Goal: Task Accomplishment & Management: Use online tool/utility

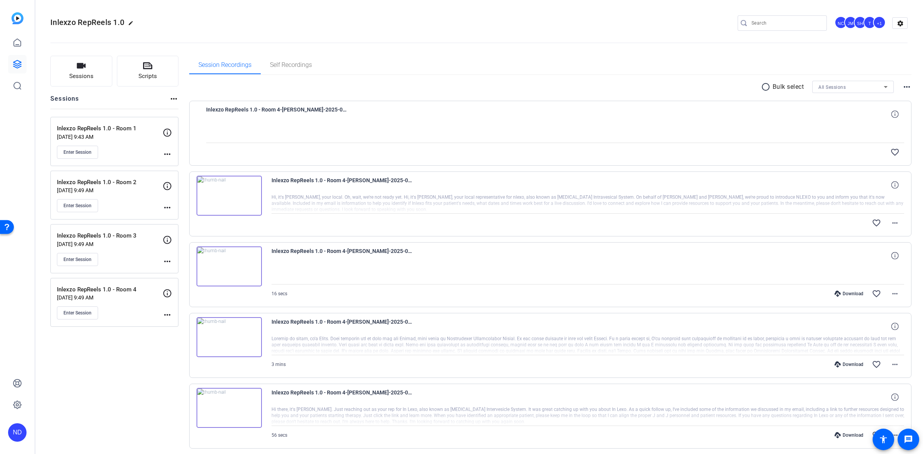
click at [106, 183] on p "Inlexzo RepReels 1.0 - Room 2" at bounding box center [110, 182] width 106 height 9
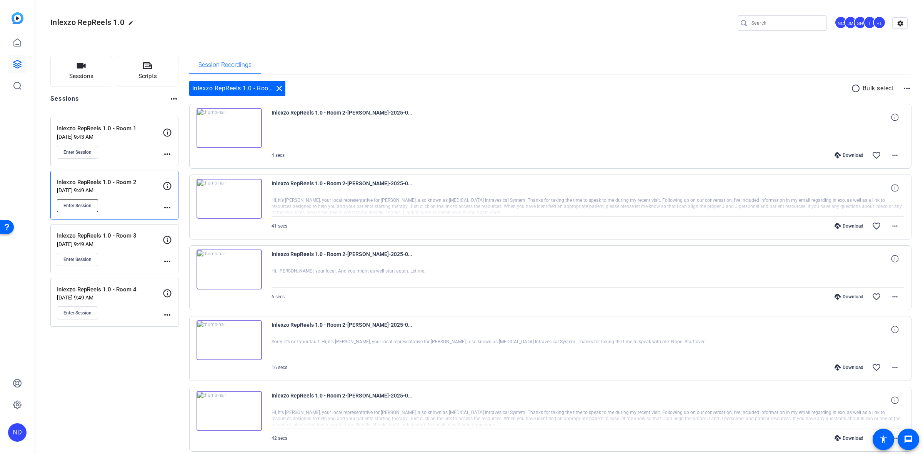
click at [78, 204] on span "Enter Session" at bounding box center [77, 206] width 28 height 6
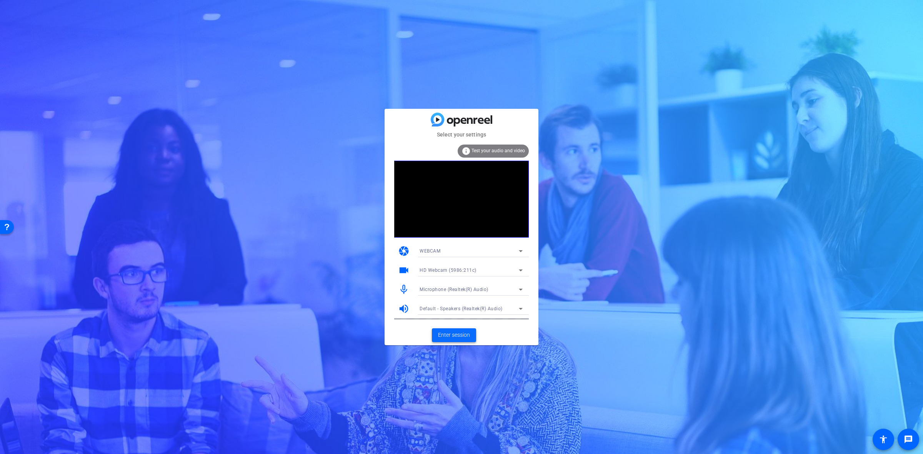
click at [462, 333] on span "Enter session" at bounding box center [454, 335] width 32 height 8
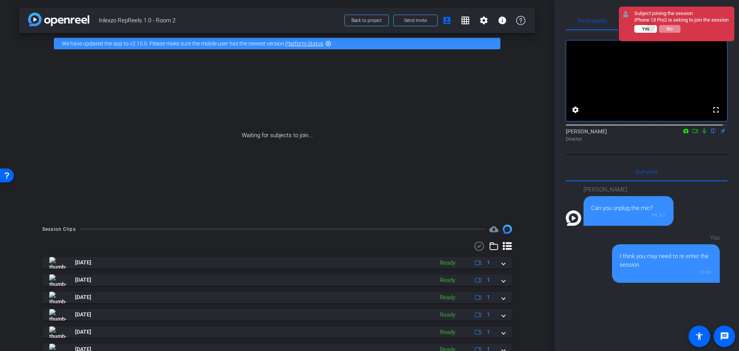
click at [651, 33] on button "Yes" at bounding box center [645, 29] width 23 height 8
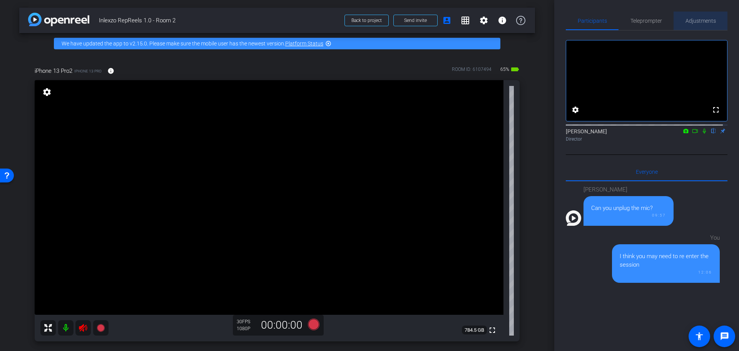
click at [701, 29] on span "Adjustments" at bounding box center [700, 21] width 30 height 18
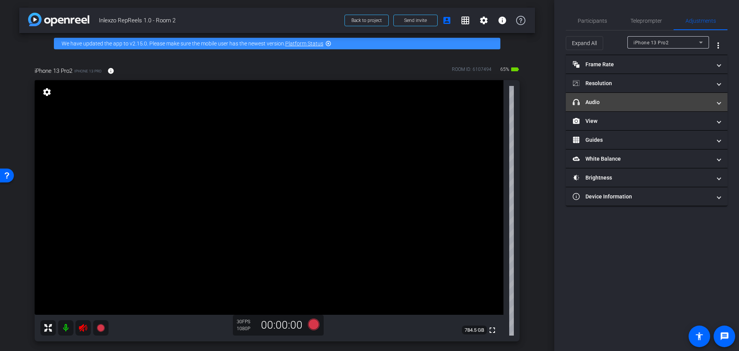
click at [605, 105] on mat-panel-title "headphone icon Audio" at bounding box center [642, 102] width 139 height 8
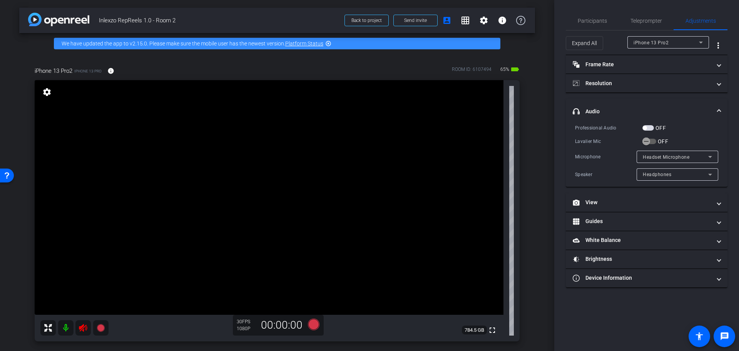
click at [615, 110] on mat-panel-title "headphone icon Audio" at bounding box center [642, 111] width 139 height 8
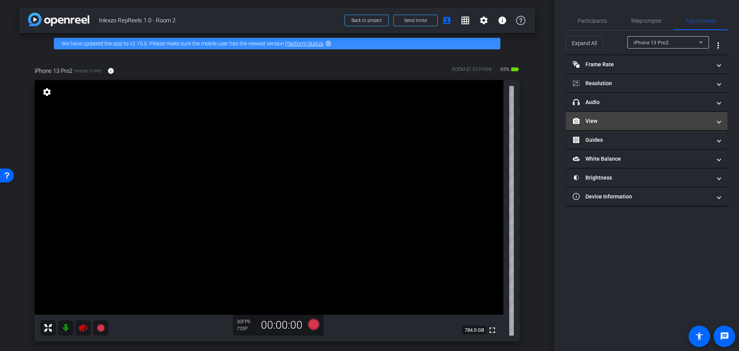
click at [612, 124] on mat-panel-title "View" at bounding box center [642, 121] width 139 height 8
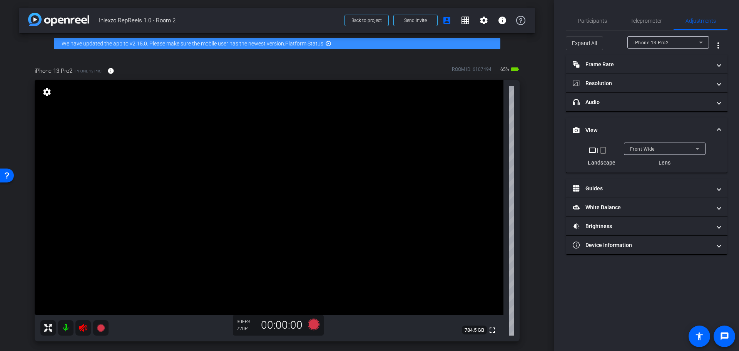
click at [602, 150] on mat-icon "crop_portrait" at bounding box center [602, 149] width 9 height 9
click at [83, 329] on icon at bounding box center [83, 332] width 8 height 8
click at [602, 19] on span "Participants" at bounding box center [592, 20] width 29 height 5
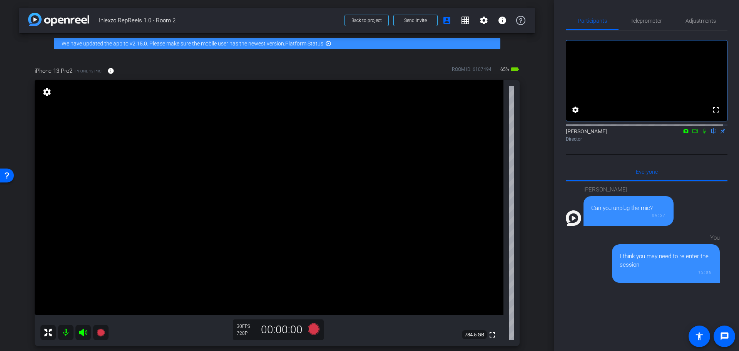
click at [641, 11] on div "Participants Teleprompter Adjustments fullscreen settings Nick Dambrosia flip D…" at bounding box center [646, 175] width 185 height 351
click at [649, 22] on span "Teleprompter" at bounding box center [646, 20] width 32 height 5
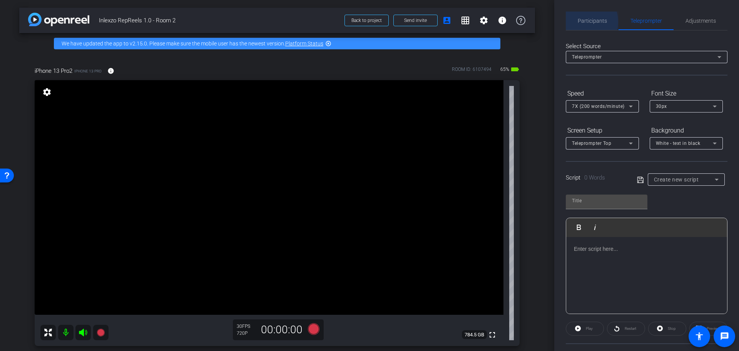
click at [581, 22] on span "Participants" at bounding box center [592, 20] width 29 height 5
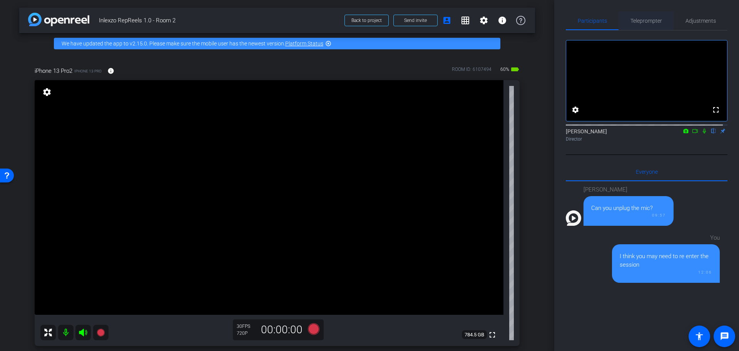
click at [656, 21] on span "Teleprompter" at bounding box center [646, 20] width 32 height 5
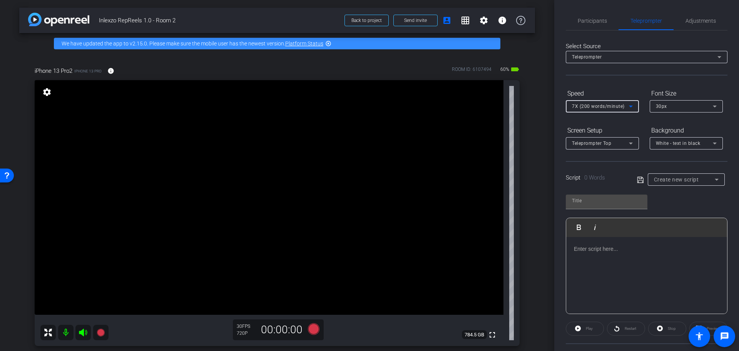
click at [625, 104] on div "7X (200 words/minute)" at bounding box center [600, 106] width 57 height 10
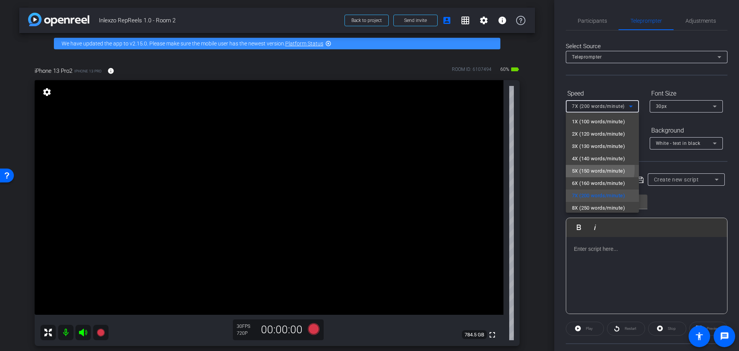
click at [583, 168] on span "5X (150 words/minute)" at bounding box center [598, 170] width 53 height 9
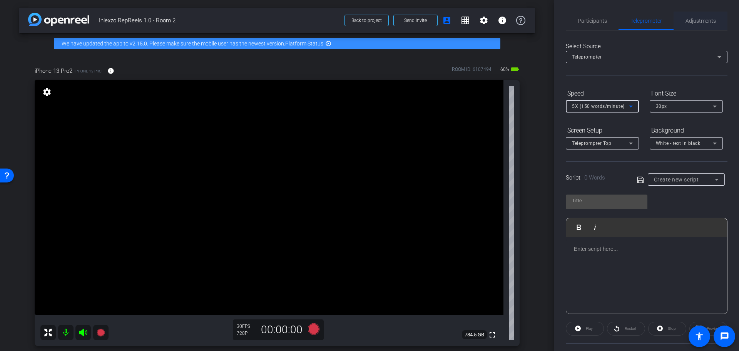
click at [694, 26] on span "Adjustments" at bounding box center [700, 21] width 30 height 18
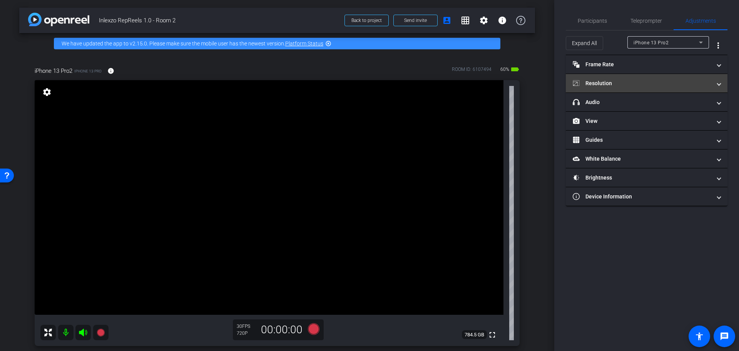
click at [638, 85] on mat-panel-title "Resolution" at bounding box center [642, 83] width 139 height 8
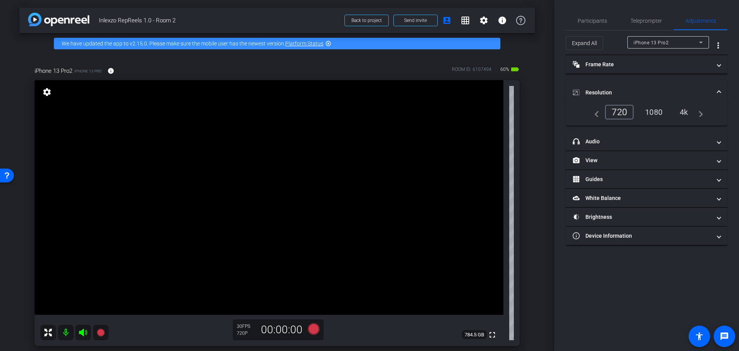
click at [687, 113] on div "4k" at bounding box center [684, 111] width 20 height 13
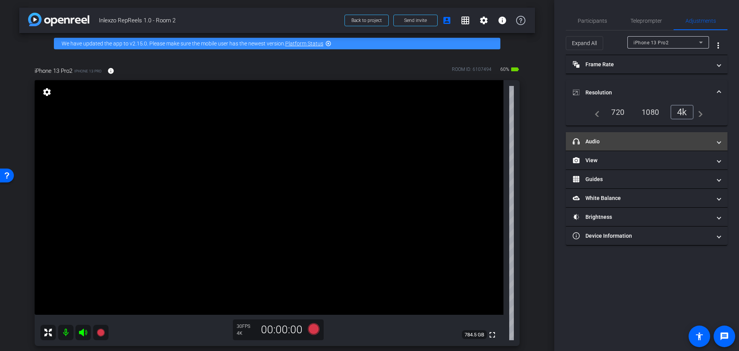
click at [646, 145] on mat-expansion-panel-header "headphone icon Audio" at bounding box center [647, 141] width 162 height 18
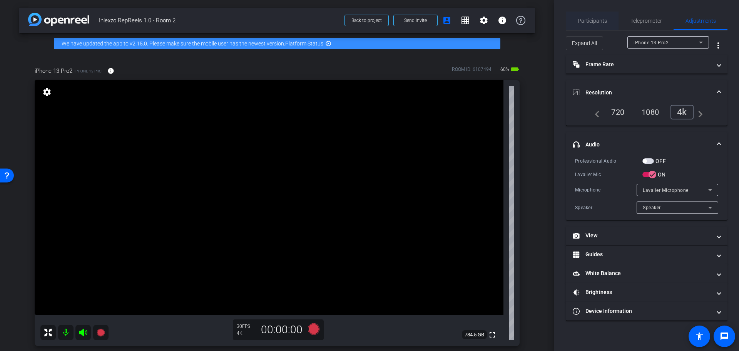
click at [592, 25] on span "Participants" at bounding box center [592, 21] width 29 height 18
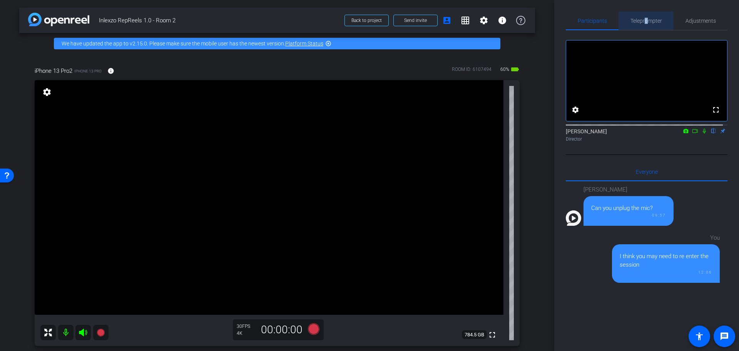
click at [643, 22] on span "Teleprompter" at bounding box center [646, 20] width 32 height 5
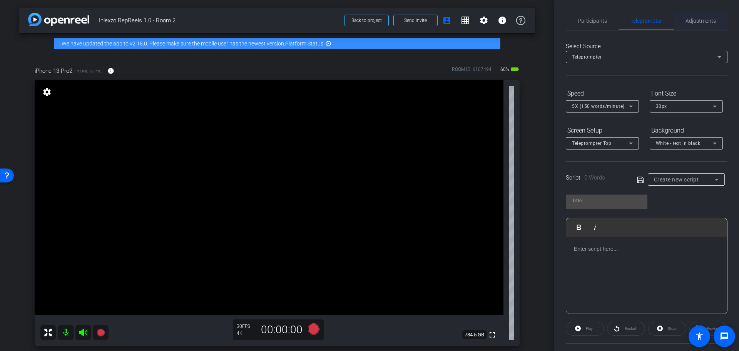
click at [703, 20] on span "Adjustments" at bounding box center [700, 20] width 30 height 5
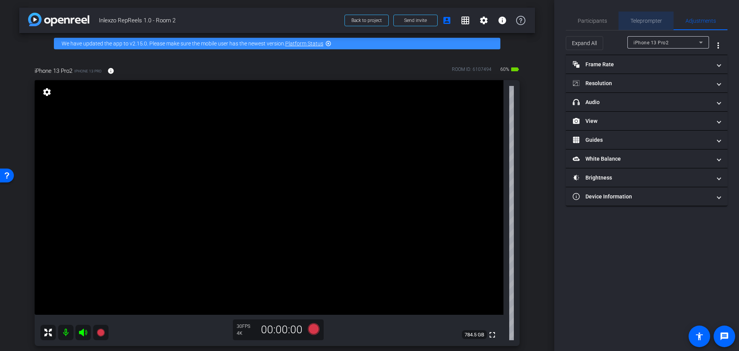
click at [641, 17] on span "Teleprompter" at bounding box center [646, 21] width 32 height 18
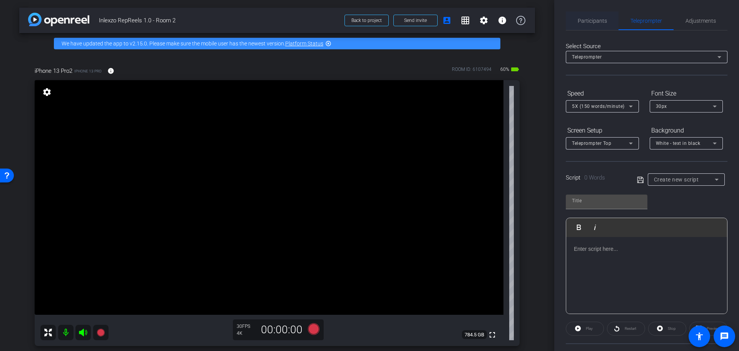
click at [601, 17] on span "Participants" at bounding box center [592, 21] width 29 height 18
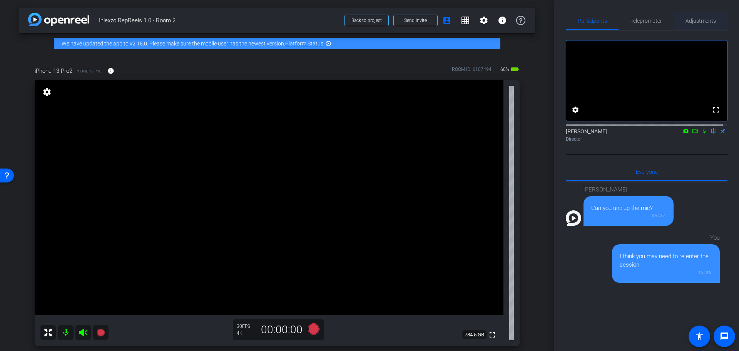
click at [694, 16] on span "Adjustments" at bounding box center [700, 21] width 30 height 18
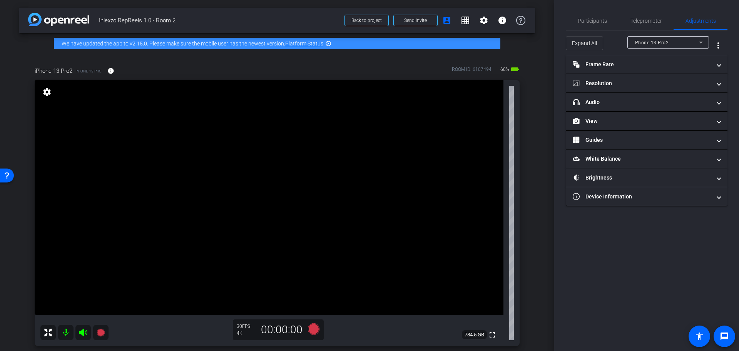
click at [646, 21] on span "Teleprompter" at bounding box center [646, 20] width 32 height 5
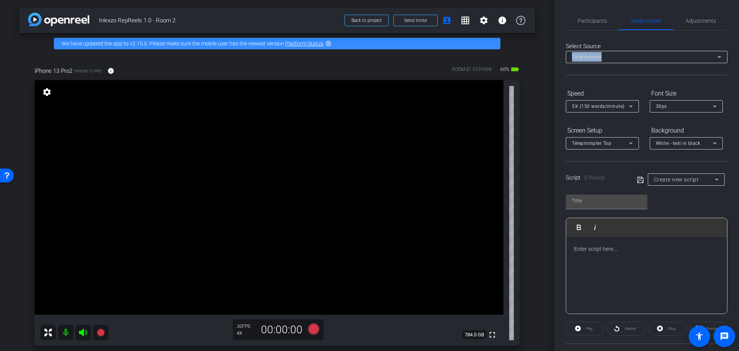
click at [560, 77] on div "Participants Teleprompter Adjustments settings Nick Dambrosia flip Director Eve…" at bounding box center [646, 175] width 185 height 351
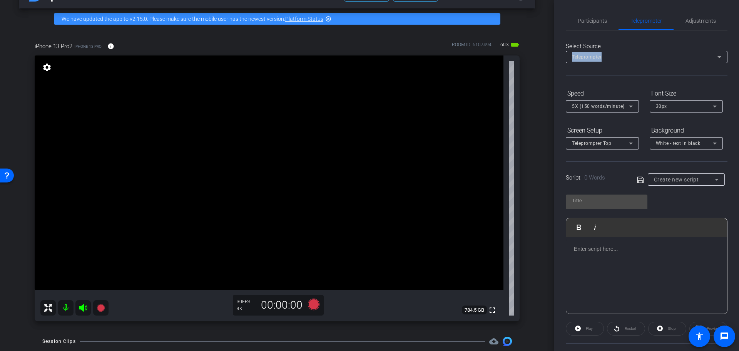
scroll to position [25, 0]
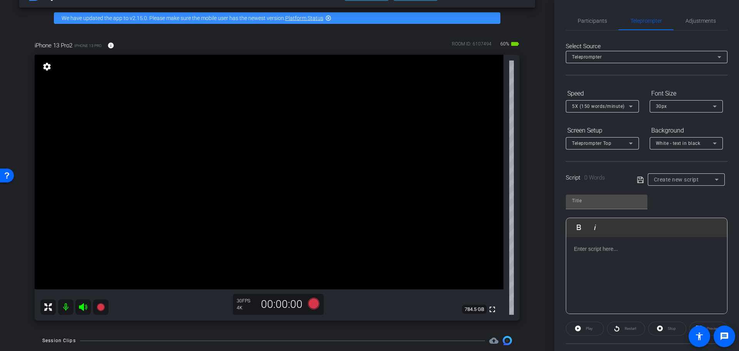
click at [534, 109] on div "arrow_back Inlexzo RepReels 1.0 - Room 2 Back to project Send invite account_bo…" at bounding box center [277, 150] width 554 height 351
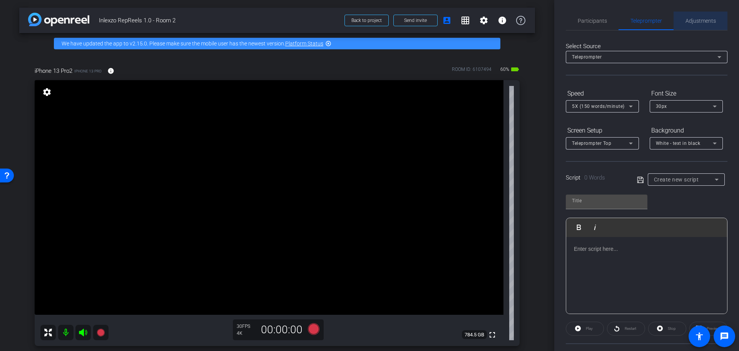
click at [698, 21] on span "Adjustments" at bounding box center [700, 20] width 30 height 5
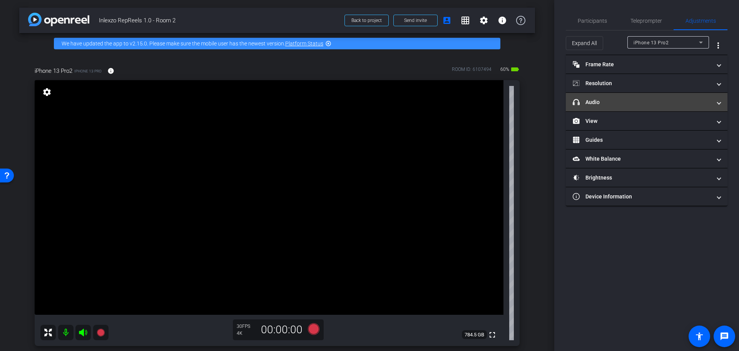
click at [616, 103] on mat-panel-title "headphone icon Audio" at bounding box center [642, 102] width 139 height 8
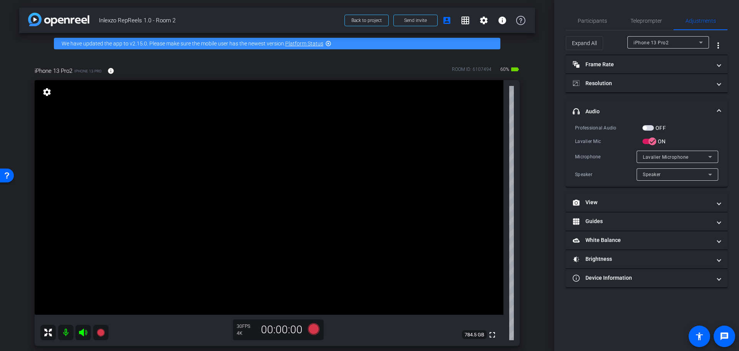
click at [626, 103] on mat-expansion-panel-header "headphone icon Audio" at bounding box center [647, 111] width 162 height 25
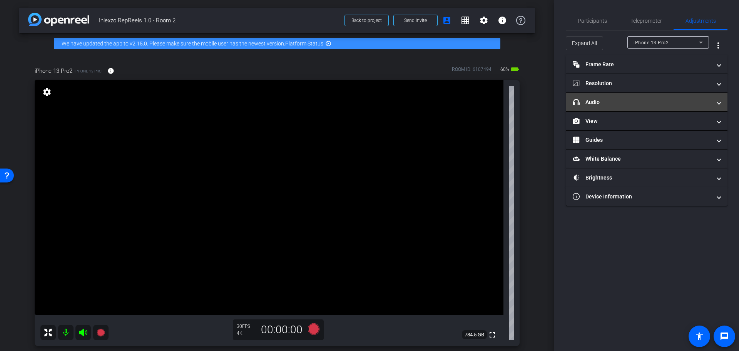
click at [646, 99] on mat-panel-title "headphone icon Audio" at bounding box center [642, 102] width 139 height 8
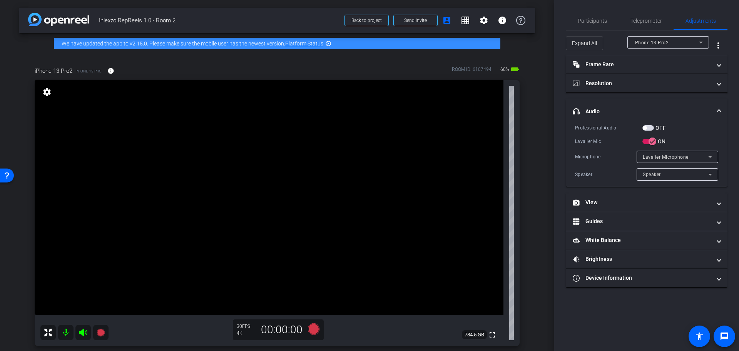
click at [651, 104] on mat-expansion-panel-header "headphone icon Audio" at bounding box center [647, 111] width 162 height 25
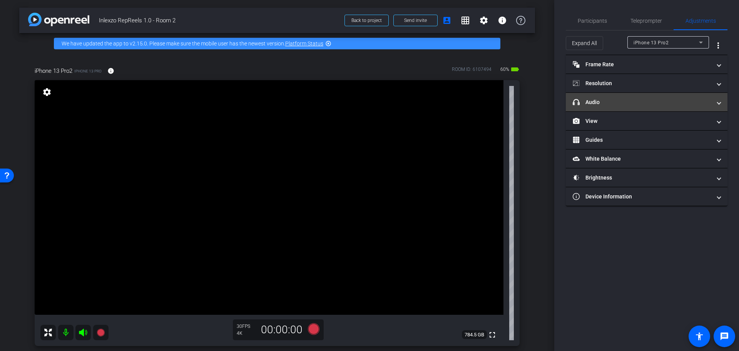
click at [626, 97] on mat-expansion-panel-header "headphone icon Audio" at bounding box center [647, 102] width 162 height 18
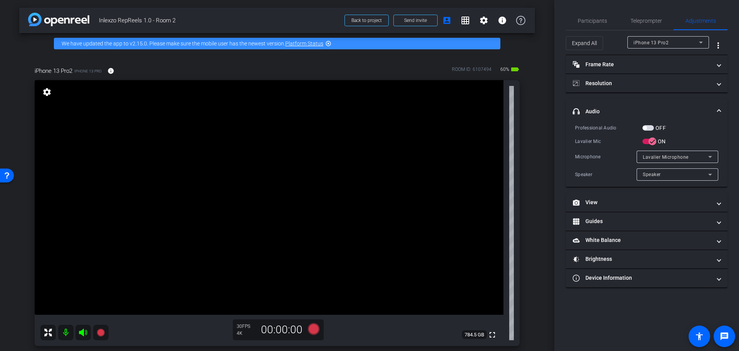
click at [646, 127] on span "button" at bounding box center [645, 128] width 4 height 4
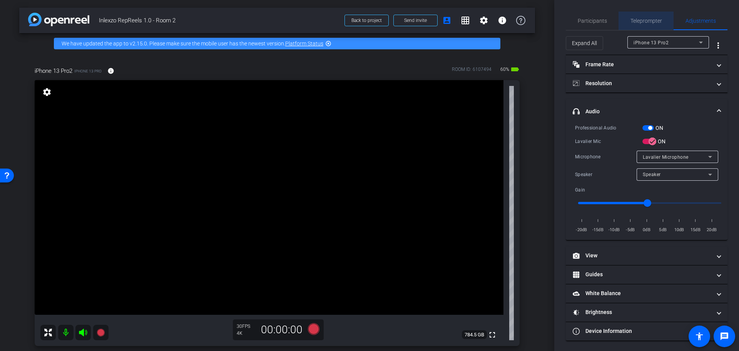
click at [641, 15] on span "Teleprompter" at bounding box center [646, 21] width 32 height 18
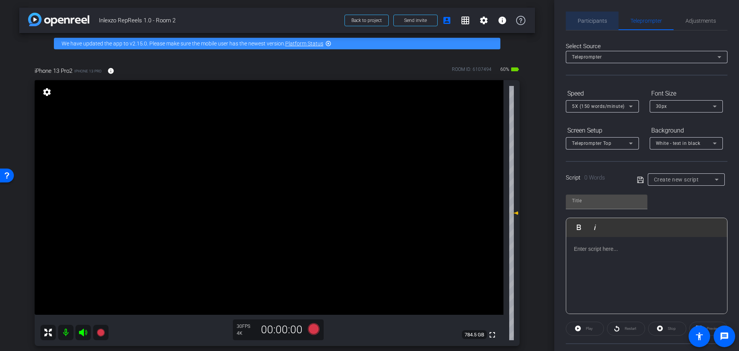
click at [592, 23] on span "Participants" at bounding box center [592, 20] width 29 height 5
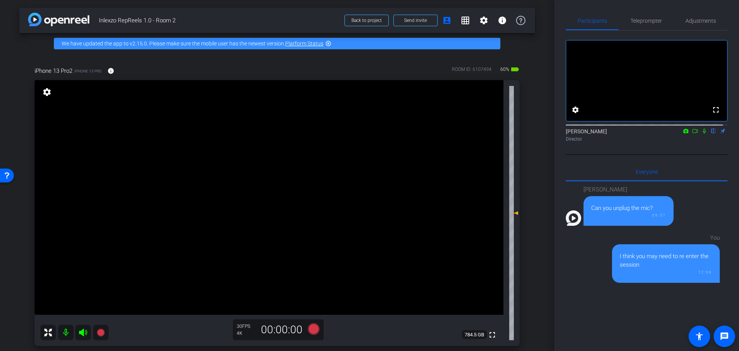
click at [701, 134] on icon at bounding box center [704, 130] width 6 height 5
click at [314, 332] on icon at bounding box center [314, 329] width 12 height 12
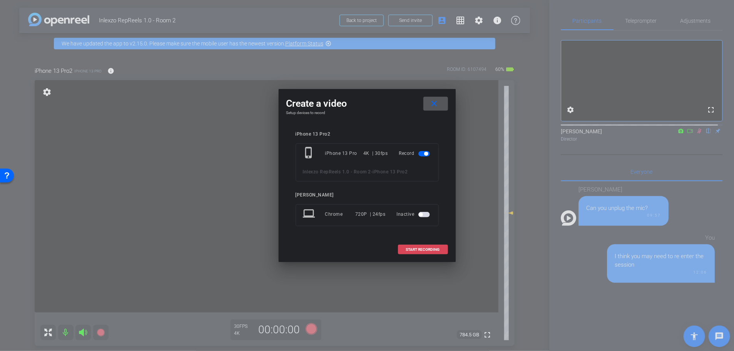
click at [437, 246] on span at bounding box center [422, 249] width 49 height 18
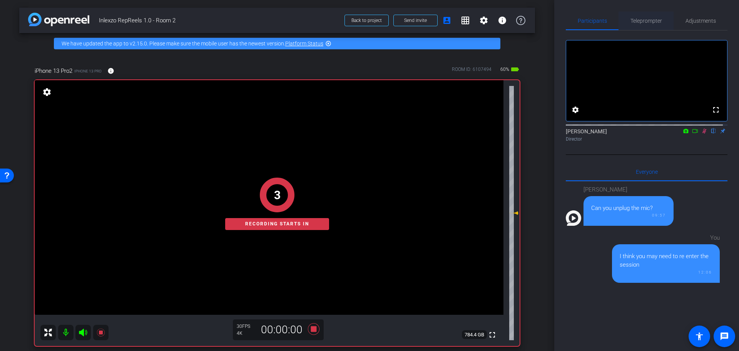
click at [646, 21] on span "Teleprompter" at bounding box center [646, 20] width 32 height 5
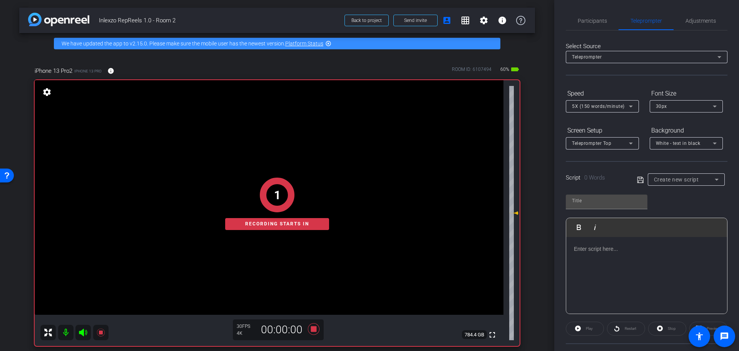
click at [681, 184] on div "Create new script" at bounding box center [686, 179] width 65 height 12
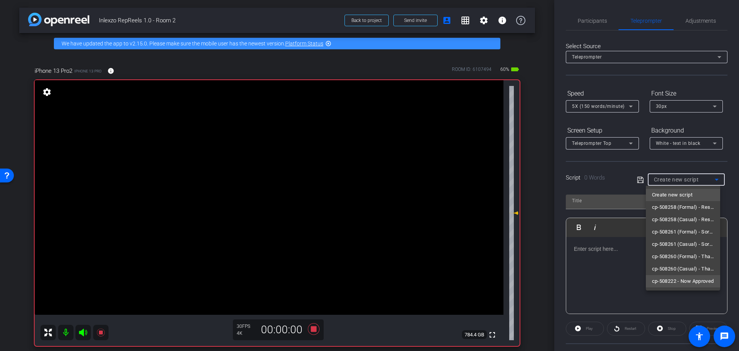
click at [676, 277] on span "cp-508222 - Now Approved" at bounding box center [683, 280] width 62 height 9
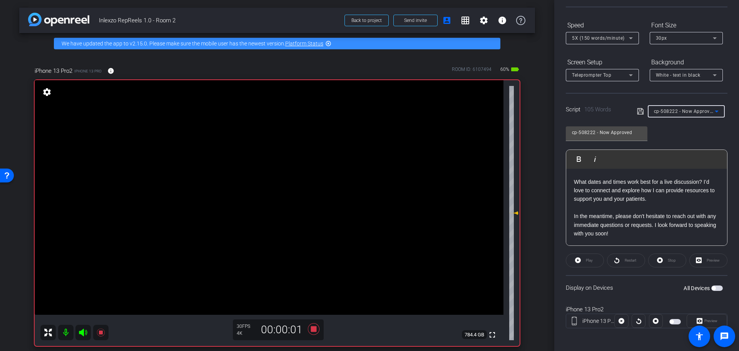
scroll to position [70, 0]
click at [715, 287] on span "button" at bounding box center [717, 286] width 12 height 5
click at [586, 258] on span "Play" at bounding box center [589, 258] width 7 height 4
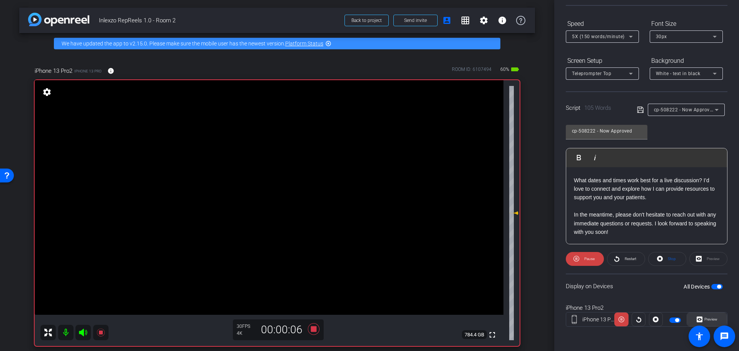
click at [704, 318] on span "Preview" at bounding box center [710, 319] width 13 height 4
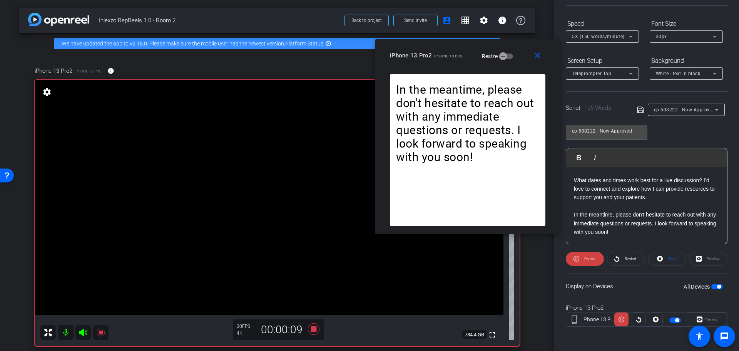
drag, startPoint x: 358, startPoint y: 85, endPoint x: 453, endPoint y: 45, distance: 103.3
click at [453, 45] on div "close iPhone 13 Pro2 iPhone 13 Pro Resize" at bounding box center [467, 56] width 185 height 35
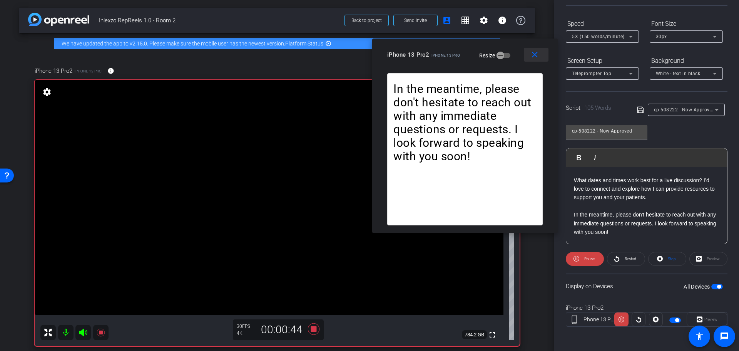
click at [534, 59] on mat-icon "close" at bounding box center [535, 55] width 10 height 10
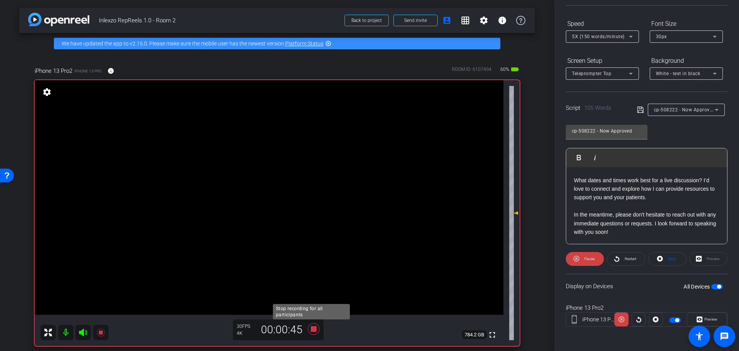
click at [306, 327] on icon at bounding box center [313, 329] width 18 height 14
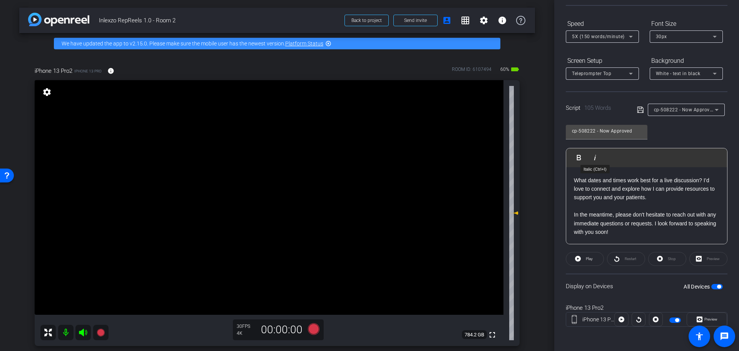
scroll to position [0, 0]
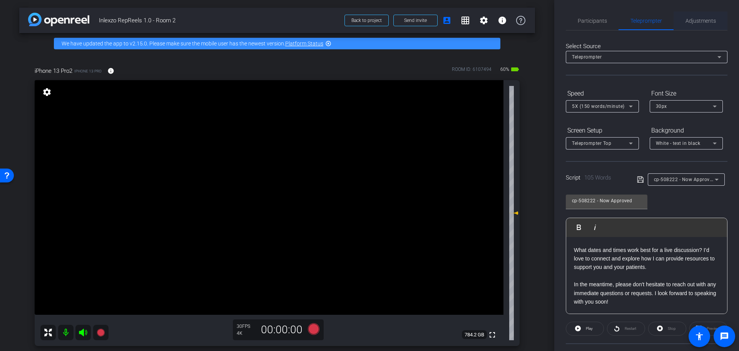
click at [690, 26] on span "Adjustments" at bounding box center [700, 21] width 30 height 18
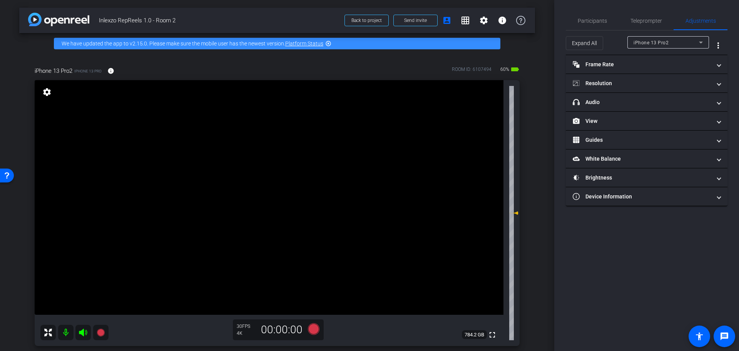
click at [618, 92] on mat-expansion-panel "Resolution navigate_before 720 1080 4k navigate_next" at bounding box center [647, 83] width 162 height 19
click at [619, 99] on mat-panel-title "headphone icon Audio" at bounding box center [642, 102] width 139 height 8
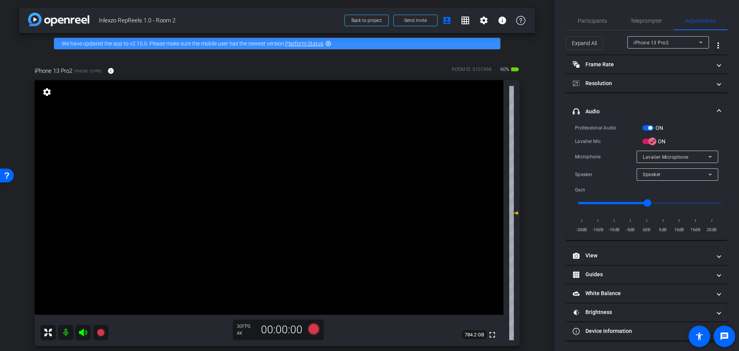
click at [650, 125] on div "ON" at bounding box center [652, 128] width 21 height 8
click at [650, 130] on div "ON" at bounding box center [652, 128] width 21 height 8
click at [650, 128] on span "button" at bounding box center [650, 128] width 4 height 4
click at [591, 22] on span "Participants" at bounding box center [592, 20] width 29 height 5
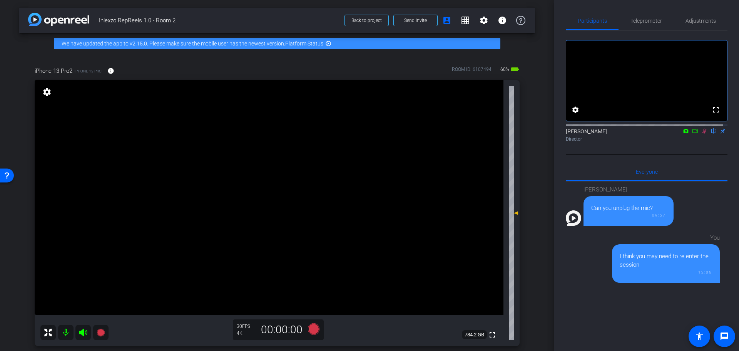
click at [703, 134] on mat-icon at bounding box center [704, 130] width 9 height 7
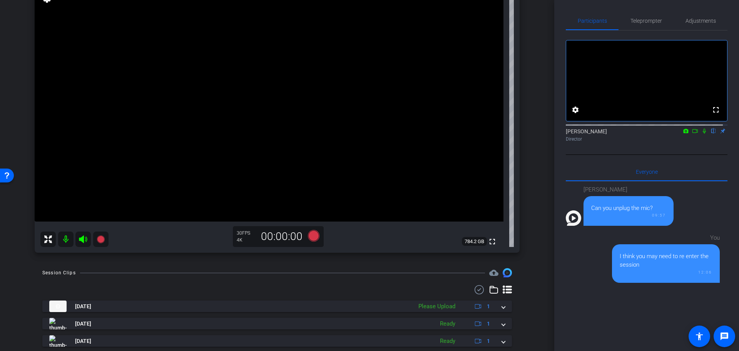
scroll to position [160, 0]
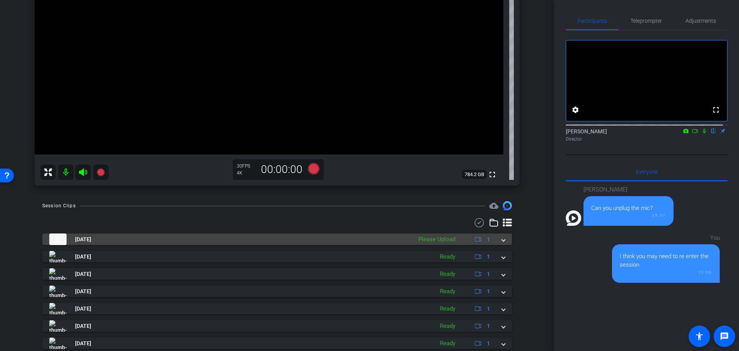
click at [501, 244] on mat-expansion-panel-header "Aug 29, 2025 Please Upload 1" at bounding box center [276, 239] width 469 height 12
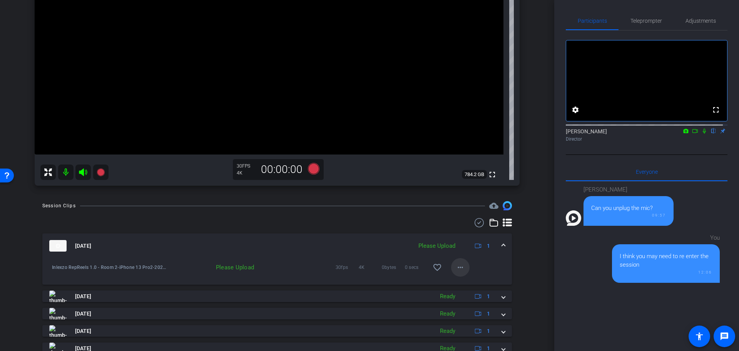
click at [460, 266] on span at bounding box center [460, 267] width 18 height 18
click at [464, 282] on span "Upload" at bounding box center [468, 283] width 31 height 9
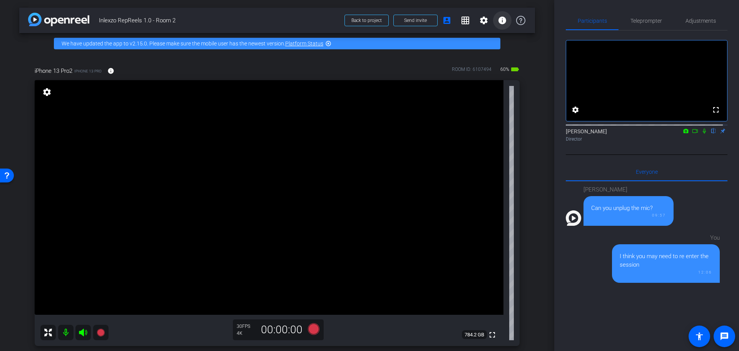
click at [498, 20] on mat-icon "info" at bounding box center [502, 20] width 9 height 9
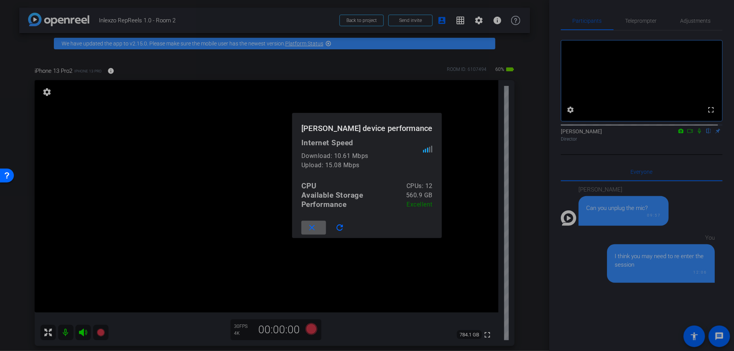
click at [525, 135] on div at bounding box center [367, 175] width 734 height 351
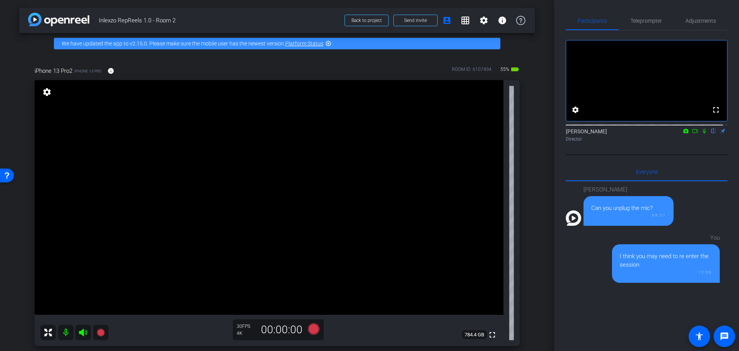
click at [524, 176] on div "iPhone 13 Pro2 iPhone 13 Pro info ROOM ID: 6107494 55% battery_std fullscreen s…" at bounding box center [277, 203] width 516 height 299
click at [652, 24] on span "Teleprompter" at bounding box center [646, 21] width 32 height 18
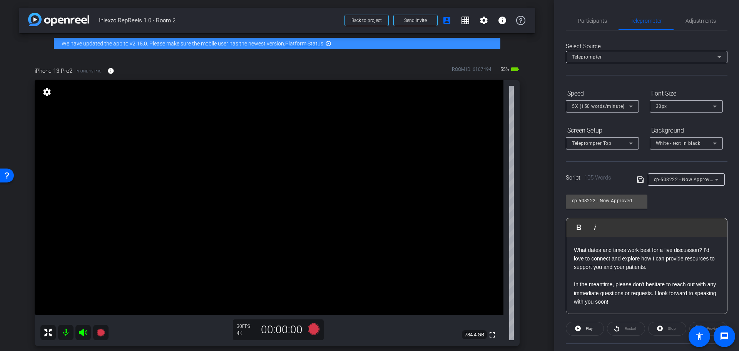
click at [619, 103] on div "5X (150 words/minute)" at bounding box center [600, 106] width 57 height 10
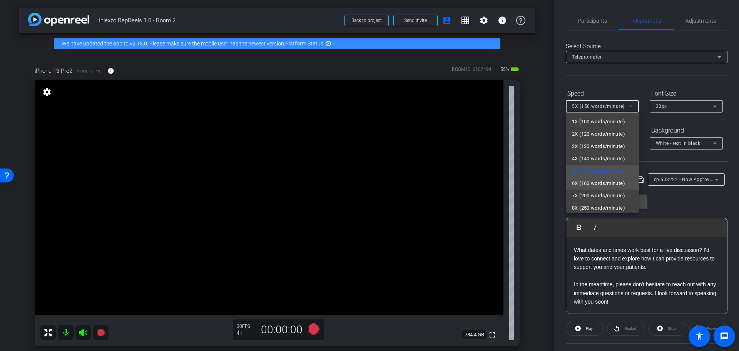
click at [602, 184] on span "6X (160 words/minute)" at bounding box center [598, 183] width 53 height 9
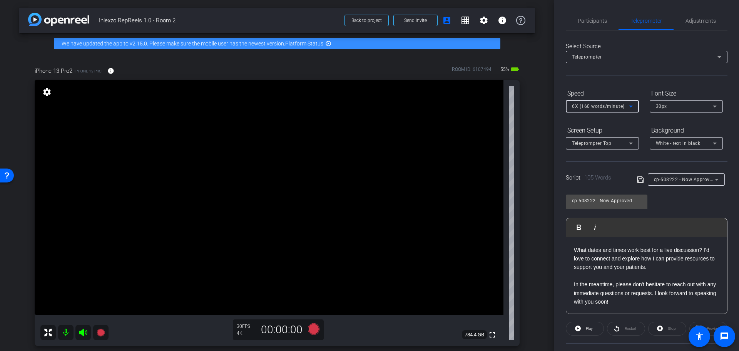
click at [623, 83] on div "Select Source Teleprompter Speed 6X (160 words/minute) Font Size 30px Screen Se…" at bounding box center [647, 219] width 162 height 379
click at [526, 100] on div "iPhone 13 Pro2 iPhone 13 Pro info ROOM ID: 6107494 55% battery_std fullscreen s…" at bounding box center [277, 203] width 516 height 299
click at [83, 335] on icon at bounding box center [83, 332] width 8 height 8
click at [63, 335] on mat-icon at bounding box center [65, 331] width 15 height 15
drag, startPoint x: 84, startPoint y: 332, endPoint x: 59, endPoint y: 337, distance: 26.0
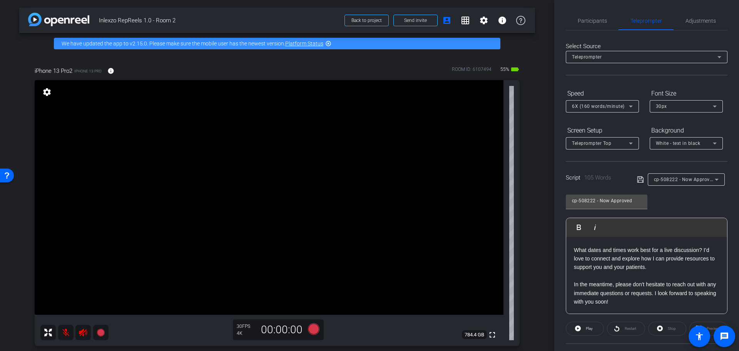
click at [84, 332] on icon at bounding box center [82, 331] width 9 height 9
click at [64, 331] on mat-icon at bounding box center [65, 331] width 15 height 15
click at [536, 132] on div "arrow_back Inlexzo RepReels 1.0 - Room 2 Back to project Send invite account_bo…" at bounding box center [277, 175] width 554 height 351
click at [696, 25] on span "Adjustments" at bounding box center [700, 21] width 30 height 18
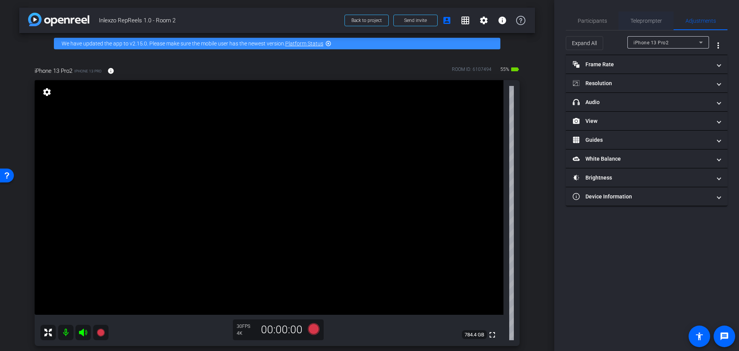
click at [649, 25] on span "Teleprompter" at bounding box center [646, 21] width 32 height 18
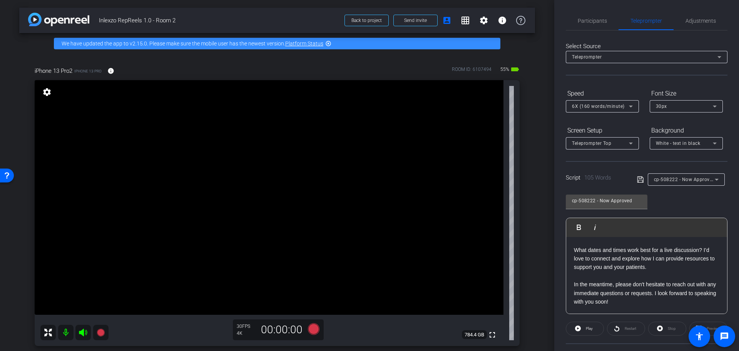
click at [705, 181] on span "cp-508222 - Now Approved" at bounding box center [684, 179] width 61 height 6
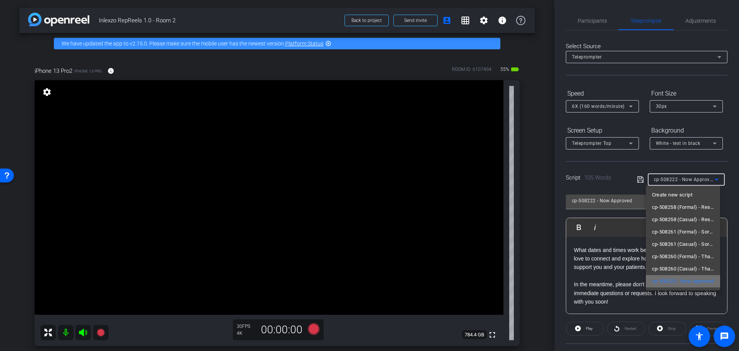
click at [703, 283] on span "cp-508222 - Now Approved" at bounding box center [683, 280] width 62 height 9
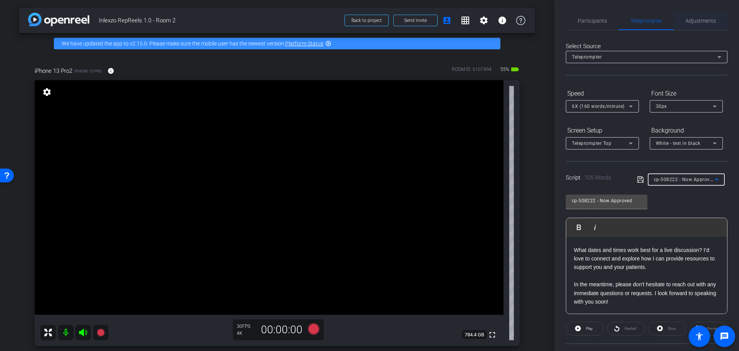
click at [696, 22] on span "Adjustments" at bounding box center [700, 20] width 30 height 5
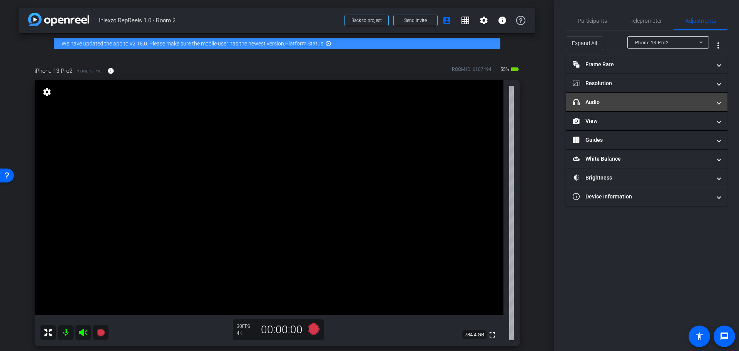
click at [641, 101] on mat-panel-title "headphone icon Audio" at bounding box center [642, 102] width 139 height 8
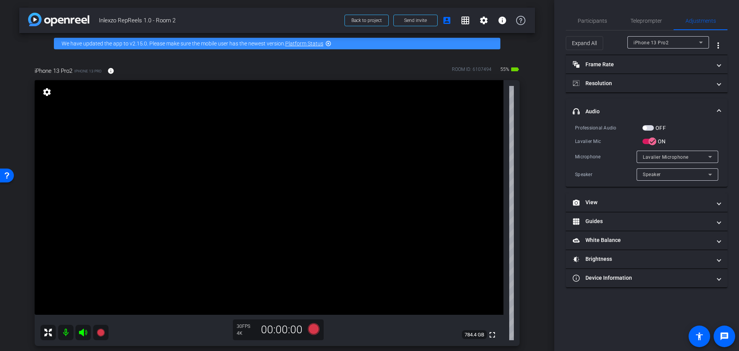
click at [650, 126] on span "button" at bounding box center [648, 127] width 12 height 5
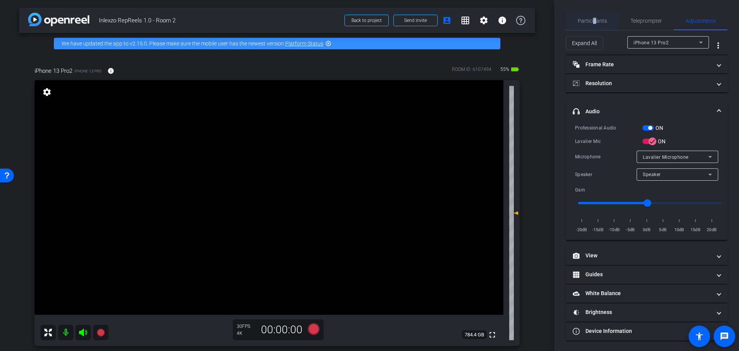
click at [594, 18] on span "Participants" at bounding box center [592, 21] width 29 height 18
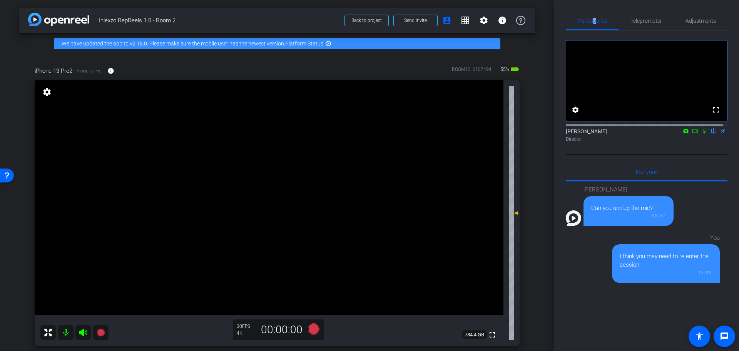
click at [701, 134] on icon at bounding box center [704, 130] width 6 height 5
click at [313, 326] on icon at bounding box center [314, 329] width 12 height 12
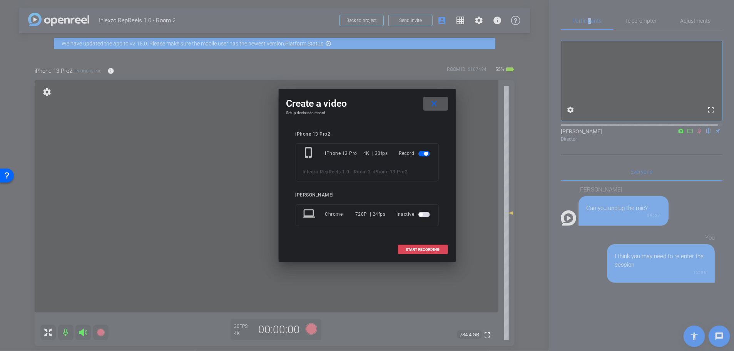
click at [419, 254] on span at bounding box center [422, 249] width 49 height 18
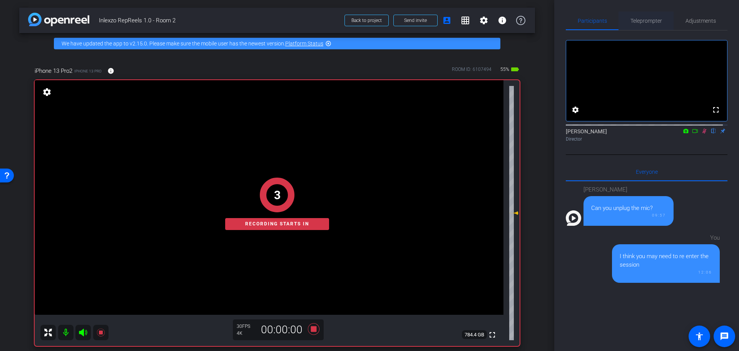
click at [643, 22] on span "Teleprompter" at bounding box center [646, 20] width 32 height 5
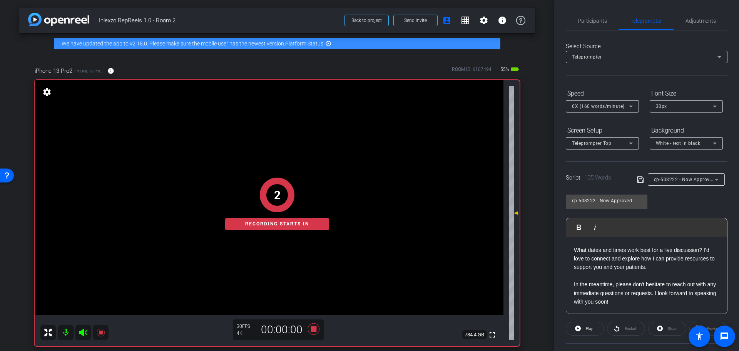
scroll to position [70, 0]
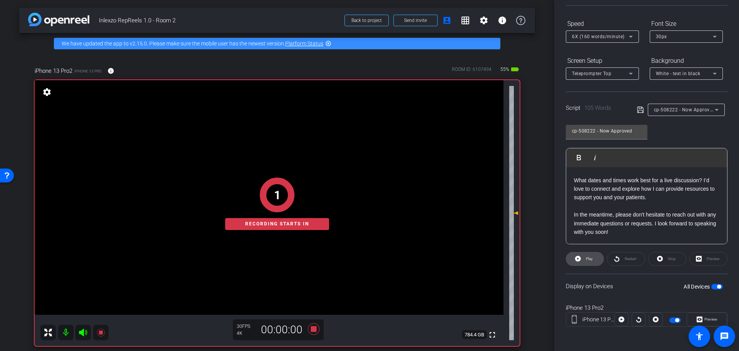
click at [583, 262] on span at bounding box center [584, 258] width 37 height 18
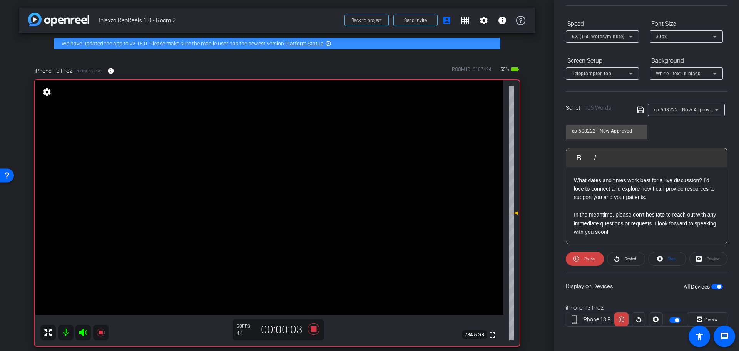
click at [702, 318] on span "Preview" at bounding box center [709, 319] width 15 height 11
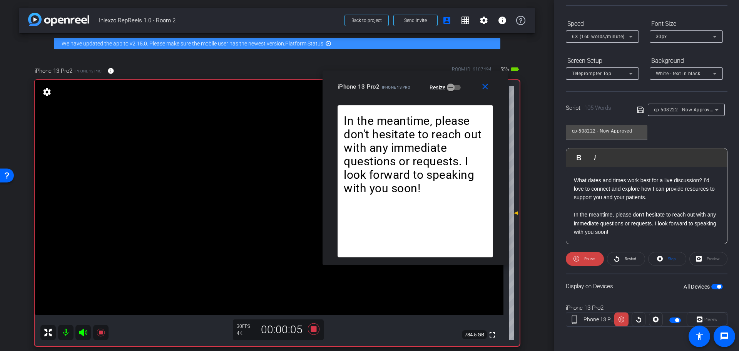
drag, startPoint x: 368, startPoint y: 91, endPoint x: 454, endPoint y: 70, distance: 88.2
click at [453, 80] on div "iPhone 13 Pro2 iPhone 13 Pro Resize" at bounding box center [417, 87] width 161 height 14
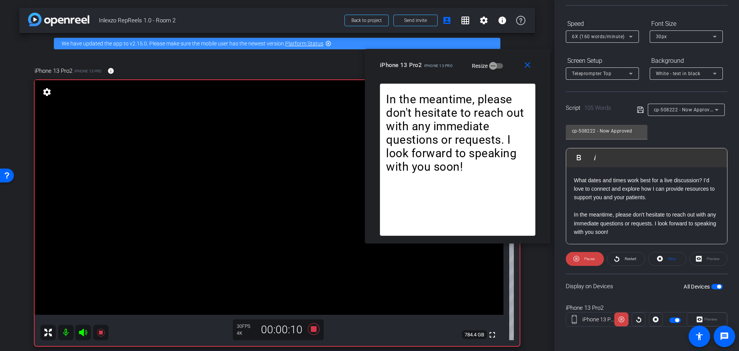
drag, startPoint x: 441, startPoint y: 82, endPoint x: 444, endPoint y: 68, distance: 13.4
click at [444, 68] on div "close iPhone 13 Pro2 iPhone 13 Pro Resize" at bounding box center [457, 66] width 185 height 35
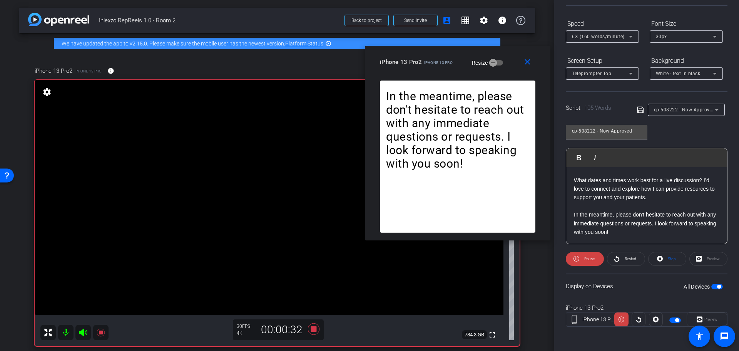
click at [610, 39] on div "6X (160 words/minute)" at bounding box center [600, 37] width 57 height 10
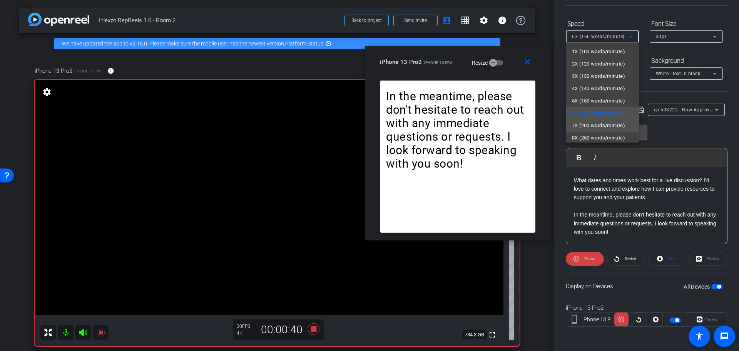
click at [602, 125] on span "7X (200 words/minute)" at bounding box center [598, 125] width 53 height 9
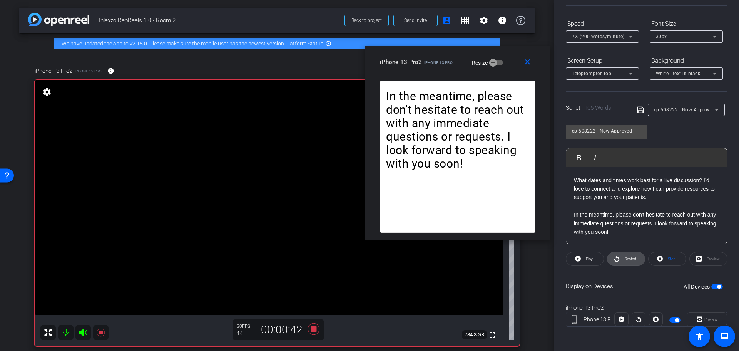
click at [626, 259] on span "Restart" at bounding box center [631, 258] width 12 height 4
click at [314, 329] on icon at bounding box center [313, 329] width 18 height 14
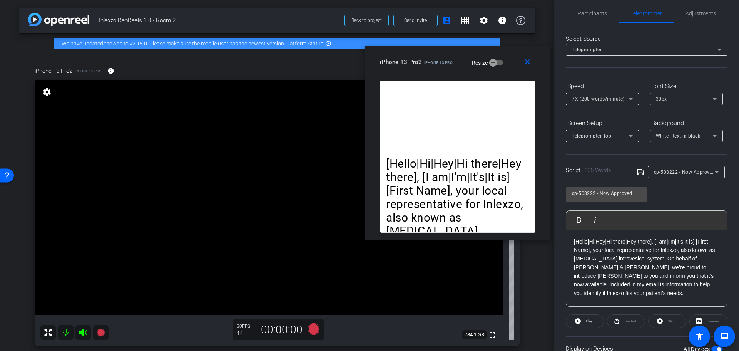
scroll to position [0, 0]
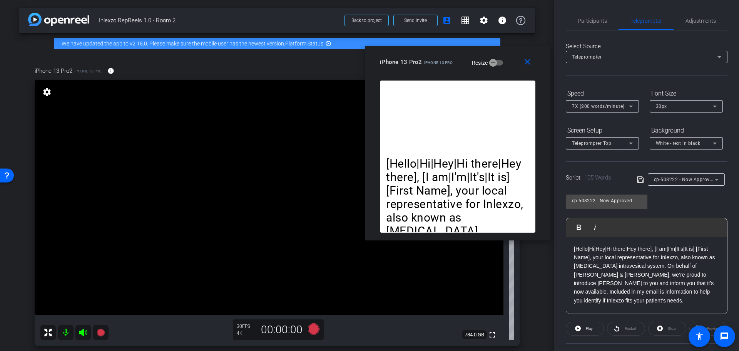
drag, startPoint x: 684, startPoint y: 19, endPoint x: 676, endPoint y: 30, distance: 14.0
click at [685, 19] on span "Adjustments" at bounding box center [700, 20] width 30 height 5
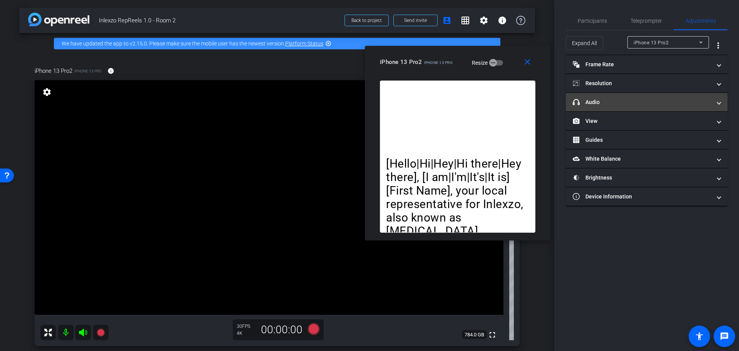
click at [616, 100] on mat-panel-title "headphone icon Audio" at bounding box center [642, 102] width 139 height 8
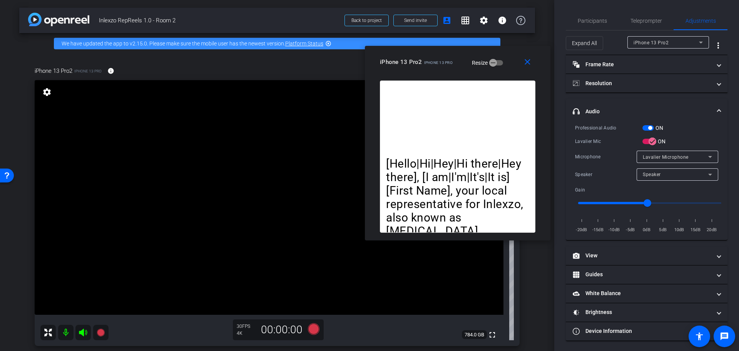
click at [646, 127] on span "button" at bounding box center [648, 127] width 12 height 5
click at [593, 20] on span "Participants" at bounding box center [592, 20] width 29 height 5
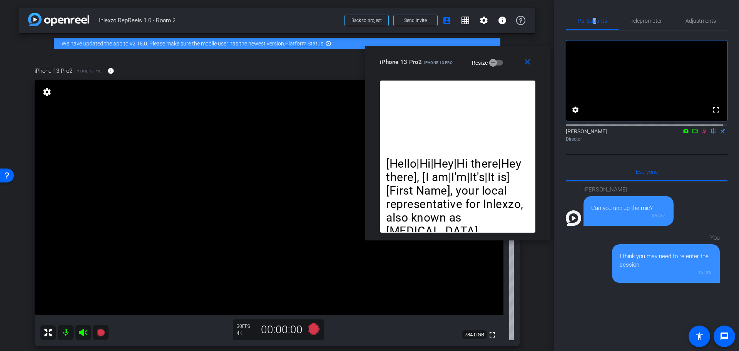
click at [701, 134] on icon at bounding box center [704, 130] width 6 height 5
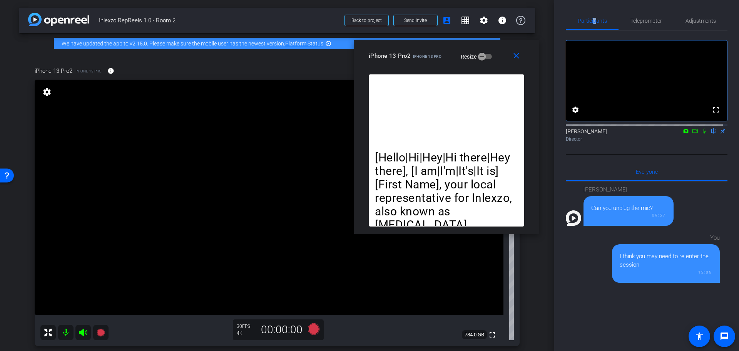
drag, startPoint x: 449, startPoint y: 57, endPoint x: 438, endPoint y: 51, distance: 12.7
click at [438, 51] on div "iPhone 13 Pro2 iPhone 13 Pro" at bounding box center [405, 54] width 73 height 9
click at [562, 37] on div "Participants Teleprompter Adjustments fullscreen settings Nick Dambrosia flip D…" at bounding box center [646, 175] width 185 height 351
click at [644, 20] on span "Teleprompter" at bounding box center [646, 20] width 32 height 5
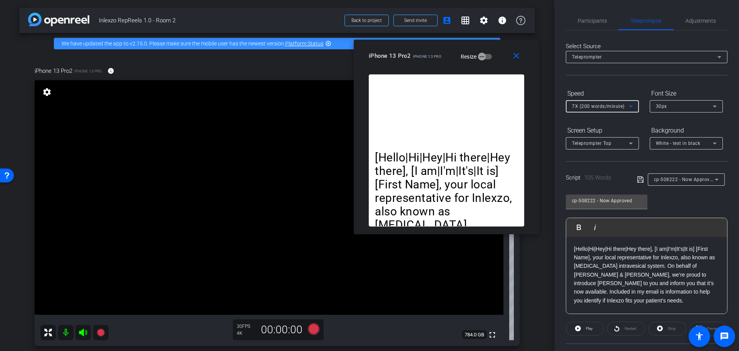
click at [583, 102] on div "7X (200 words/minute)" at bounding box center [600, 106] width 57 height 10
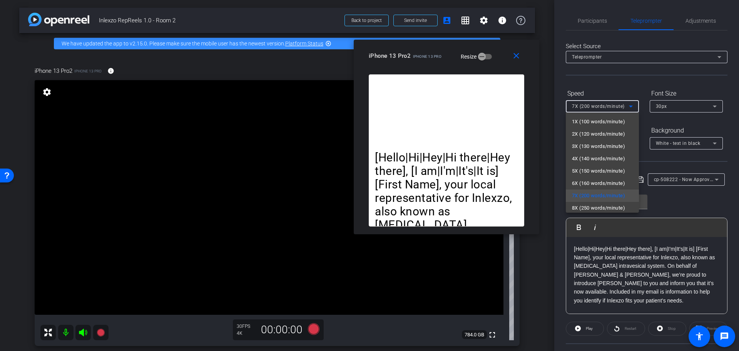
click at [536, 243] on div at bounding box center [369, 175] width 739 height 351
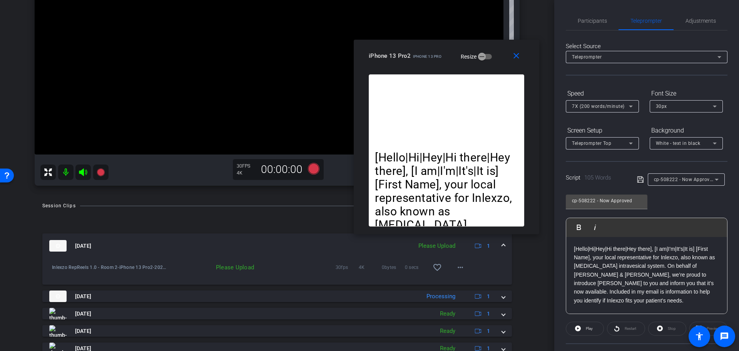
scroll to position [160, 0]
click at [451, 268] on span at bounding box center [460, 267] width 18 height 18
click at [453, 279] on span "Upload" at bounding box center [468, 283] width 31 height 9
click at [628, 100] on div "7X (200 words/minute)" at bounding box center [602, 106] width 61 height 12
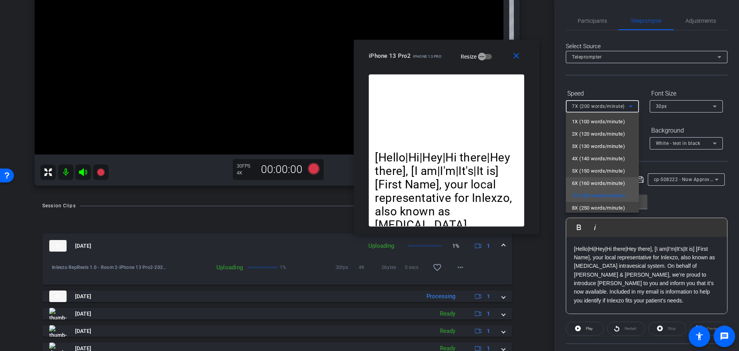
click at [595, 182] on span "6X (160 words/minute)" at bounding box center [598, 183] width 53 height 9
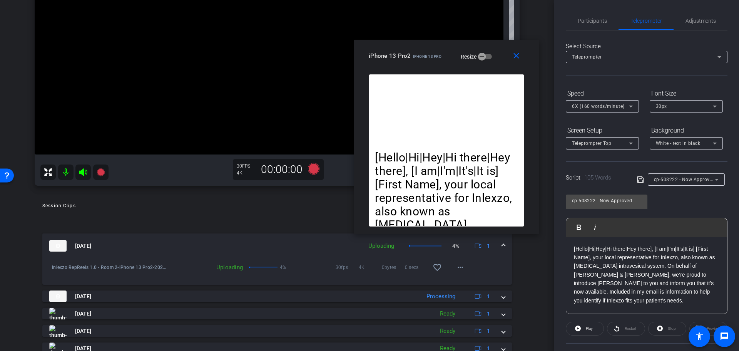
drag, startPoint x: 437, startPoint y: 45, endPoint x: 436, endPoint y: 49, distance: 4.1
click at [436, 49] on div "close iPhone 13 Pro2 iPhone 13 Pro Resize" at bounding box center [446, 57] width 185 height 35
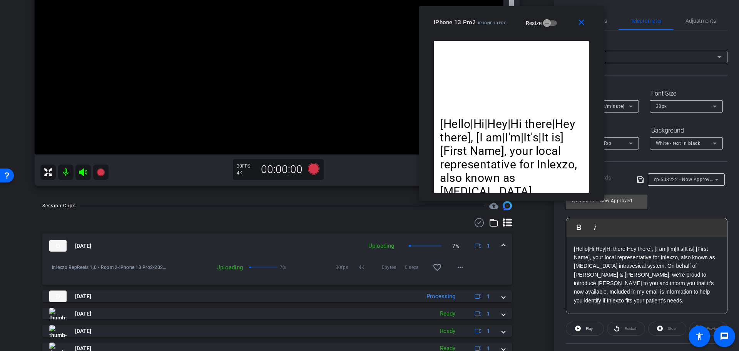
drag, startPoint x: 427, startPoint y: 53, endPoint x: 491, endPoint y: 15, distance: 74.5
click at [491, 15] on div "close iPhone 13 Pro2 iPhone 13 Pro Resize" at bounding box center [511, 23] width 185 height 35
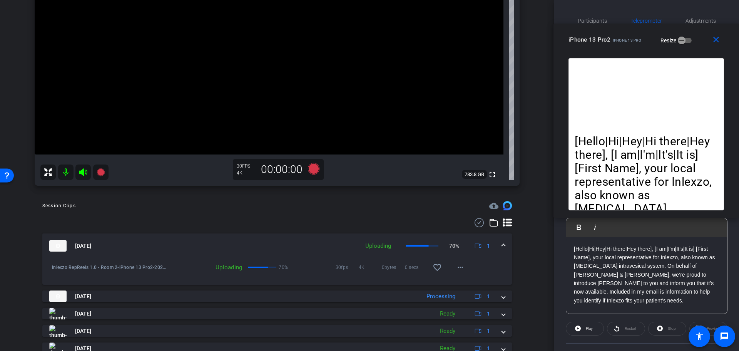
drag, startPoint x: 486, startPoint y: 23, endPoint x: 695, endPoint y: 40, distance: 210.1
click at [695, 40] on div "iPhone 13 Pro2 iPhone 13 Pro Resize" at bounding box center [648, 40] width 161 height 14
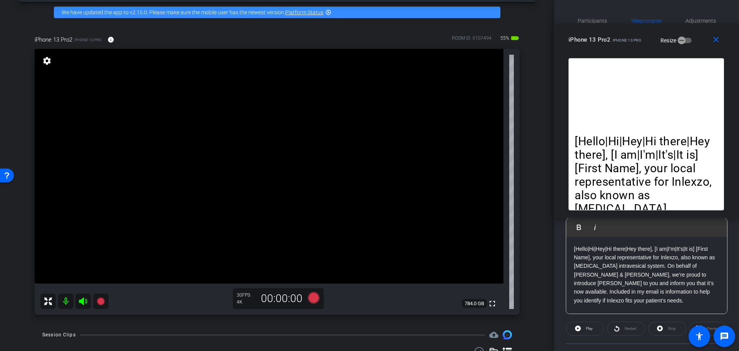
scroll to position [30, 0]
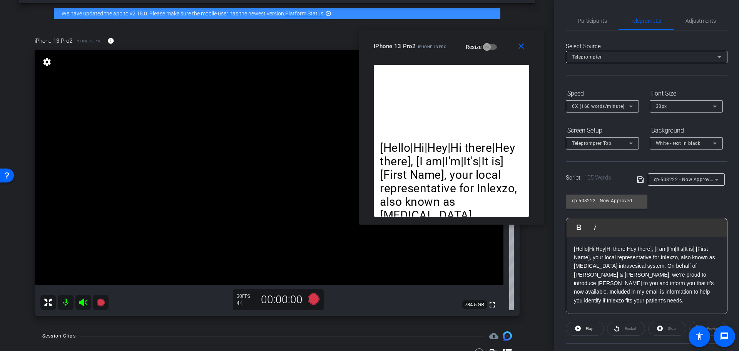
drag, startPoint x: 595, startPoint y: 31, endPoint x: 401, endPoint y: 38, distance: 194.4
click at [401, 38] on div "close iPhone 13 Pro2 iPhone 13 Pro Resize" at bounding box center [451, 47] width 185 height 35
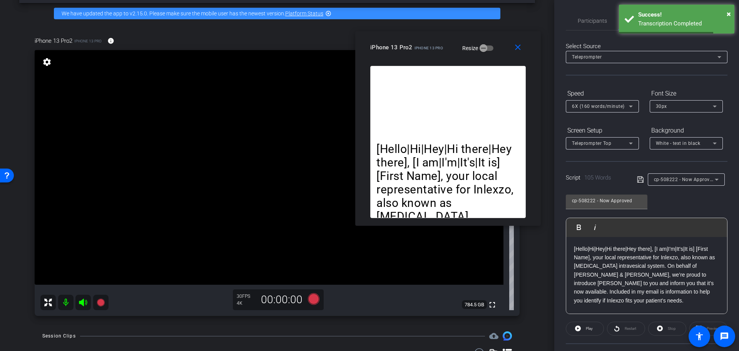
drag, startPoint x: 432, startPoint y: 46, endPoint x: 428, endPoint y: 47, distance: 4.0
click at [428, 47] on span "iPhone 13 Pro" at bounding box center [428, 48] width 28 height 4
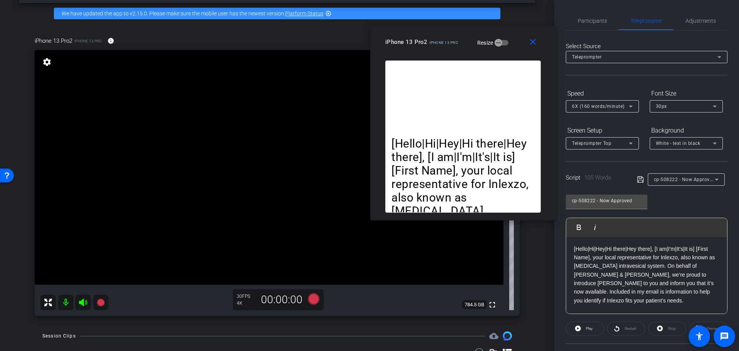
drag, startPoint x: 433, startPoint y: 42, endPoint x: 448, endPoint y: 37, distance: 15.9
click at [448, 37] on div "iPhone 13 Pro2 iPhone 13 Pro" at bounding box center [421, 41] width 73 height 9
click at [694, 15] on span "Adjustments" at bounding box center [700, 21] width 30 height 18
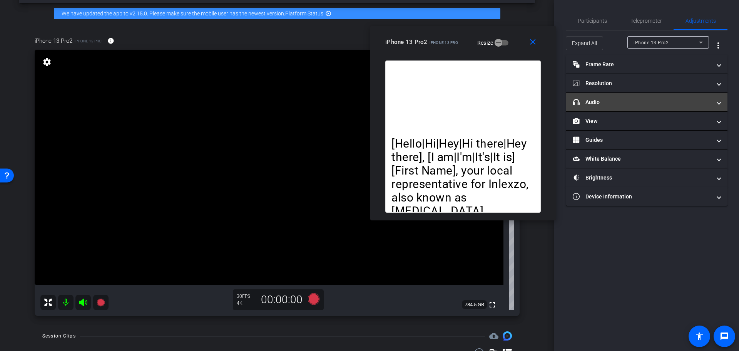
click at [617, 102] on mat-panel-title "headphone icon Audio" at bounding box center [642, 102] width 139 height 8
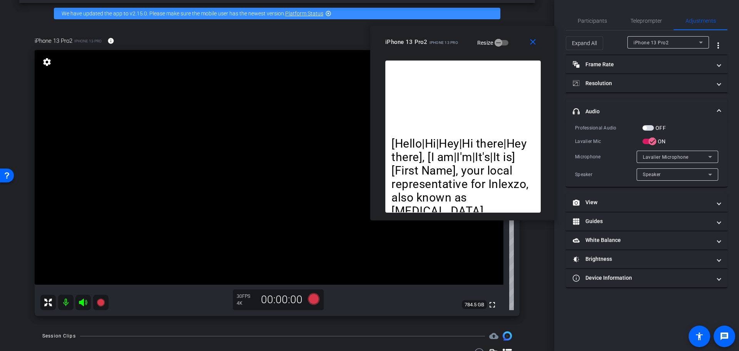
click at [648, 124] on mat-slide-toggle "OFF" at bounding box center [653, 128] width 23 height 8
click at [647, 125] on span "button" at bounding box center [648, 127] width 12 height 5
click at [593, 18] on span "Participants" at bounding box center [592, 20] width 29 height 5
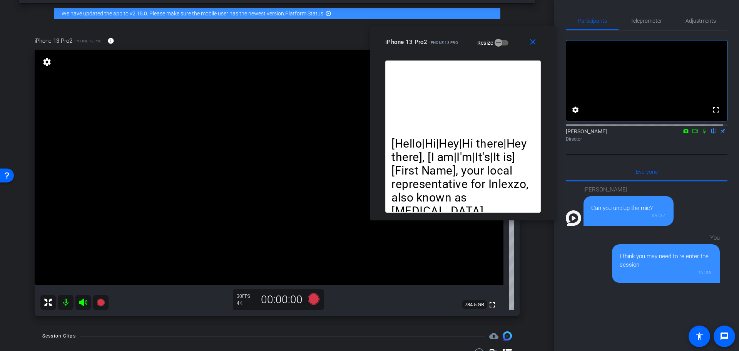
click at [701, 134] on icon at bounding box center [704, 130] width 6 height 5
click at [665, 18] on div "Teleprompter" at bounding box center [645, 21] width 55 height 18
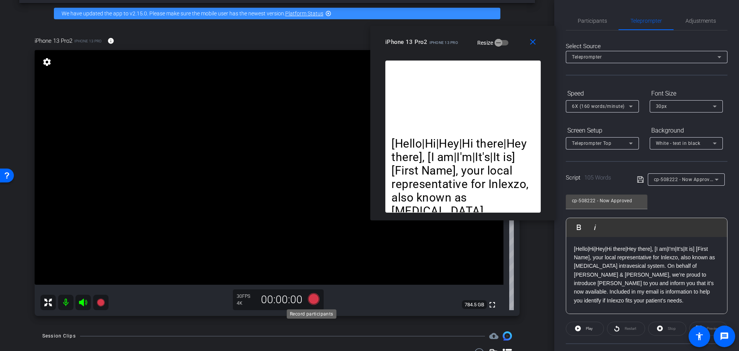
click at [309, 302] on icon at bounding box center [314, 299] width 12 height 12
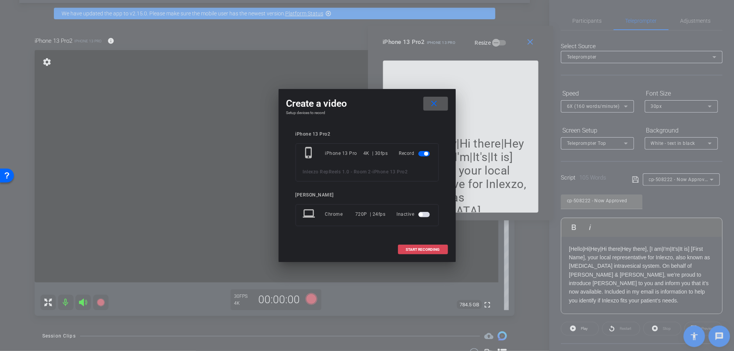
click at [416, 248] on span "START RECORDING" at bounding box center [423, 249] width 34 height 4
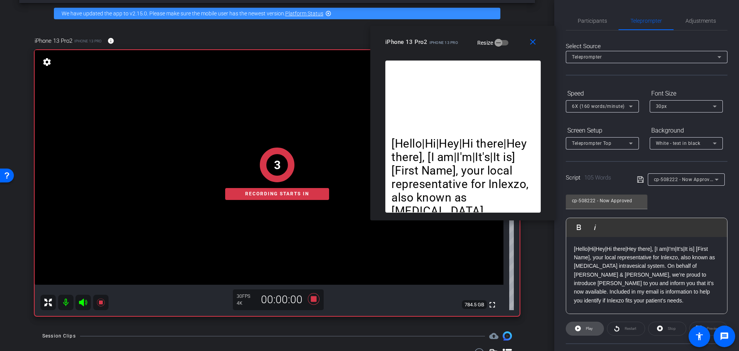
click at [582, 329] on span at bounding box center [584, 328] width 37 height 18
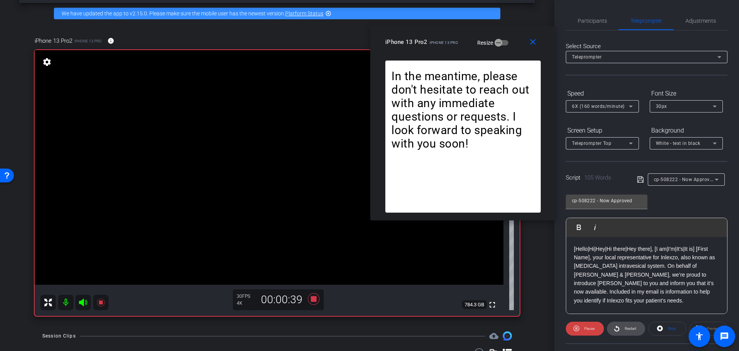
click at [623, 329] on span "Restart" at bounding box center [629, 328] width 13 height 11
click at [311, 298] on icon at bounding box center [314, 299] width 12 height 12
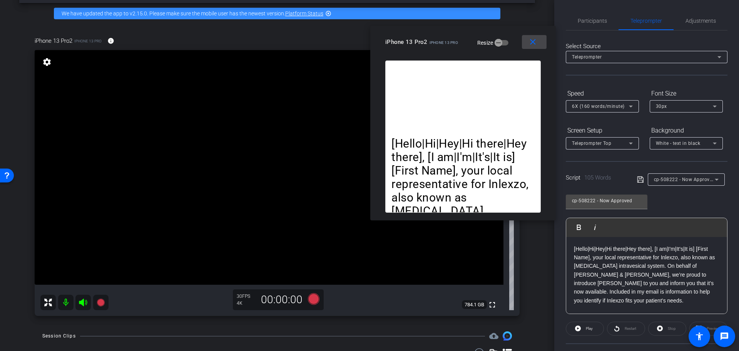
click at [534, 40] on mat-icon "close" at bounding box center [533, 42] width 10 height 10
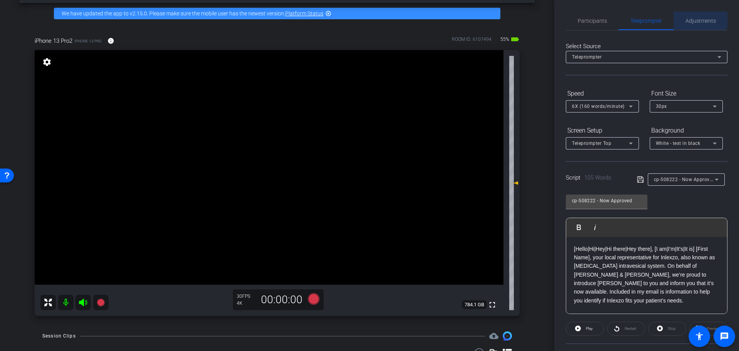
click at [696, 17] on span "Adjustments" at bounding box center [700, 21] width 30 height 18
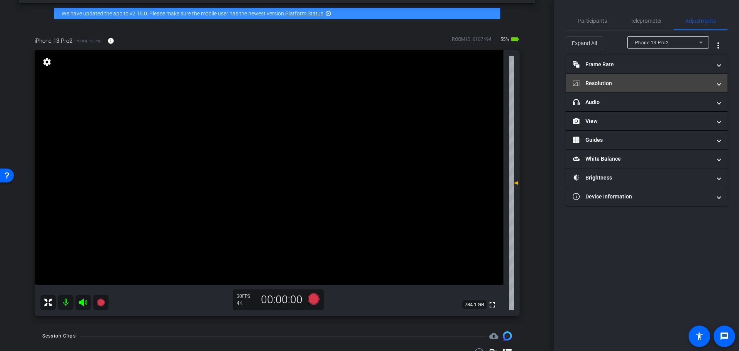
click at [613, 89] on mat-expansion-panel-header "Resolution" at bounding box center [647, 83] width 162 height 18
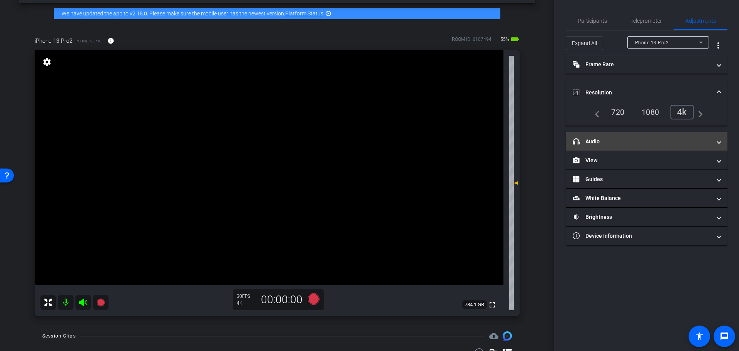
click at [606, 145] on mat-panel-title "headphone icon Audio" at bounding box center [642, 141] width 139 height 8
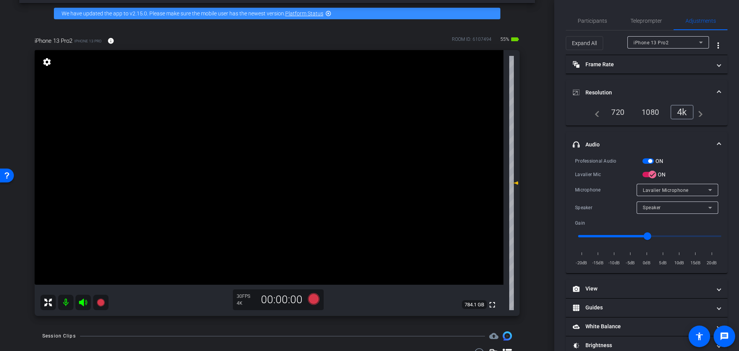
click at [646, 162] on span "button" at bounding box center [648, 160] width 12 height 5
click at [589, 28] on span "Participants" at bounding box center [592, 21] width 29 height 18
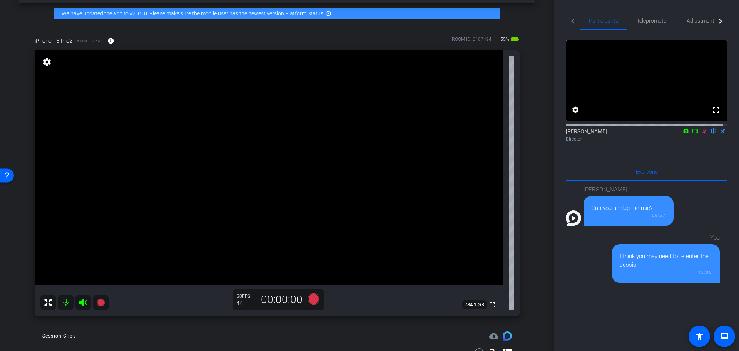
click at [701, 134] on icon at bounding box center [704, 130] width 6 height 5
click at [534, 177] on div "arrow_back Inlexzo RepReels 1.0 - Room 2 Back to project Send invite account_bo…" at bounding box center [277, 145] width 554 height 351
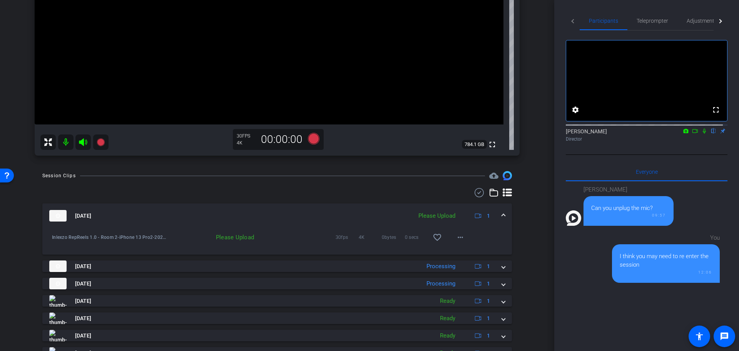
scroll to position [110, 0]
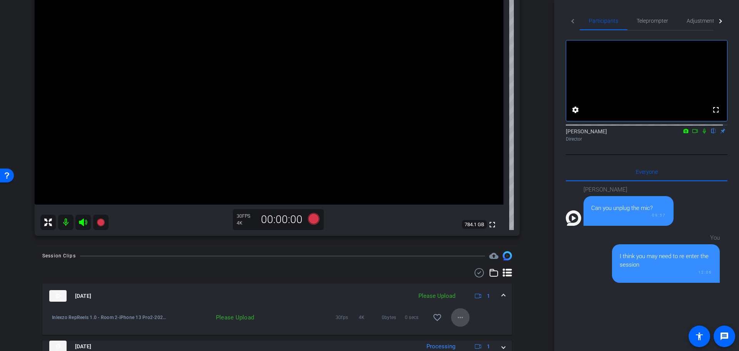
click at [461, 314] on span at bounding box center [460, 317] width 18 height 18
click at [469, 281] on span "Upload" at bounding box center [468, 281] width 31 height 9
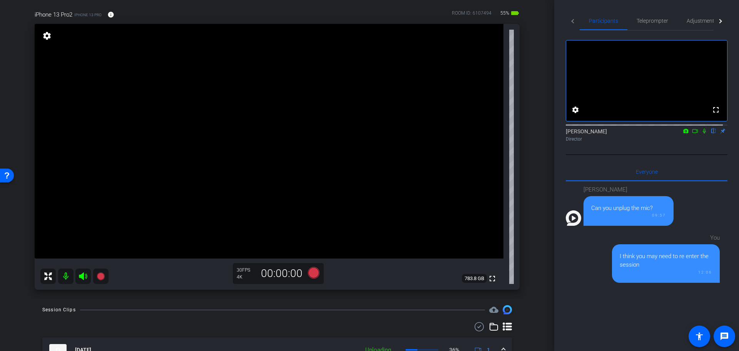
scroll to position [0, 0]
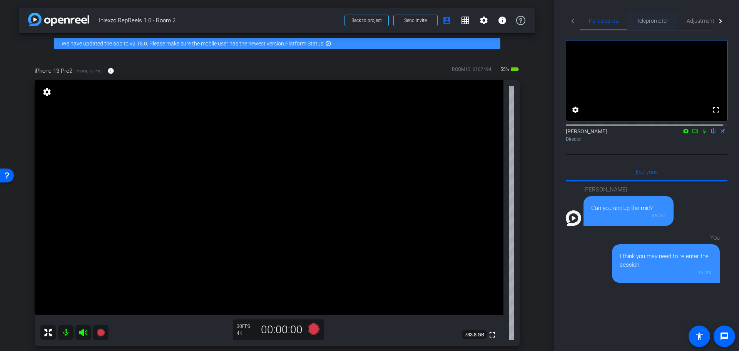
click at [656, 23] on span "Teleprompter" at bounding box center [652, 20] width 32 height 5
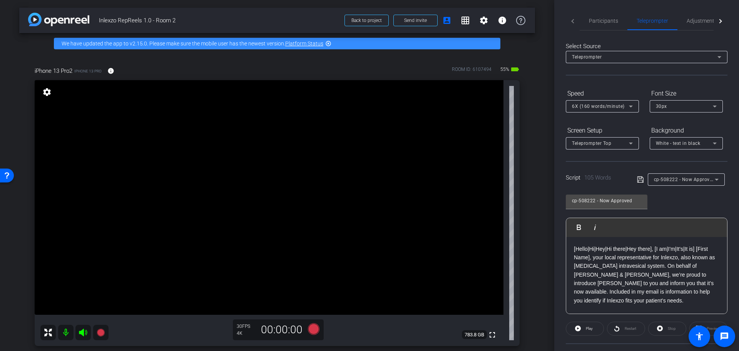
click at [688, 174] on div "cp-508222 - Now Approved" at bounding box center [686, 179] width 65 height 12
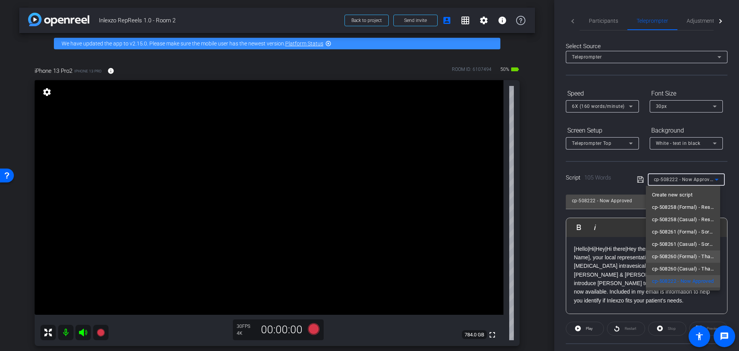
click at [679, 253] on span "cp-508260 (Formal) - Thanks for Seeing Me" at bounding box center [683, 256] width 62 height 9
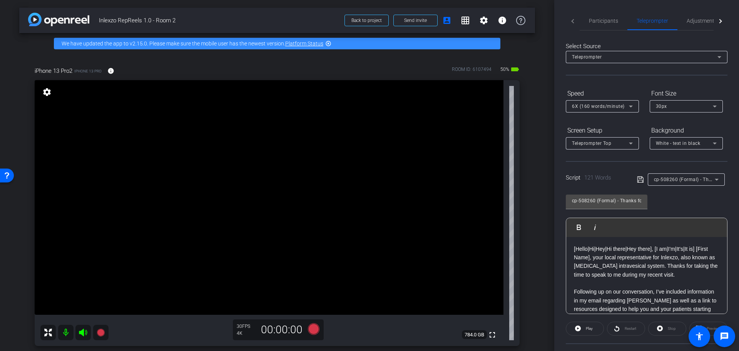
click at [678, 202] on div "cp-508260 (Formal) - Thanks for Seeing Me Play Play from this location Play Sel…" at bounding box center [647, 251] width 162 height 125
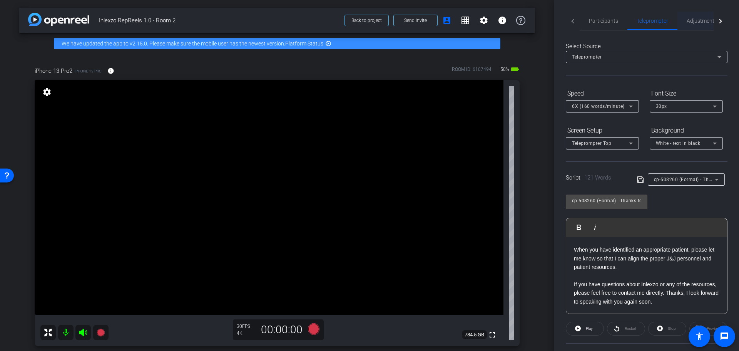
click at [701, 15] on span "Adjustments" at bounding box center [701, 21] width 30 height 18
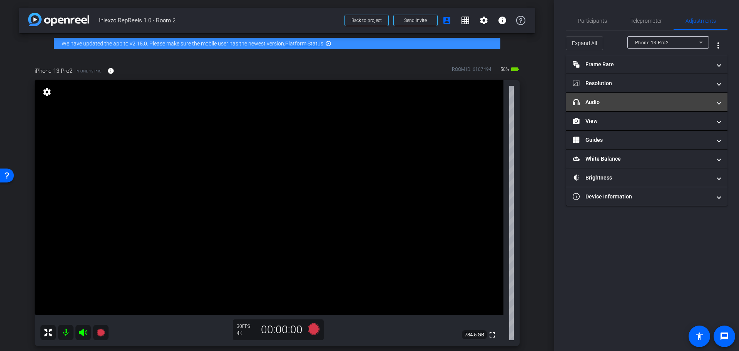
click at [618, 104] on mat-panel-title "headphone icon Audio" at bounding box center [642, 102] width 139 height 8
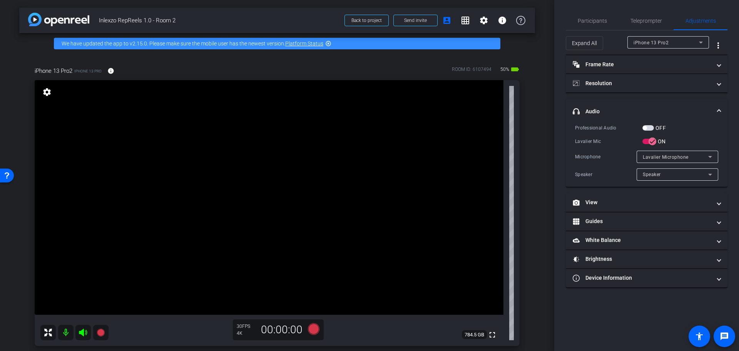
click at [650, 126] on span "button" at bounding box center [648, 127] width 12 height 5
click at [591, 20] on span "Participants" at bounding box center [592, 20] width 29 height 5
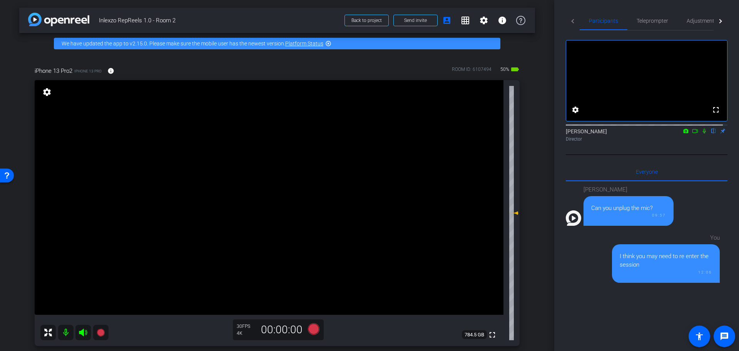
click at [701, 134] on icon at bounding box center [704, 130] width 6 height 5
click at [651, 18] on span "Teleprompter" at bounding box center [652, 20] width 32 height 5
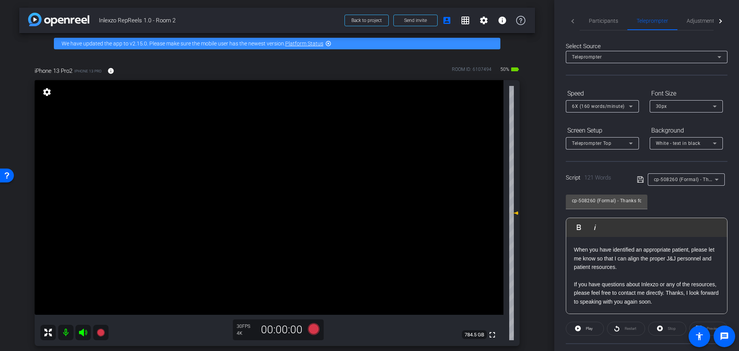
click at [687, 178] on span "cp-508260 (Formal) - Thanks for Seeing Me" at bounding box center [703, 179] width 98 height 6
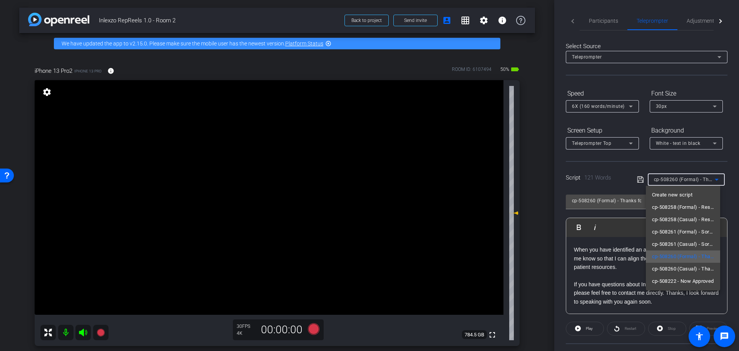
click at [691, 252] on span "cp-508260 (Formal) - Thanks for Seeing Me" at bounding box center [683, 256] width 62 height 9
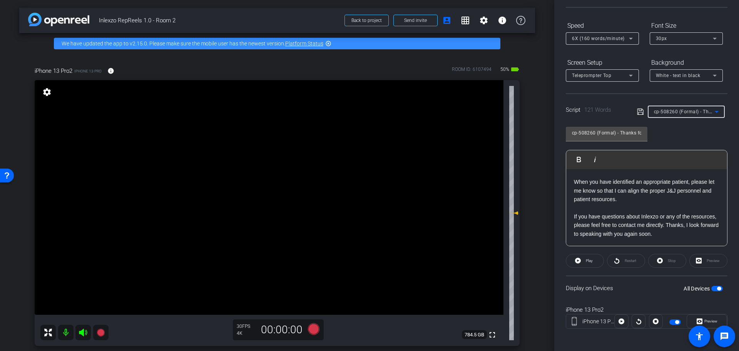
scroll to position [70, 0]
click at [313, 327] on icon at bounding box center [314, 329] width 12 height 12
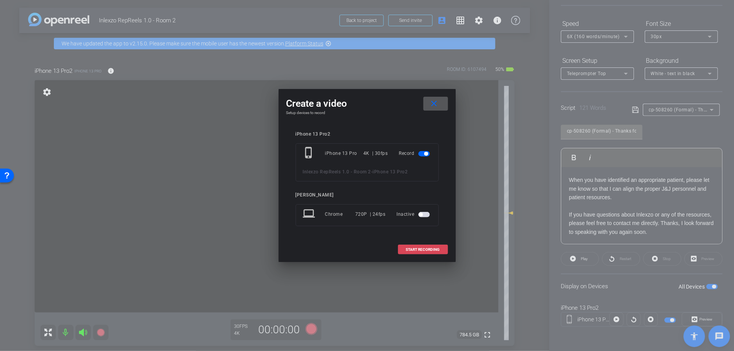
click at [409, 249] on span "START RECORDING" at bounding box center [423, 249] width 34 height 4
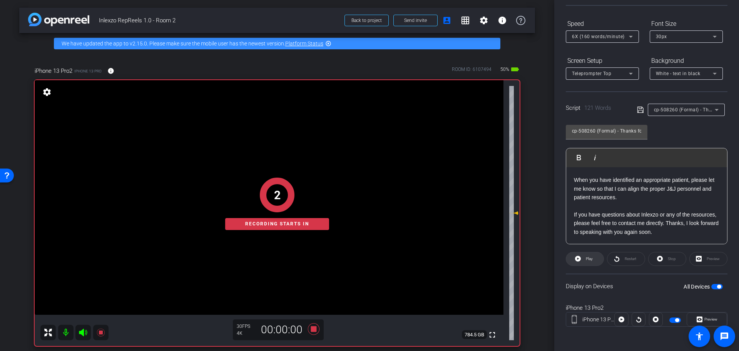
click at [586, 256] on span "Play" at bounding box center [589, 258] width 7 height 4
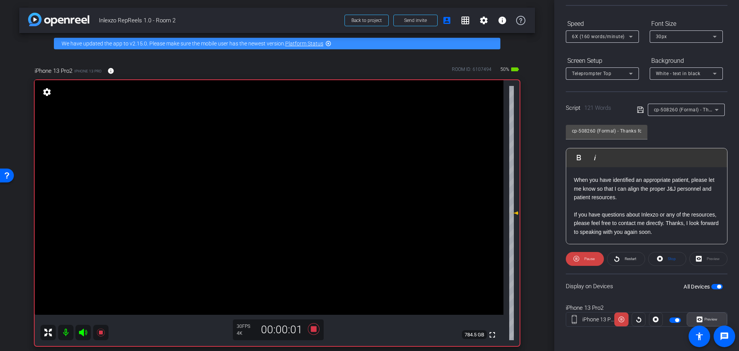
click at [704, 319] on span "Preview" at bounding box center [710, 319] width 13 height 4
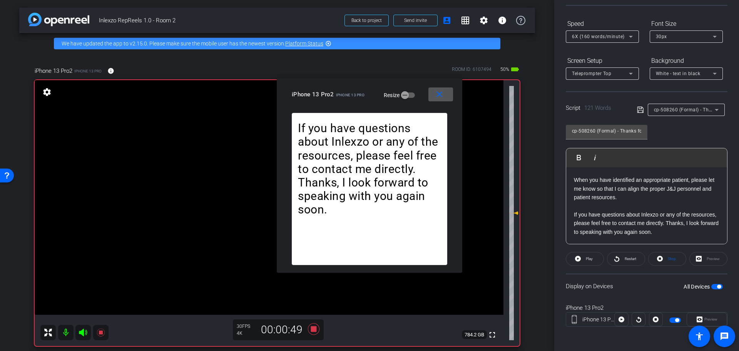
click at [617, 41] on div "6X (160 words/minute)" at bounding box center [600, 37] width 57 height 10
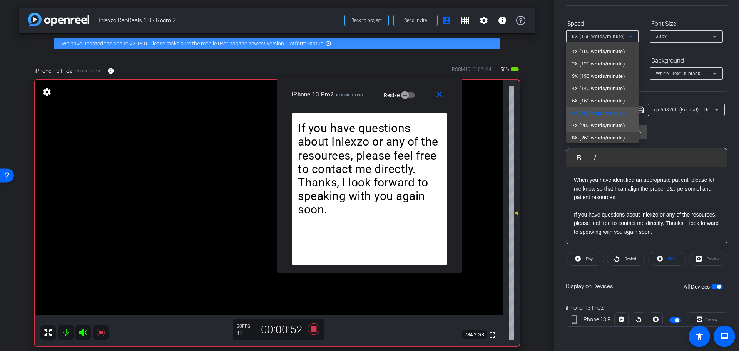
click at [600, 126] on span "7X (200 words/minute)" at bounding box center [598, 125] width 53 height 9
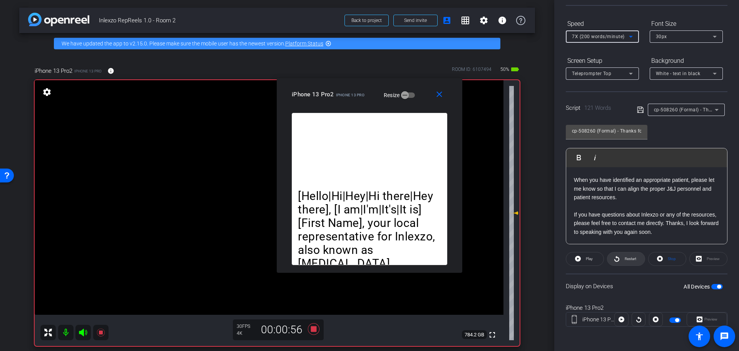
click at [631, 254] on span "Restart" at bounding box center [629, 258] width 13 height 11
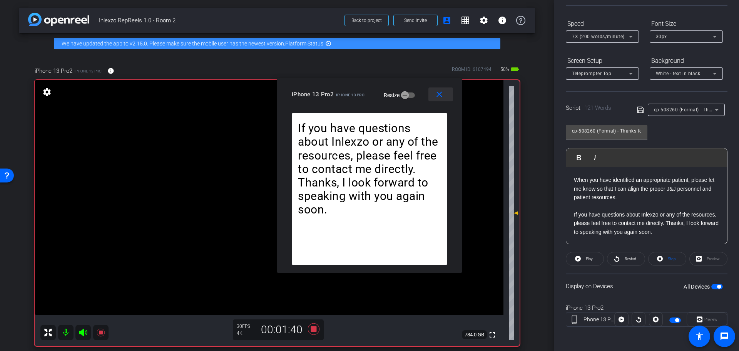
click at [440, 96] on mat-icon "close" at bounding box center [439, 95] width 10 height 10
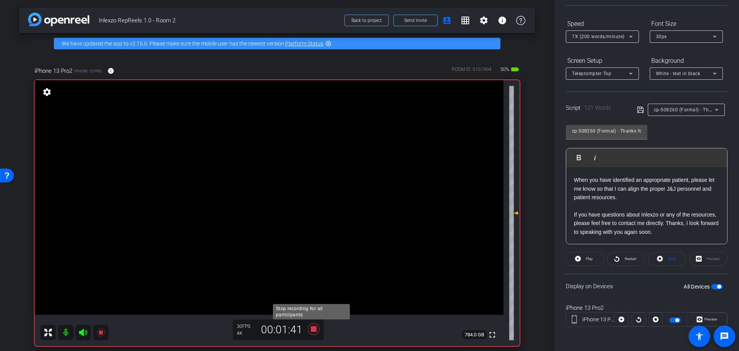
click at [311, 331] on icon at bounding box center [314, 329] width 12 height 12
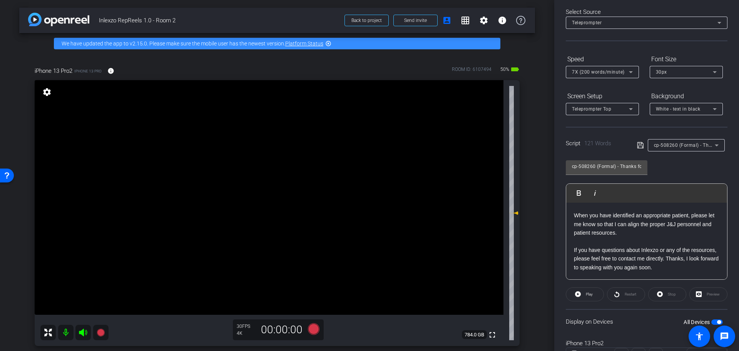
scroll to position [0, 0]
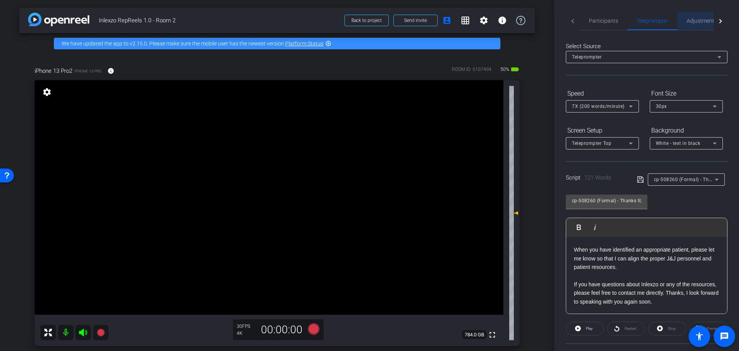
click at [708, 15] on span "Adjustments" at bounding box center [701, 21] width 30 height 18
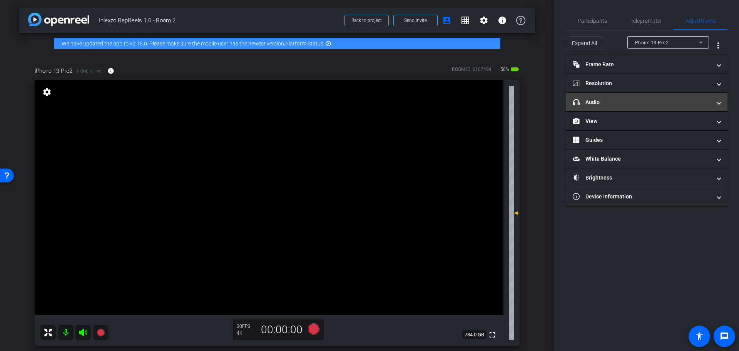
click at [615, 106] on mat-expansion-panel-header "headphone icon Audio" at bounding box center [647, 102] width 162 height 18
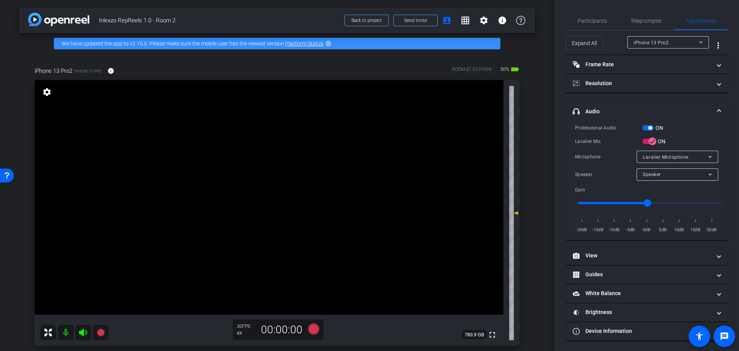
click at [653, 127] on span "button" at bounding box center [648, 127] width 12 height 5
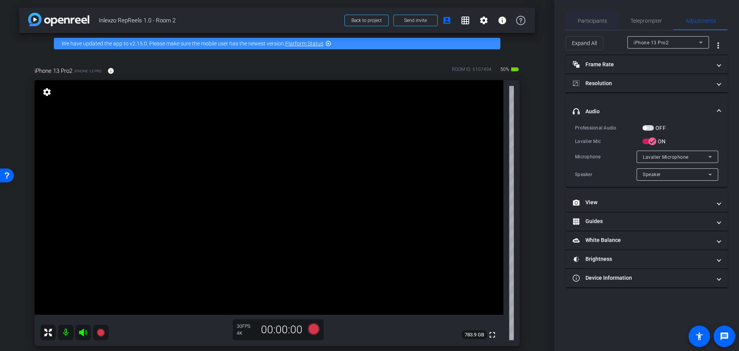
click at [599, 20] on span "Participants" at bounding box center [592, 20] width 29 height 5
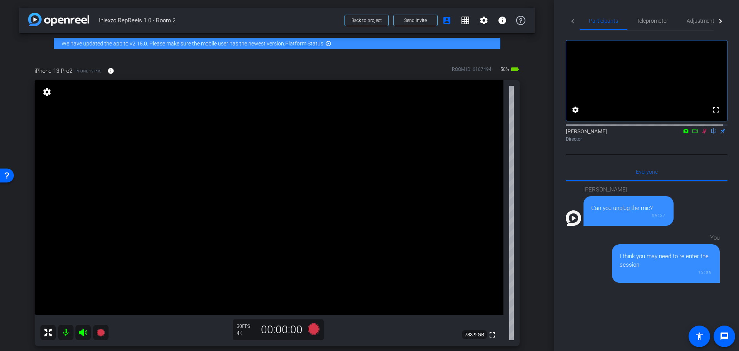
click at [701, 142] on div "Nick Dambrosia flip Director" at bounding box center [647, 134] width 162 height 15
click at [702, 134] on icon at bounding box center [704, 131] width 4 height 5
click at [542, 150] on div "arrow_back Inlexzo RepReels 1.0 - Room 2 Back to project Send invite account_bo…" at bounding box center [277, 175] width 554 height 351
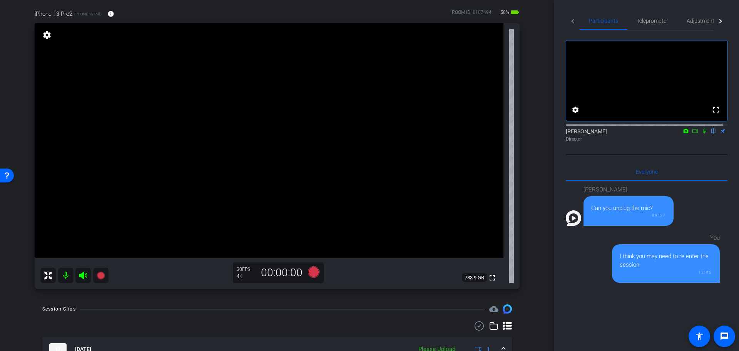
scroll to position [160, 0]
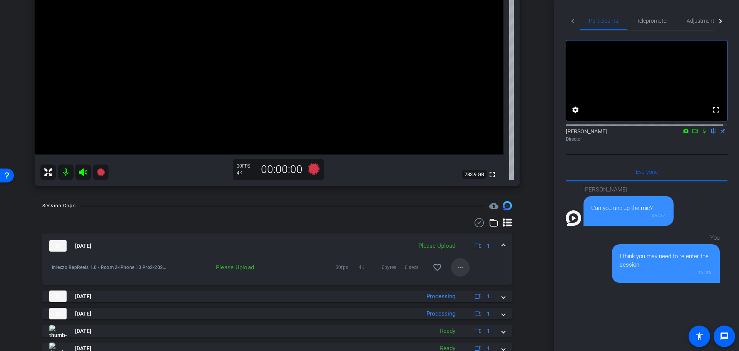
click at [458, 269] on mat-icon "more_horiz" at bounding box center [460, 266] width 9 height 9
click at [463, 281] on span "Upload" at bounding box center [468, 283] width 31 height 9
click at [538, 251] on div "arrow_back Inlexzo RepReels 1.0 - Room 2 Back to project Send invite account_bo…" at bounding box center [277, 175] width 554 height 351
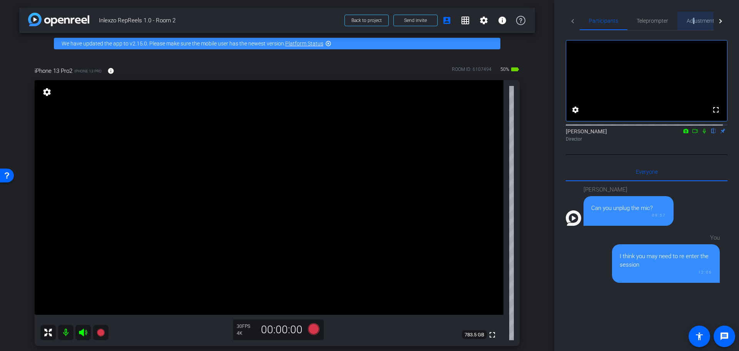
click at [693, 21] on span "Adjustments" at bounding box center [701, 20] width 30 height 5
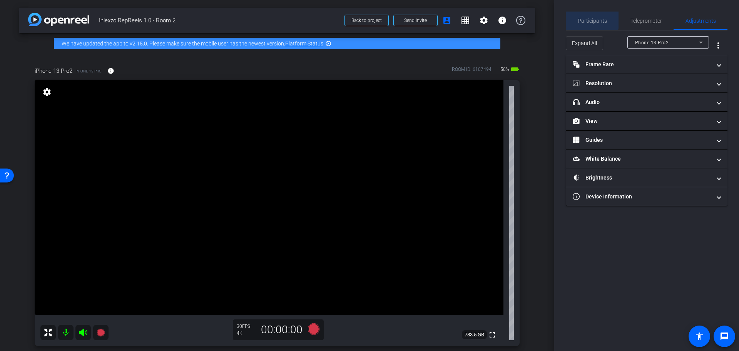
click at [589, 18] on span "Participants" at bounding box center [592, 20] width 29 height 5
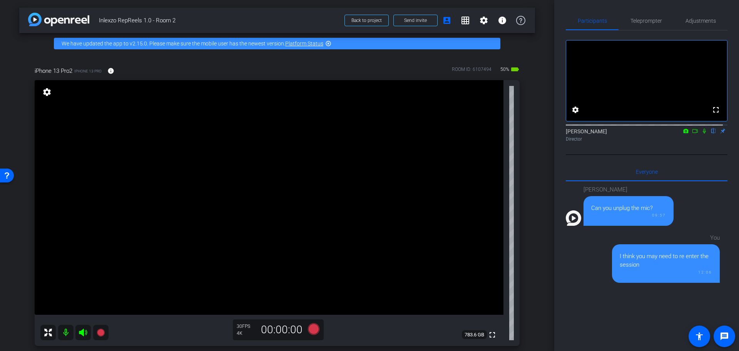
click at [703, 142] on div "Director" at bounding box center [647, 138] width 162 height 7
click at [703, 134] on icon at bounding box center [704, 131] width 3 height 5
click at [703, 17] on span "Adjustments" at bounding box center [700, 21] width 30 height 18
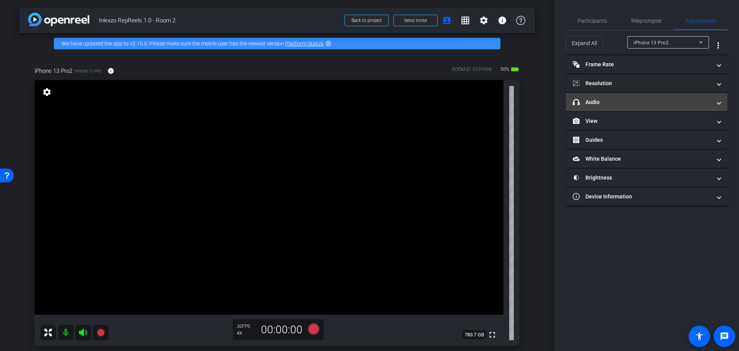
click at [643, 102] on mat-panel-title "headphone icon Audio" at bounding box center [642, 102] width 139 height 8
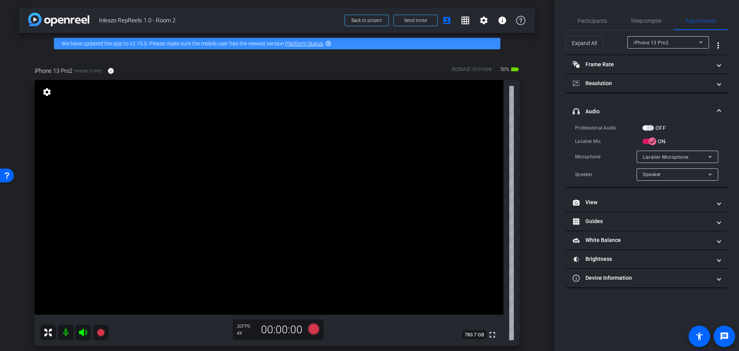
click at [650, 124] on div "OFF" at bounding box center [653, 128] width 23 height 8
click at [654, 127] on label "OFF" at bounding box center [660, 128] width 12 height 8
click at [654, 127] on button "OFF" at bounding box center [648, 127] width 12 height 5
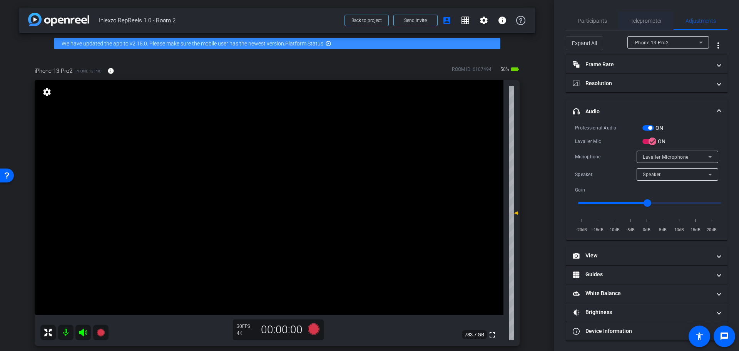
click at [641, 15] on span "Teleprompter" at bounding box center [646, 21] width 32 height 18
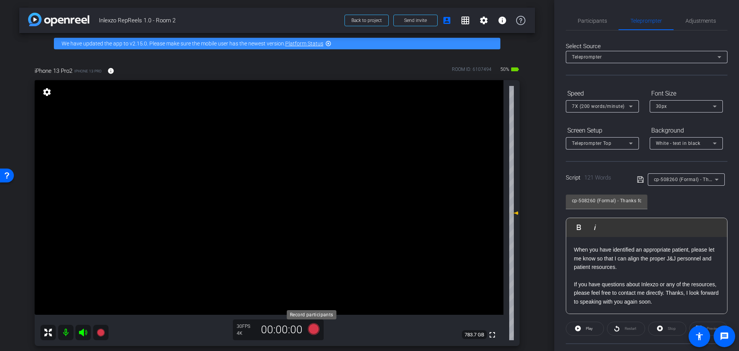
click at [311, 333] on icon at bounding box center [314, 329] width 12 height 12
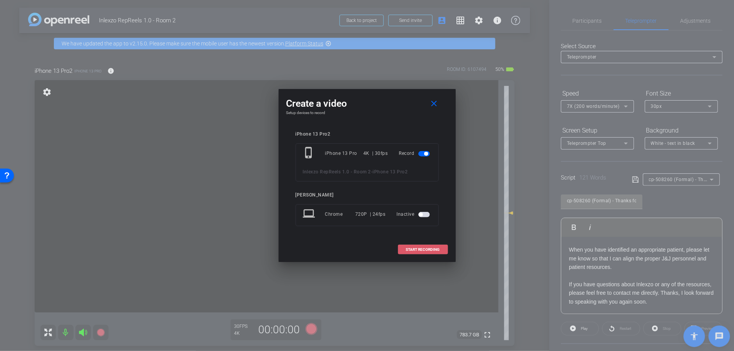
click at [406, 244] on span at bounding box center [422, 249] width 49 height 18
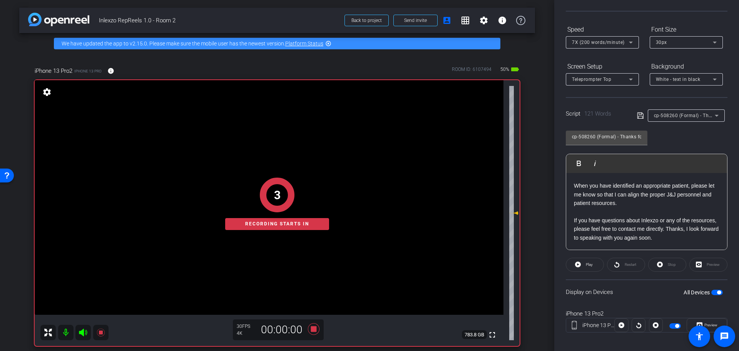
scroll to position [70, 0]
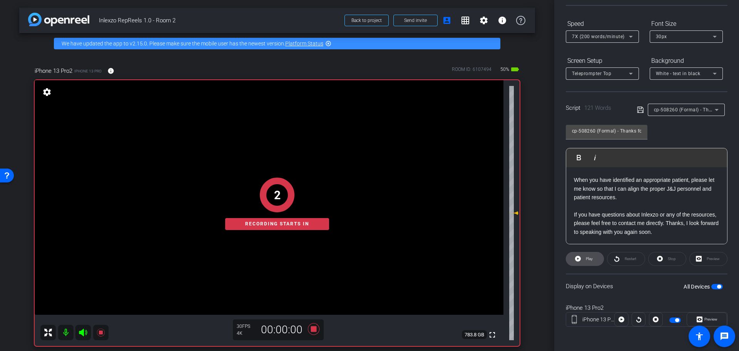
click at [578, 262] on icon at bounding box center [578, 259] width 6 height 10
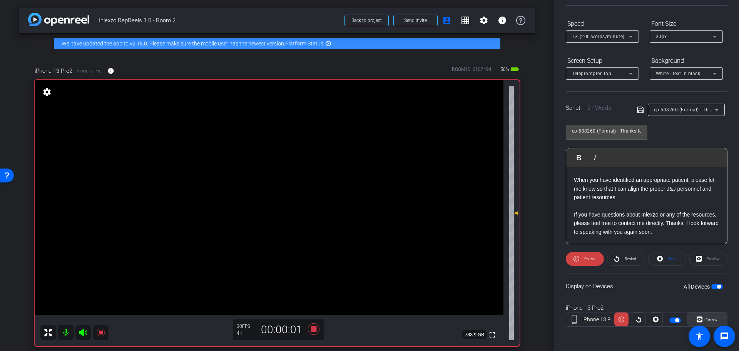
click at [701, 314] on button "Preview" at bounding box center [706, 319] width 40 height 14
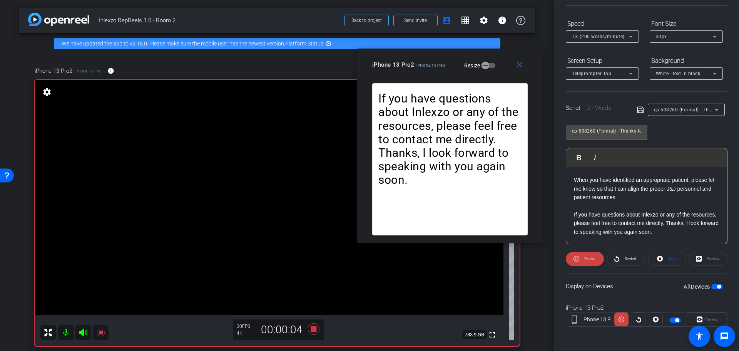
drag, startPoint x: 362, startPoint y: 100, endPoint x: 442, endPoint y: 70, distance: 85.7
click at [442, 70] on div "iPhone 13 Pro2 iPhone 13 Pro Resize" at bounding box center [452, 65] width 161 height 14
click at [625, 259] on span "Restart" at bounding box center [631, 258] width 12 height 4
click at [314, 330] on icon at bounding box center [314, 329] width 12 height 12
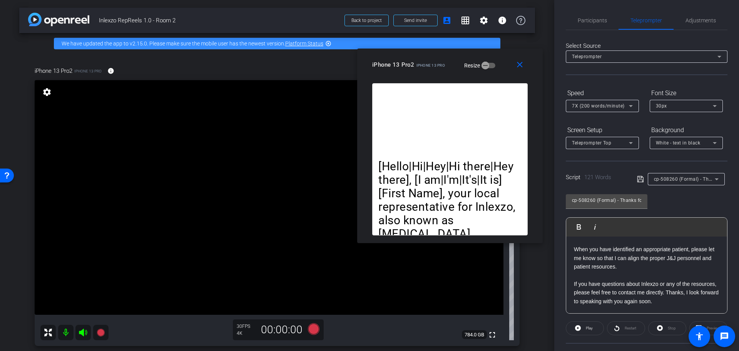
scroll to position [0, 0]
click at [603, 16] on span "Participants" at bounding box center [592, 21] width 29 height 18
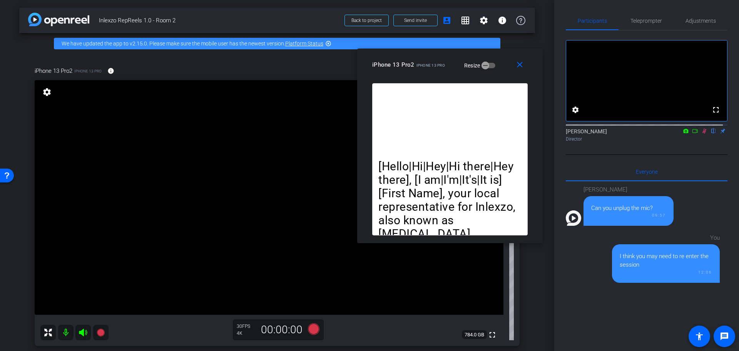
click at [702, 134] on icon at bounding box center [704, 131] width 4 height 5
click at [700, 20] on span "Adjustments" at bounding box center [700, 20] width 30 height 5
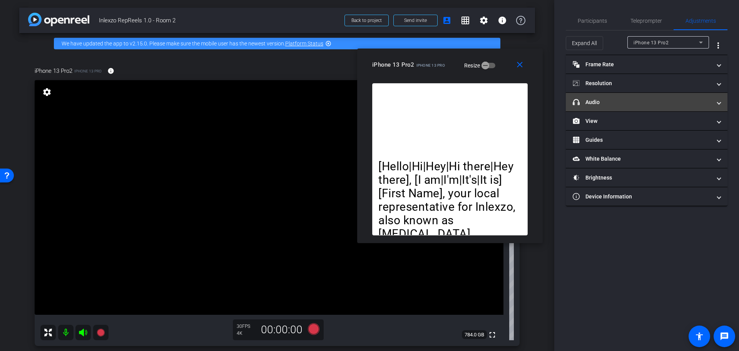
click at [616, 94] on mat-expansion-panel-header "headphone icon Audio" at bounding box center [647, 102] width 162 height 18
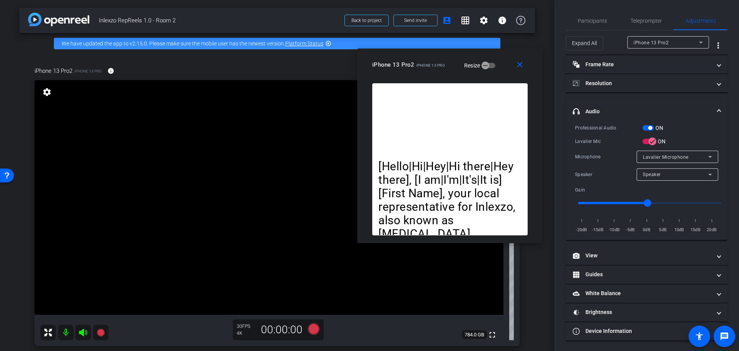
click at [653, 132] on div "Professional Audio ON Lavalier Mic ON Microphone Lavalier Microphone Speaker Sp…" at bounding box center [646, 179] width 143 height 110
click at [648, 128] on span "button" at bounding box center [650, 128] width 4 height 4
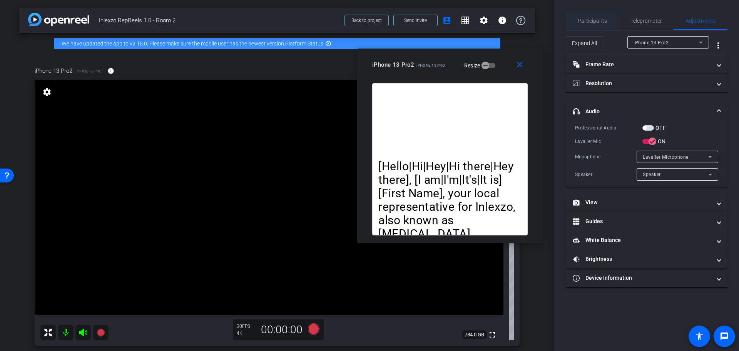
click at [597, 23] on span "Participants" at bounding box center [592, 20] width 29 height 5
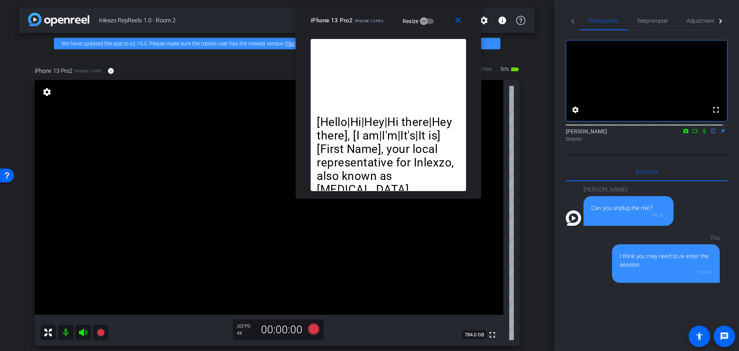
drag, startPoint x: 431, startPoint y: 60, endPoint x: 384, endPoint y: 22, distance: 61.0
click at [384, 22] on div "iPhone 13 Pro2 iPhone 13 Pro Resize" at bounding box center [391, 20] width 161 height 14
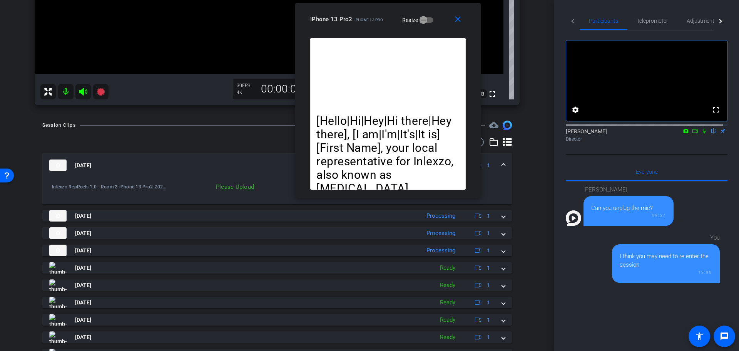
scroll to position [160, 0]
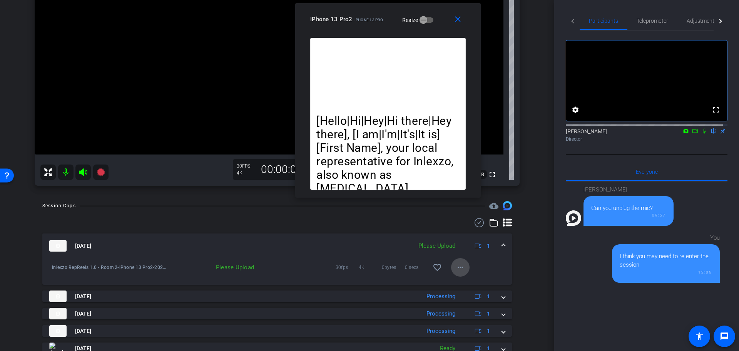
click at [460, 262] on span at bounding box center [460, 267] width 18 height 18
click at [463, 281] on span "Upload" at bounding box center [468, 283] width 31 height 9
drag, startPoint x: 380, startPoint y: 24, endPoint x: 418, endPoint y: 5, distance: 42.5
click at [418, 5] on div "close iPhone 13 Pro2 iPhone 13 Pro Resize" at bounding box center [387, 20] width 185 height 35
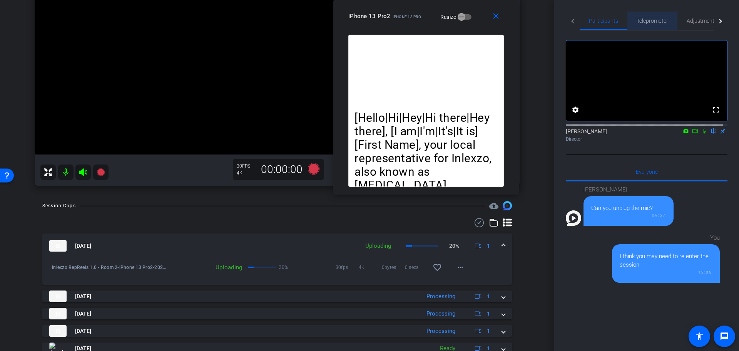
drag, startPoint x: 660, startPoint y: 25, endPoint x: 664, endPoint y: 35, distance: 10.9
click at [660, 25] on span "Teleprompter" at bounding box center [652, 21] width 32 height 18
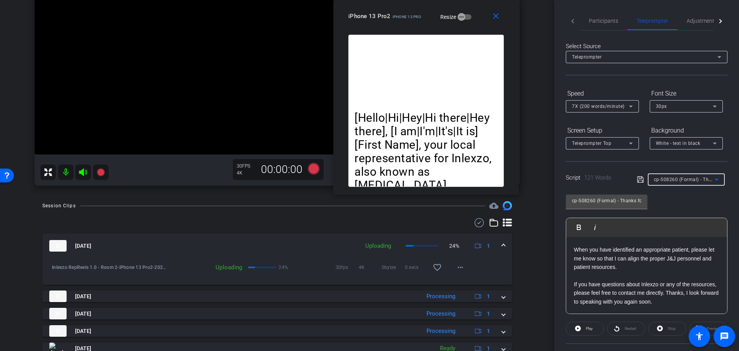
click at [681, 182] on span "cp-508260 (Formal) - Thanks for Seeing Me" at bounding box center [703, 179] width 98 height 6
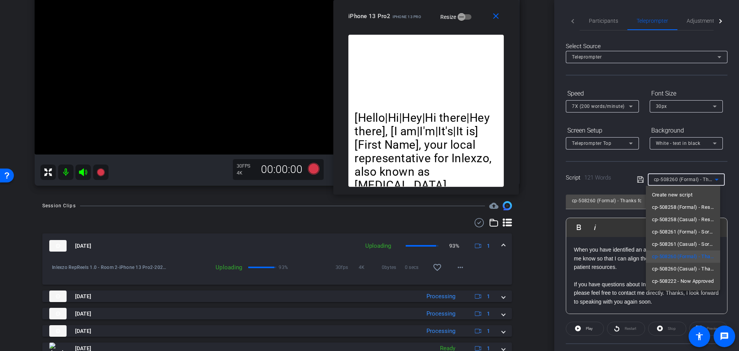
drag, startPoint x: 416, startPoint y: 21, endPoint x: 439, endPoint y: 16, distance: 24.5
click at [439, 16] on div at bounding box center [369, 175] width 739 height 351
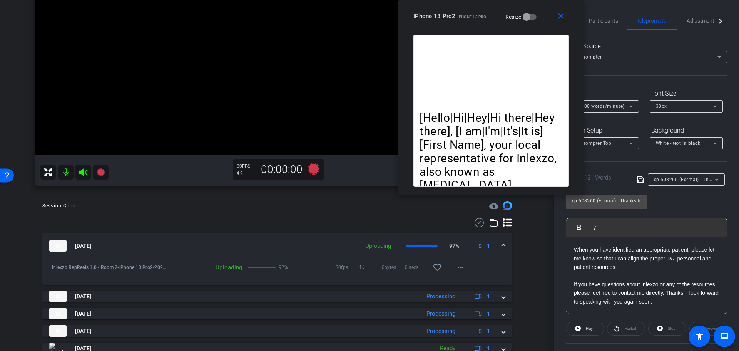
drag, startPoint x: 428, startPoint y: 12, endPoint x: 500, endPoint y: -5, distance: 73.9
click at [500, 0] on html "Accessibility Screen-Reader Guide, Feedback, and Issue Reporting | New window m…" at bounding box center [369, 175] width 739 height 351
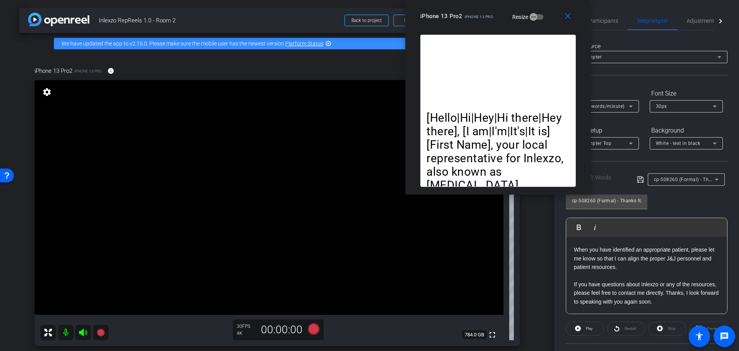
scroll to position [80, 0]
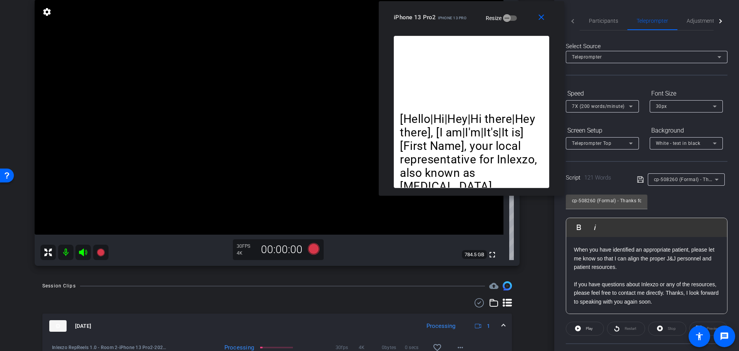
drag, startPoint x: 459, startPoint y: 17, endPoint x: 433, endPoint y: 18, distance: 26.6
click at [433, 18] on span "iPhone 13 Pro2" at bounding box center [415, 17] width 42 height 7
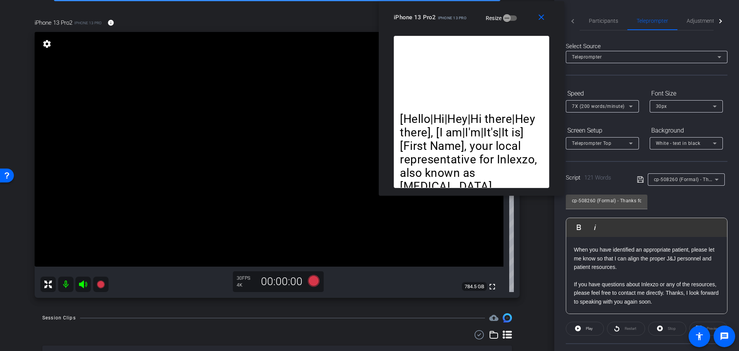
scroll to position [50, 0]
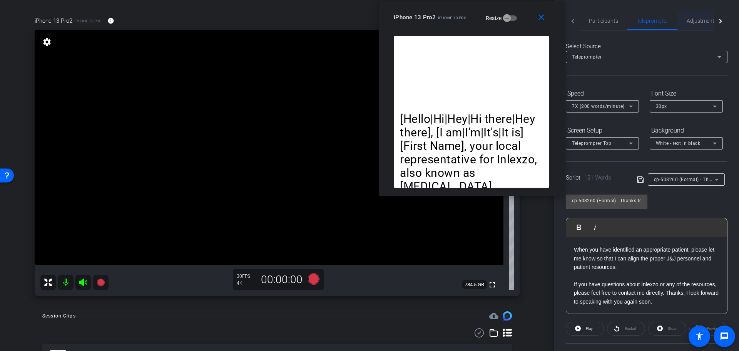
click at [695, 23] on span "Adjustments" at bounding box center [701, 20] width 30 height 5
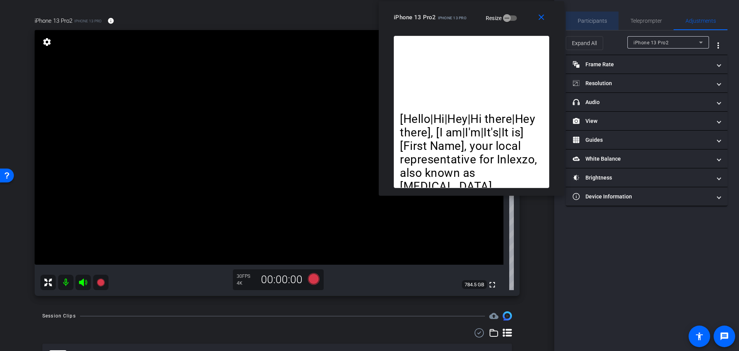
click at [600, 18] on span "Participants" at bounding box center [592, 20] width 29 height 5
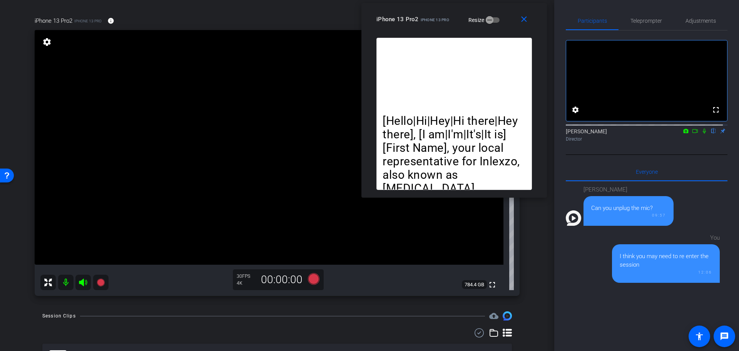
drag, startPoint x: 456, startPoint y: 20, endPoint x: 439, endPoint y: 22, distance: 17.4
click at [439, 22] on div "iPhone 13 Pro2 iPhone 13 Pro" at bounding box center [412, 18] width 73 height 9
click at [697, 21] on span "Adjustments" at bounding box center [700, 20] width 30 height 5
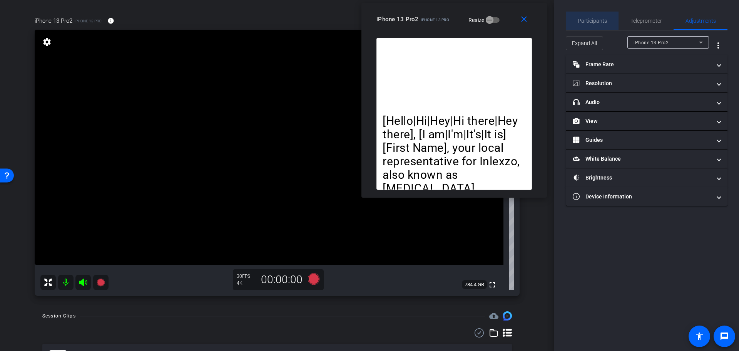
click at [603, 22] on span "Participants" at bounding box center [592, 20] width 29 height 5
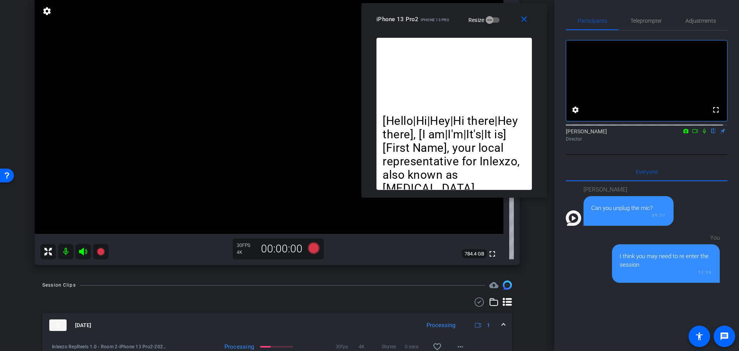
scroll to position [0, 0]
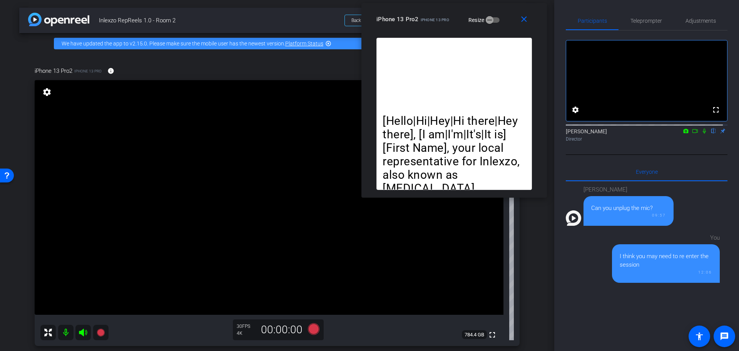
click at [701, 134] on icon at bounding box center [704, 130] width 6 height 5
click at [696, 21] on span "Adjustments" at bounding box center [700, 20] width 30 height 5
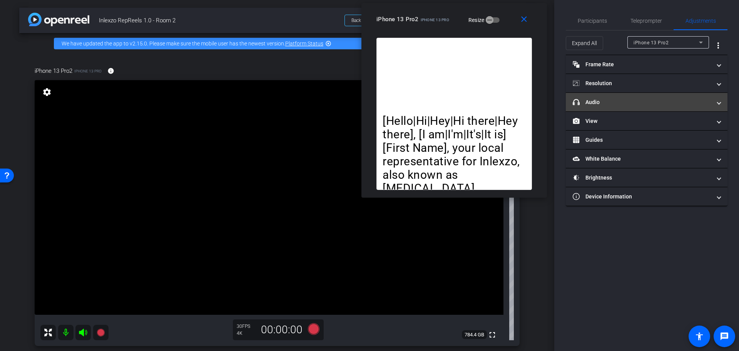
click at [615, 99] on mat-panel-title "headphone icon Audio" at bounding box center [642, 102] width 139 height 8
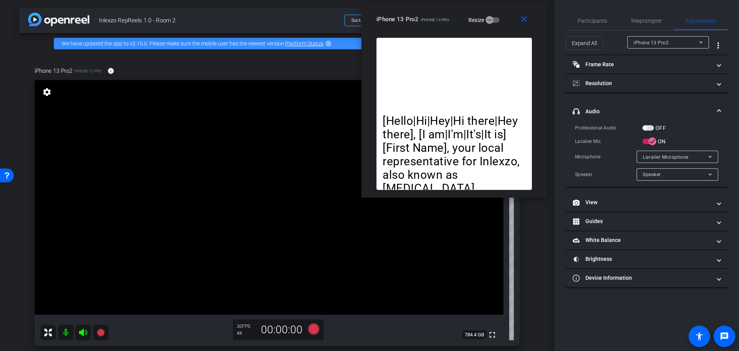
click at [653, 124] on mat-expansion-panel "headphone icon Audio Professional Audio OFF Lavalier Mic ON Microphone Lavalier…" at bounding box center [647, 143] width 162 height 88
click at [650, 125] on span "button" at bounding box center [648, 127] width 12 height 5
click at [643, 17] on span "Teleprompter" at bounding box center [646, 21] width 32 height 18
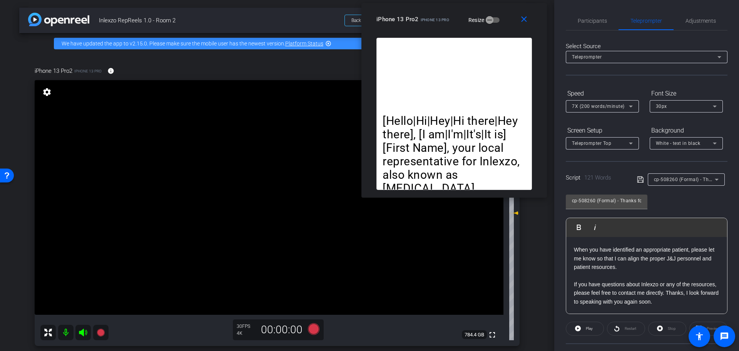
scroll to position [80, 0]
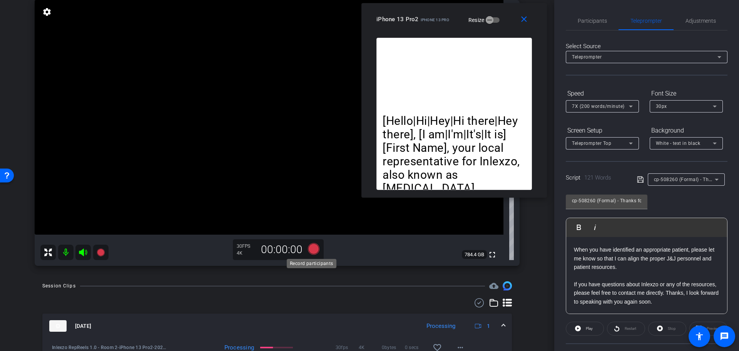
click at [313, 255] on icon at bounding box center [313, 249] width 18 height 14
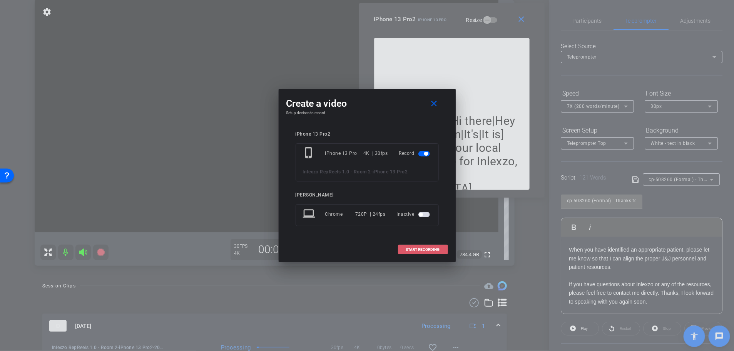
click at [411, 249] on span "START RECORDING" at bounding box center [423, 249] width 34 height 4
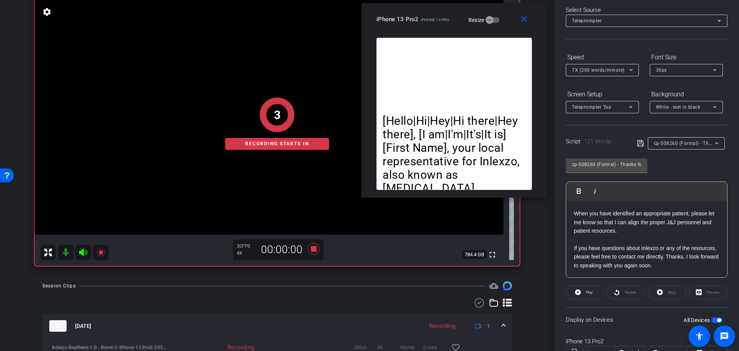
scroll to position [70, 0]
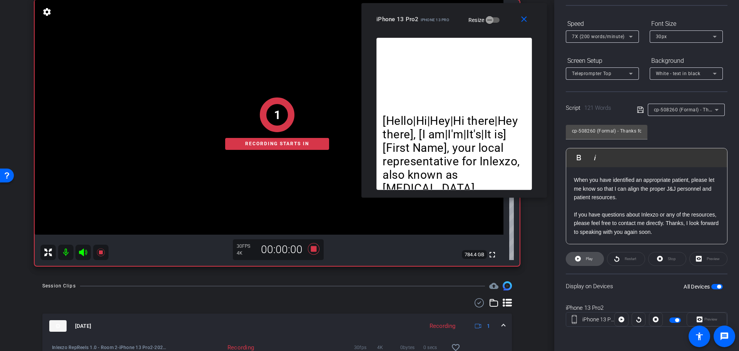
click at [589, 260] on span "Play" at bounding box center [589, 258] width 7 height 4
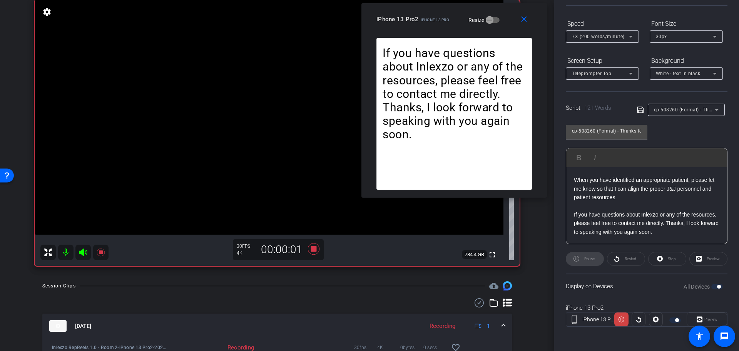
click at [703, 319] on div "Preview" at bounding box center [706, 319] width 40 height 14
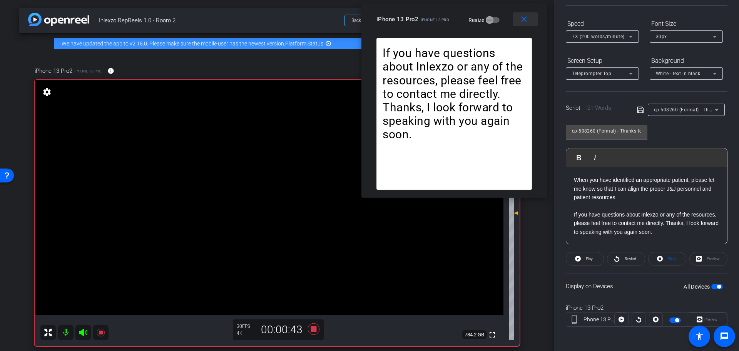
click at [527, 19] on mat-icon "close" at bounding box center [524, 20] width 10 height 10
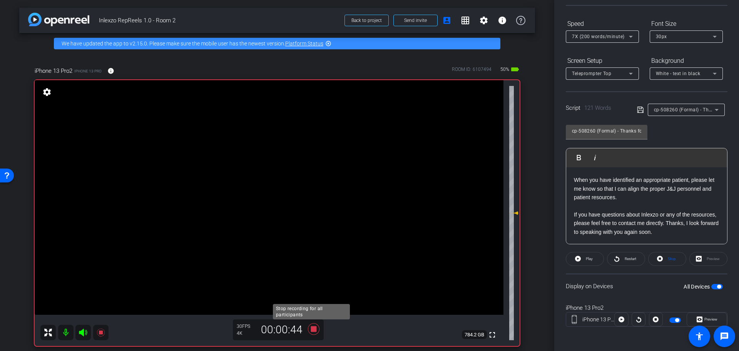
click at [310, 327] on icon at bounding box center [314, 329] width 12 height 12
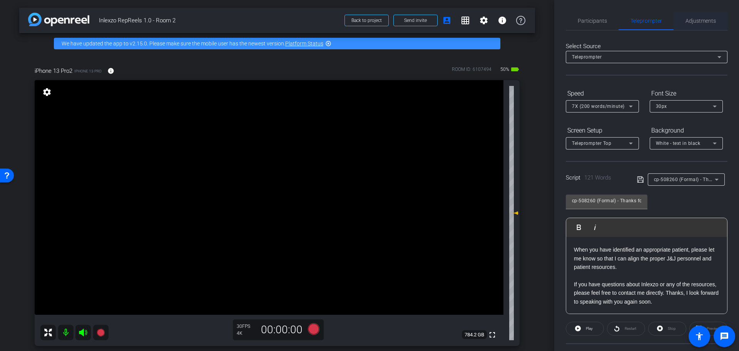
click at [687, 26] on span "Adjustments" at bounding box center [700, 21] width 30 height 18
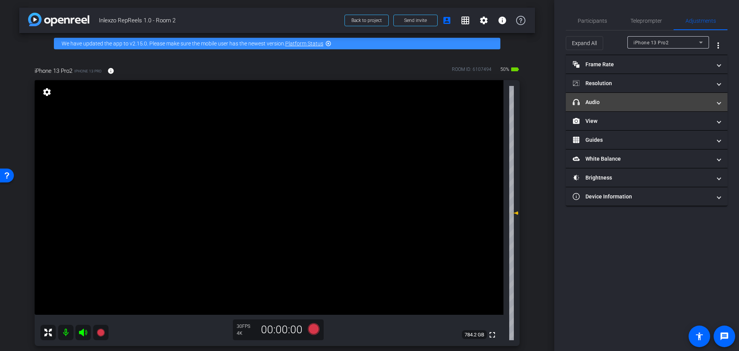
click at [633, 100] on mat-panel-title "headphone icon Audio" at bounding box center [642, 102] width 139 height 8
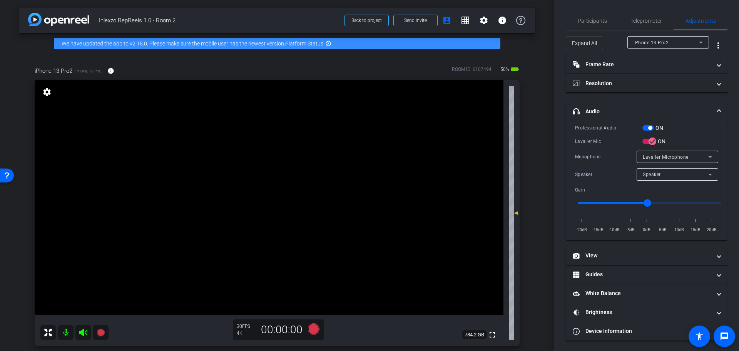
click at [652, 129] on span "button" at bounding box center [648, 127] width 12 height 5
click at [582, 21] on span "Participants" at bounding box center [592, 20] width 29 height 5
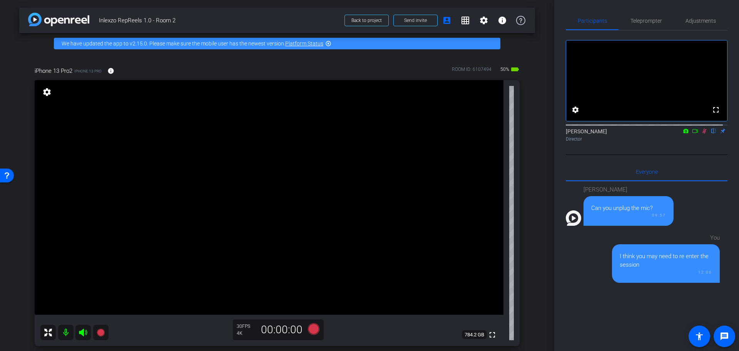
click at [697, 142] on div "Director" at bounding box center [647, 138] width 162 height 7
click at [701, 134] on icon at bounding box center [704, 130] width 6 height 5
click at [533, 146] on div "arrow_back Inlexzo RepReels 1.0 - Room 2 Back to project Send invite account_bo…" at bounding box center [277, 175] width 554 height 351
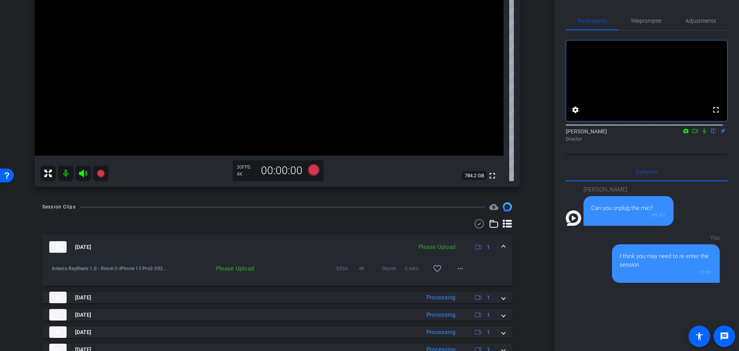
scroll to position [160, 0]
click at [461, 267] on span at bounding box center [460, 267] width 18 height 18
click at [462, 279] on span "Upload" at bounding box center [468, 283] width 31 height 9
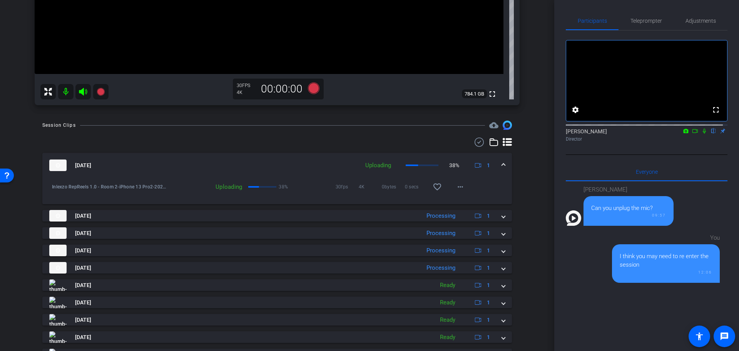
scroll to position [0, 0]
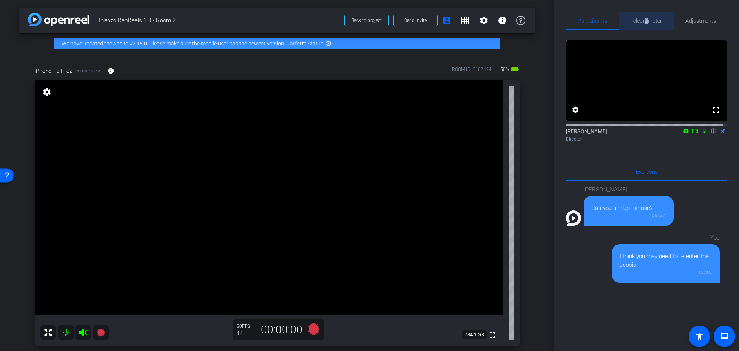
click at [643, 27] on span "Teleprompter" at bounding box center [646, 21] width 32 height 18
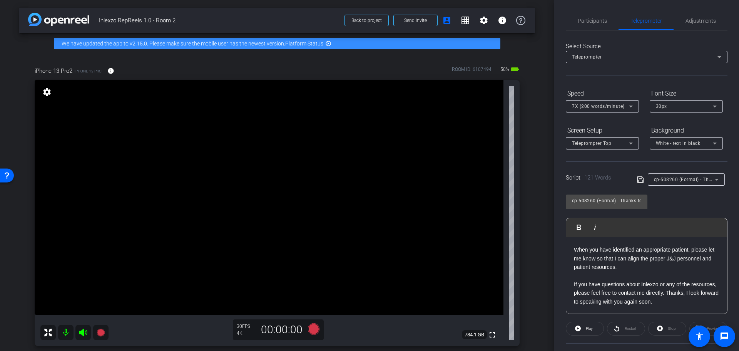
click at [645, 38] on div "Select Source Teleprompter Speed 7X (200 words/minute) Font Size 30px Screen Se…" at bounding box center [647, 219] width 162 height 379
click at [695, 179] on span "cp-508260 (Formal) - Thanks for Seeing Me" at bounding box center [703, 179] width 98 height 6
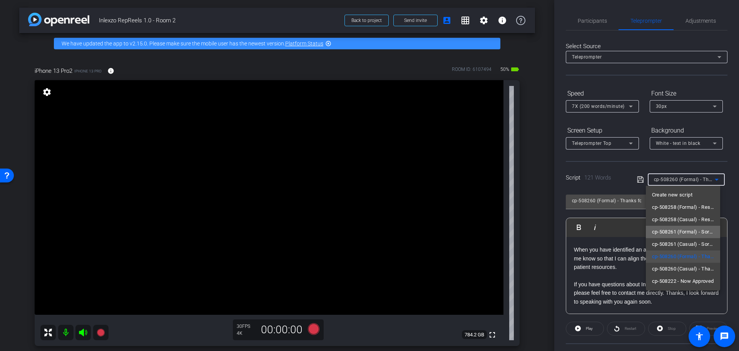
click at [701, 233] on span "cp-508261 (Formal) - Sorry I Missed You" at bounding box center [683, 231] width 62 height 9
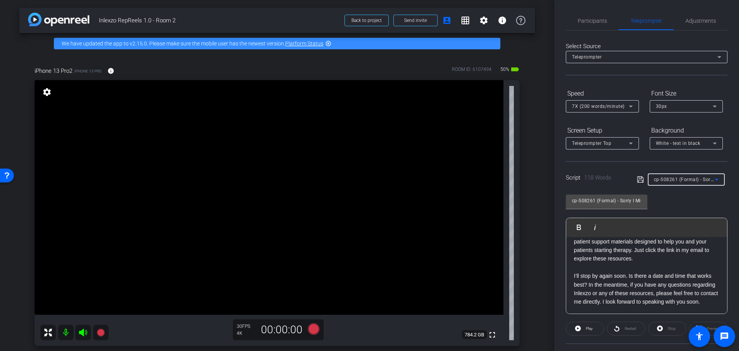
click at [638, 84] on div "Select Source Teleprompter Speed 7X (200 words/minute) Font Size 30px Screen Se…" at bounding box center [647, 219] width 162 height 379
click at [534, 143] on div "arrow_back Inlexzo RepReels 1.0 - Room 2 Back to project Send invite account_bo…" at bounding box center [277, 175] width 554 height 351
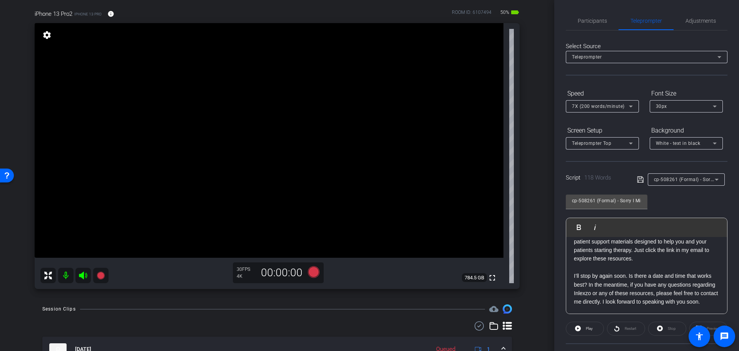
scroll to position [0, 0]
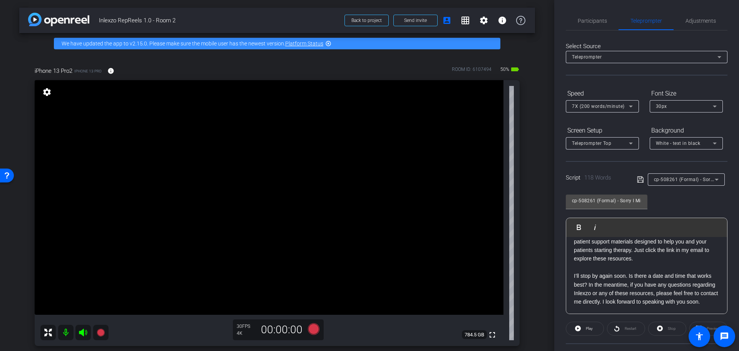
click at [704, 178] on span "cp-508261 (Formal) - Sorry I Missed You" at bounding box center [699, 179] width 91 height 6
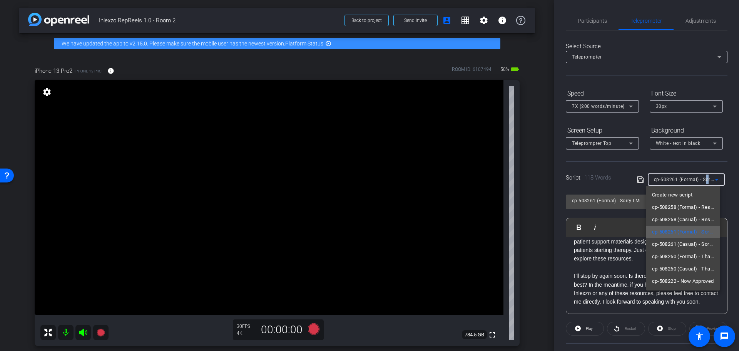
click at [696, 231] on span "cp-508261 (Formal) - Sorry I Missed You" at bounding box center [683, 231] width 62 height 9
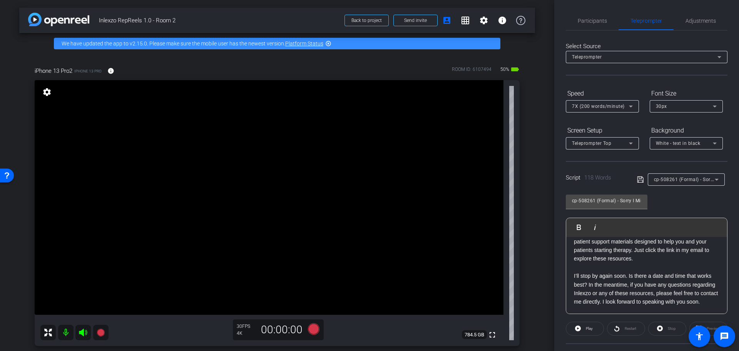
click at [564, 167] on div "Participants Teleprompter Adjustments settings Nick Dambrosia flip Director Eve…" at bounding box center [646, 175] width 185 height 351
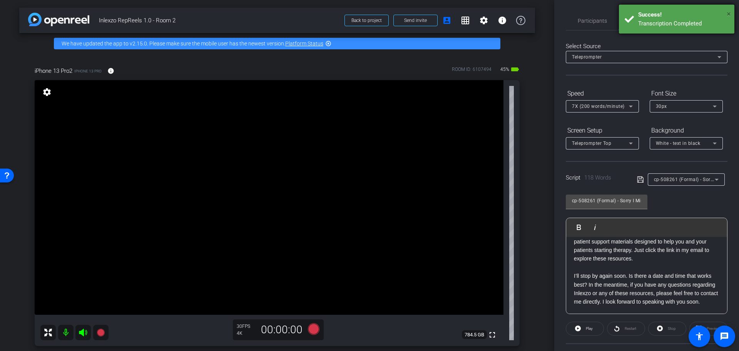
click at [729, 13] on span "×" at bounding box center [728, 13] width 4 height 9
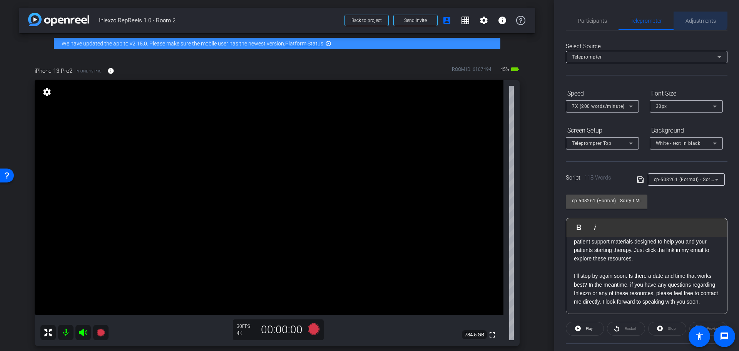
click at [695, 17] on span "Adjustments" at bounding box center [700, 21] width 30 height 18
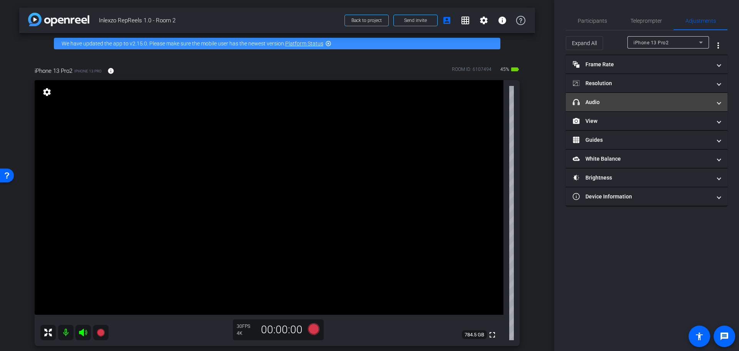
click at [632, 104] on mat-panel-title "headphone icon Audio" at bounding box center [642, 102] width 139 height 8
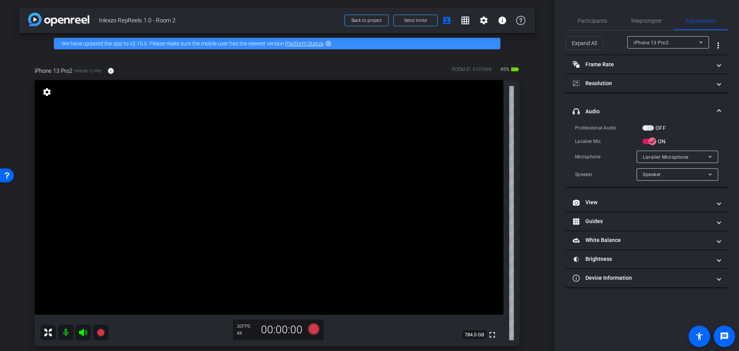
click at [648, 131] on div "OFF" at bounding box center [653, 128] width 23 height 8
click at [648, 127] on span "button" at bounding box center [648, 127] width 12 height 5
click at [579, 11] on div "Participants Teleprompter Adjustments settings Nick Dambrosia flip Director Eve…" at bounding box center [646, 175] width 185 height 351
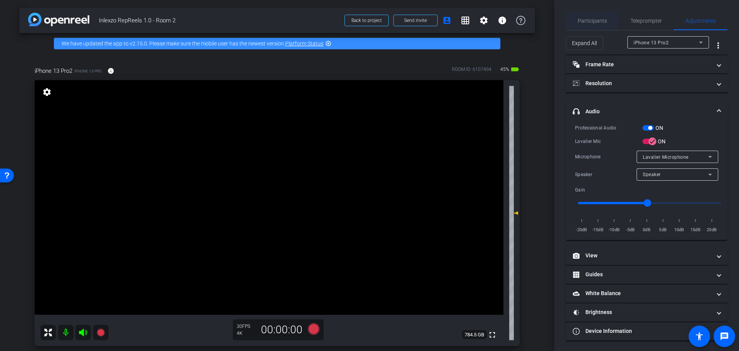
click at [594, 23] on span "Participants" at bounding box center [592, 20] width 29 height 5
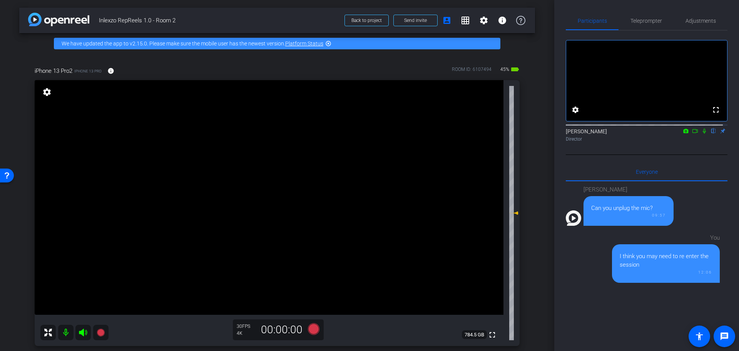
click at [701, 134] on icon at bounding box center [704, 130] width 6 height 5
click at [632, 18] on span "Teleprompter" at bounding box center [646, 20] width 32 height 5
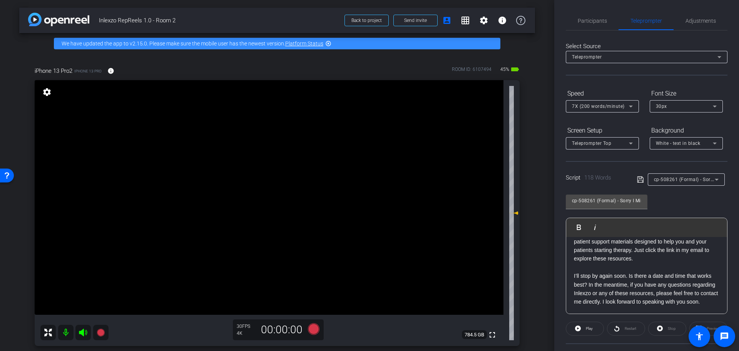
click at [307, 326] on icon at bounding box center [313, 329] width 18 height 14
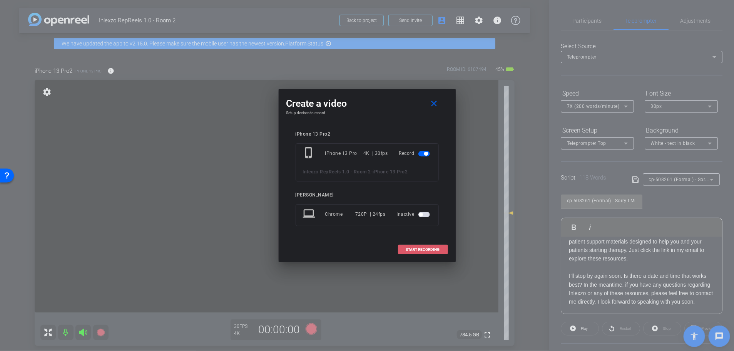
click at [423, 255] on span at bounding box center [422, 249] width 49 height 18
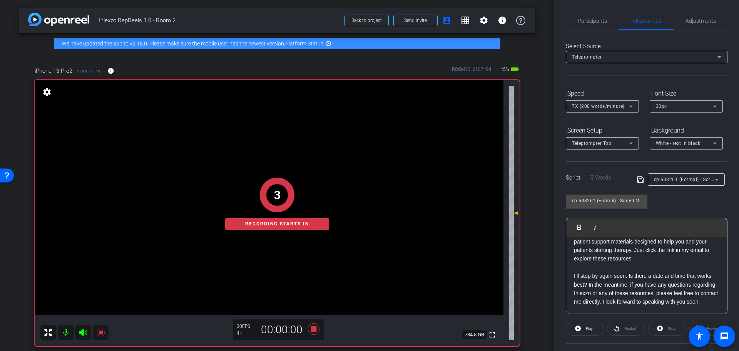
scroll to position [70, 0]
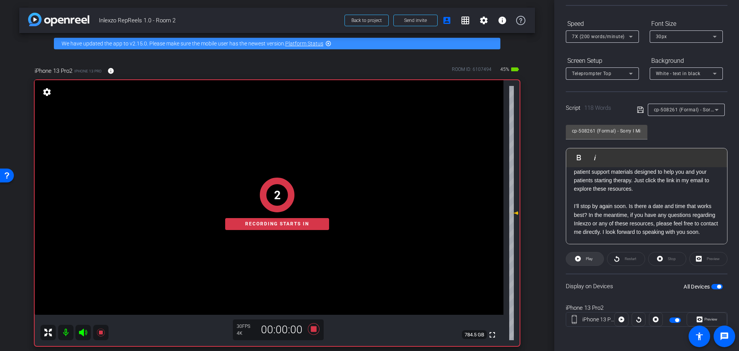
click at [581, 261] on span at bounding box center [584, 258] width 37 height 18
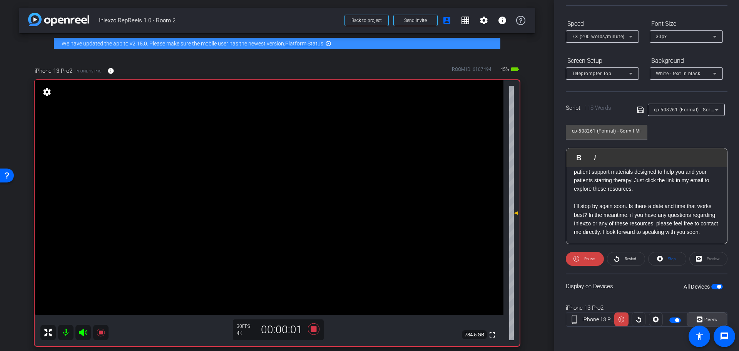
click at [702, 317] on span "Preview" at bounding box center [709, 319] width 15 height 11
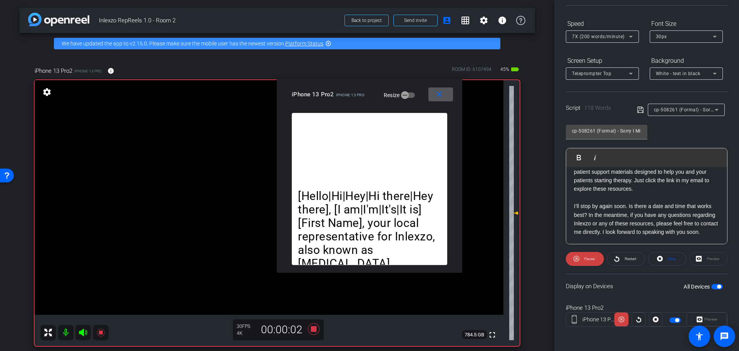
click at [696, 317] on div "Preview" at bounding box center [706, 319] width 40 height 14
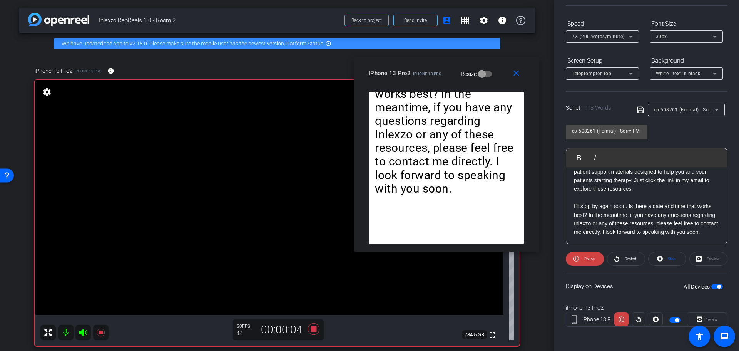
drag, startPoint x: 356, startPoint y: 89, endPoint x: 434, endPoint y: 67, distance: 81.1
click at [434, 67] on div "iPhone 13 Pro2 iPhone 13 Pro Resize" at bounding box center [449, 73] width 161 height 14
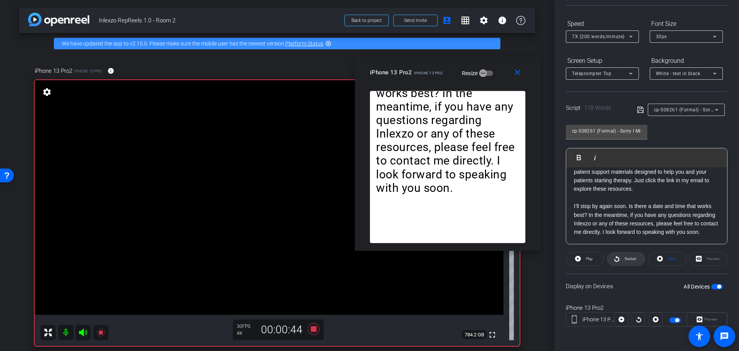
click at [626, 258] on span "Restart" at bounding box center [631, 258] width 12 height 4
drag, startPoint x: 631, startPoint y: 260, endPoint x: 635, endPoint y: 259, distance: 3.9
click at [631, 260] on span "Restart" at bounding box center [631, 258] width 12 height 4
click at [516, 73] on mat-icon "close" at bounding box center [518, 73] width 10 height 10
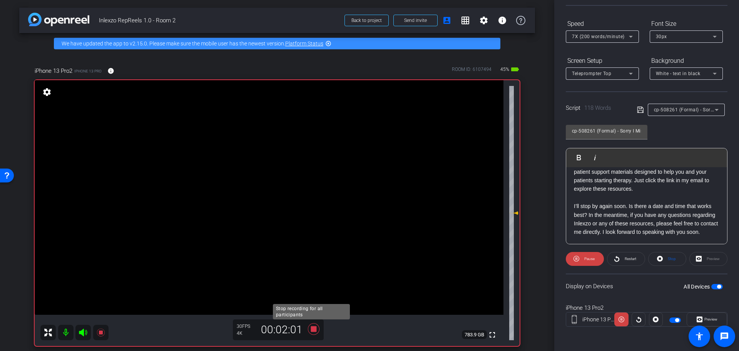
click at [312, 327] on icon at bounding box center [314, 329] width 12 height 12
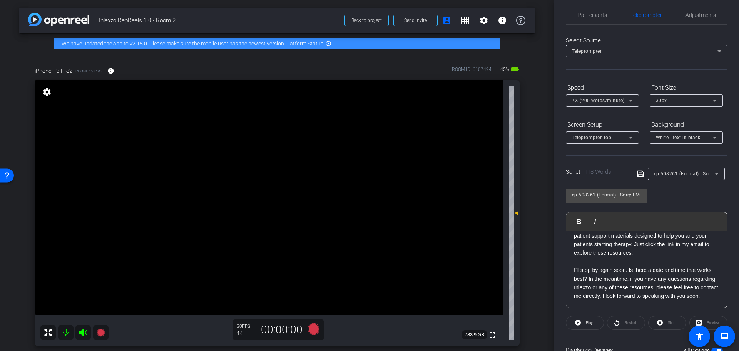
scroll to position [0, 0]
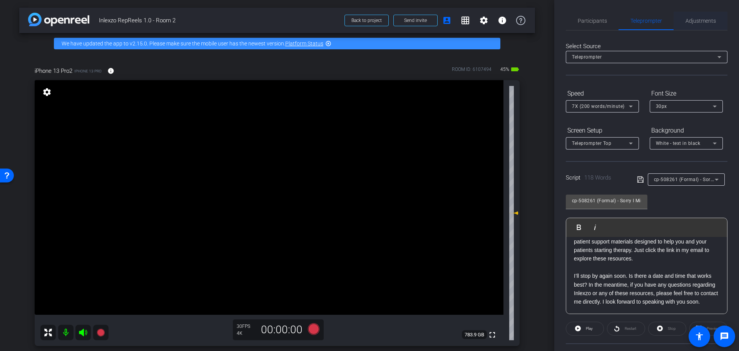
click at [690, 18] on span "Adjustments" at bounding box center [700, 20] width 30 height 5
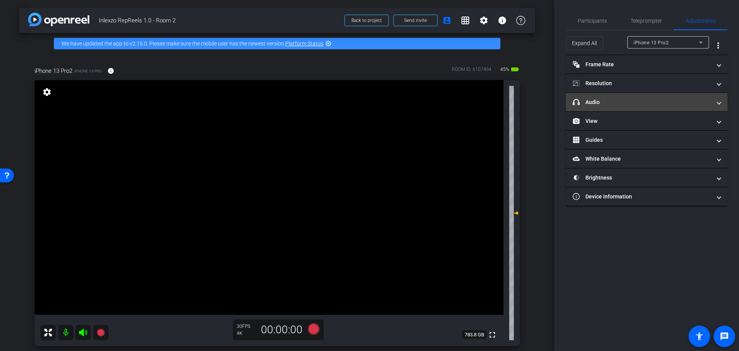
click at [617, 105] on mat-panel-title "headphone icon Audio" at bounding box center [642, 102] width 139 height 8
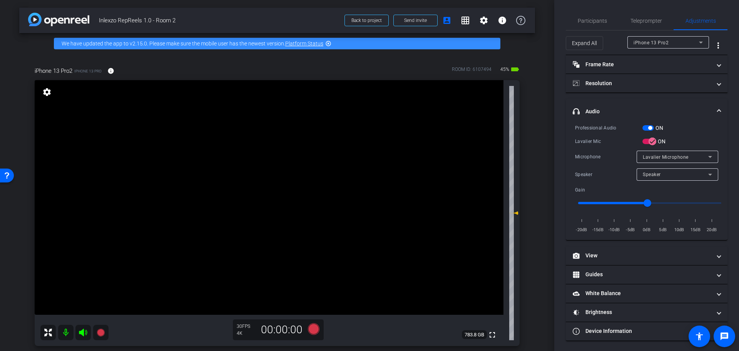
click at [646, 125] on span "button" at bounding box center [648, 127] width 12 height 5
click at [582, 21] on span "Participants" at bounding box center [592, 20] width 29 height 5
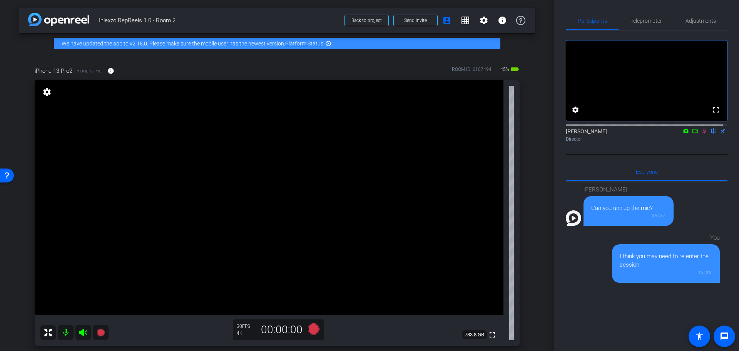
click at [701, 134] on icon at bounding box center [704, 130] width 6 height 5
click at [543, 138] on div "arrow_back Inlexzo RepReels 1.0 - Room 2 Back to project Send invite account_bo…" at bounding box center [277, 175] width 554 height 351
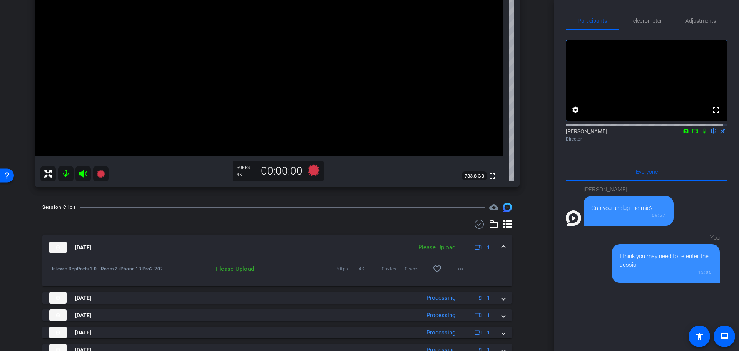
scroll to position [160, 0]
click at [458, 266] on mat-icon "more_horiz" at bounding box center [460, 266] width 9 height 9
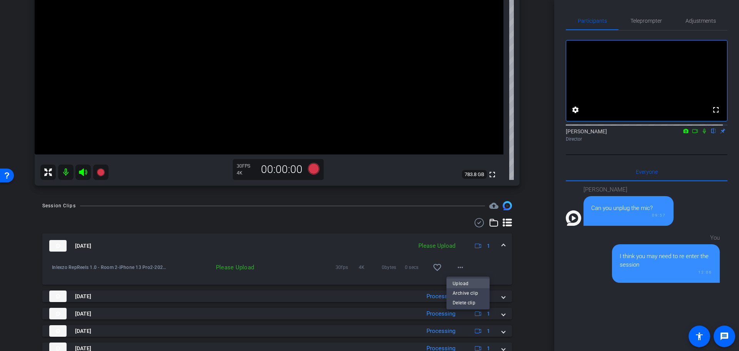
click at [473, 281] on span "Upload" at bounding box center [468, 283] width 31 height 9
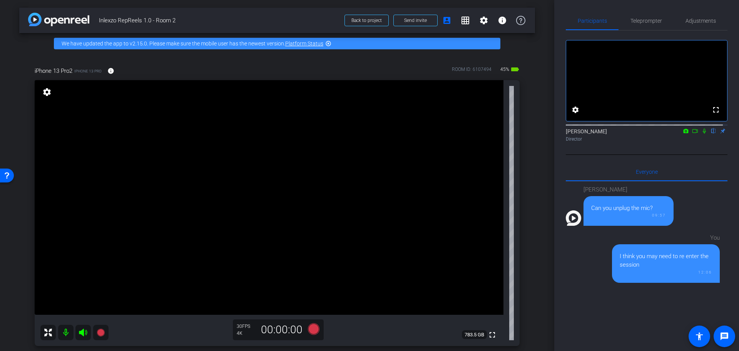
click at [692, 134] on icon at bounding box center [695, 130] width 6 height 5
click at [701, 134] on icon at bounding box center [704, 130] width 6 height 5
click at [690, 134] on mat-icon at bounding box center [694, 130] width 9 height 7
click at [703, 134] on mat-icon at bounding box center [704, 130] width 9 height 7
click at [693, 20] on span "Adjustments" at bounding box center [700, 20] width 30 height 5
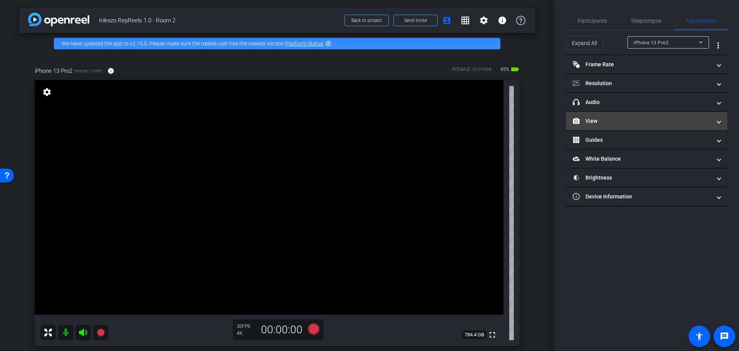
click at [655, 114] on mat-expansion-panel-header "View" at bounding box center [647, 121] width 162 height 18
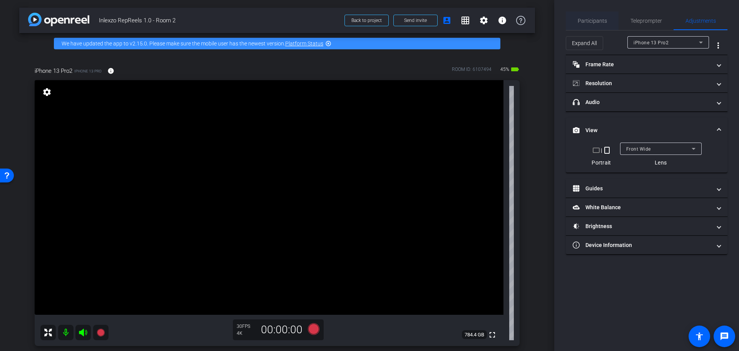
click at [603, 21] on span "Participants" at bounding box center [592, 20] width 29 height 5
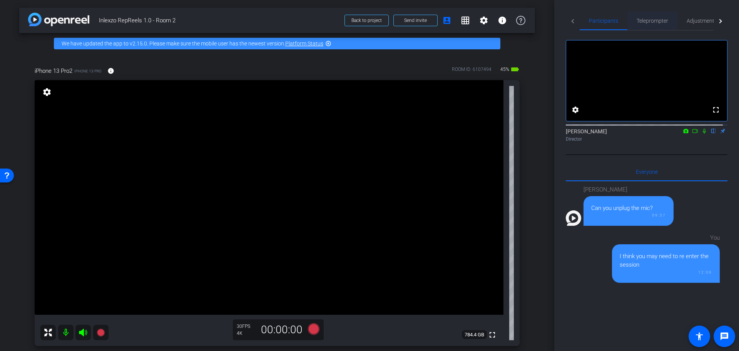
click at [663, 20] on span "Teleprompter" at bounding box center [652, 20] width 32 height 5
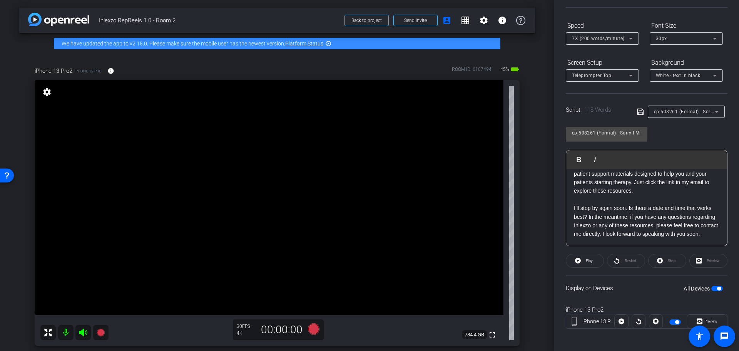
scroll to position [70, 0]
click at [717, 286] on span "button" at bounding box center [719, 286] width 4 height 4
click at [726, 282] on div "Participants Teleprompter Adjustments settings Nick Dambrosia flip Director Eve…" at bounding box center [646, 175] width 185 height 351
click at [717, 282] on div "All Devices" at bounding box center [702, 286] width 39 height 8
click at [717, 286] on span "button" at bounding box center [717, 286] width 12 height 5
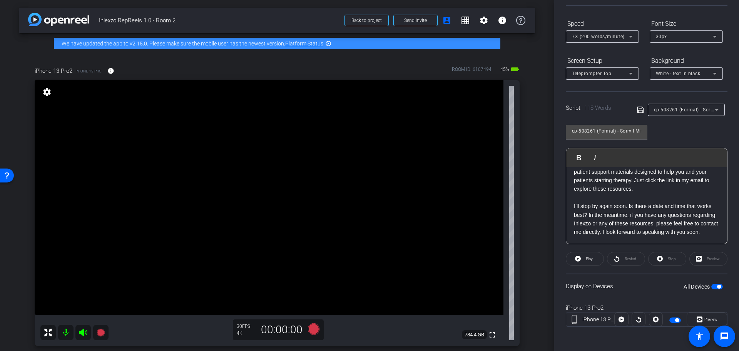
click at [717, 286] on span "button" at bounding box center [719, 286] width 4 height 4
click at [716, 286] on span "button" at bounding box center [717, 286] width 12 height 5
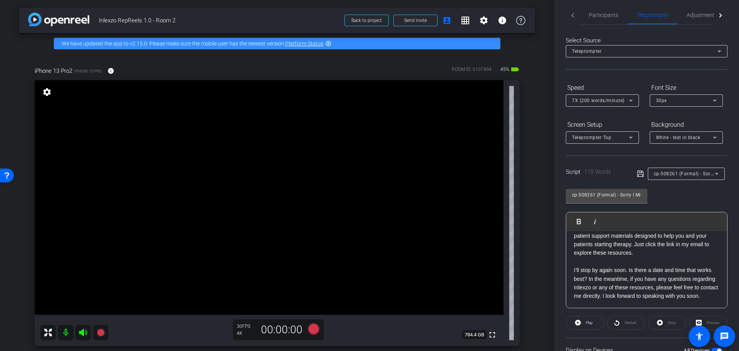
scroll to position [0, 0]
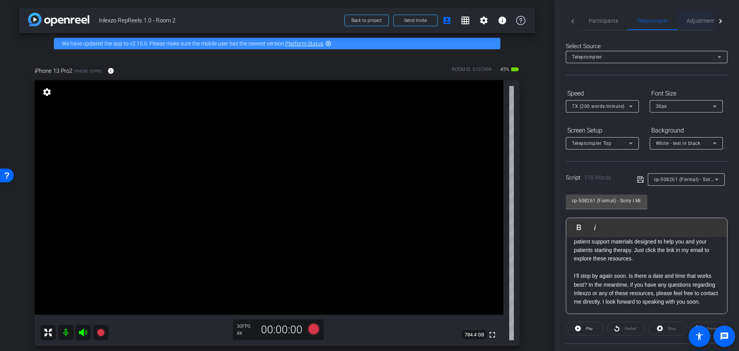
click at [703, 20] on span "Adjustments" at bounding box center [701, 20] width 30 height 5
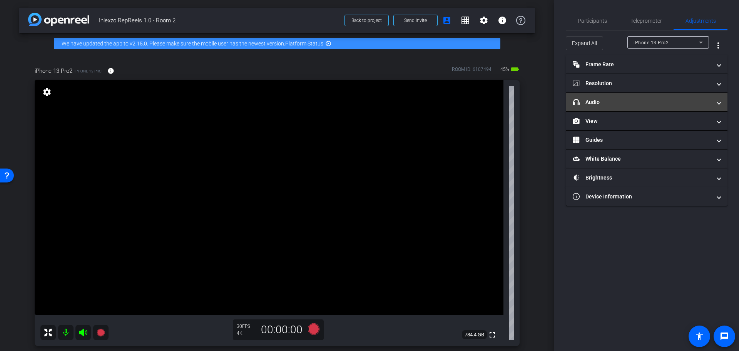
click at [628, 105] on mat-panel-title "headphone icon Audio" at bounding box center [642, 102] width 139 height 8
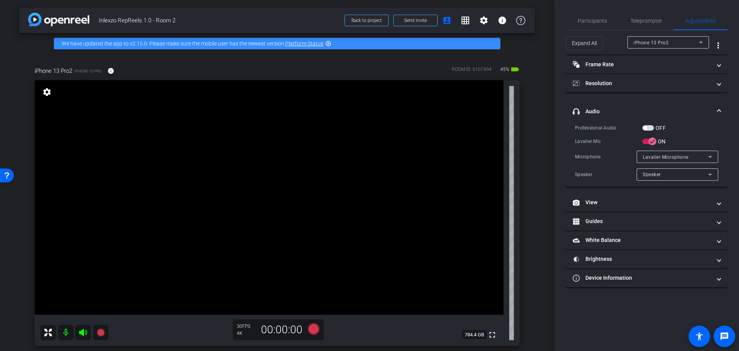
click at [651, 127] on span "button" at bounding box center [648, 127] width 12 height 5
click at [594, 22] on span "Participants" at bounding box center [592, 20] width 29 height 5
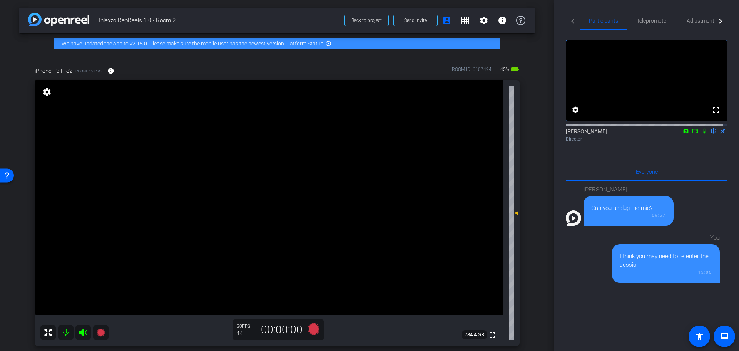
click at [700, 134] on mat-icon at bounding box center [704, 130] width 9 height 7
click at [315, 327] on icon at bounding box center [314, 329] width 12 height 12
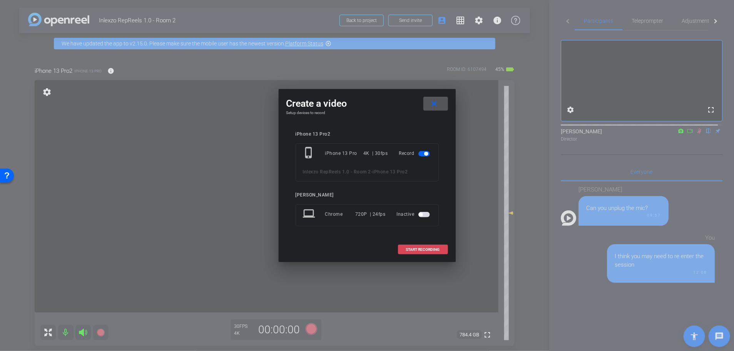
click at [419, 251] on span "START RECORDING" at bounding box center [423, 249] width 34 height 4
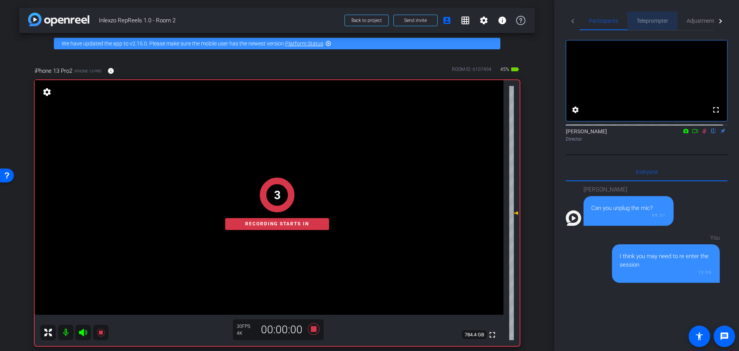
click at [654, 18] on span "Teleprompter" at bounding box center [652, 20] width 32 height 5
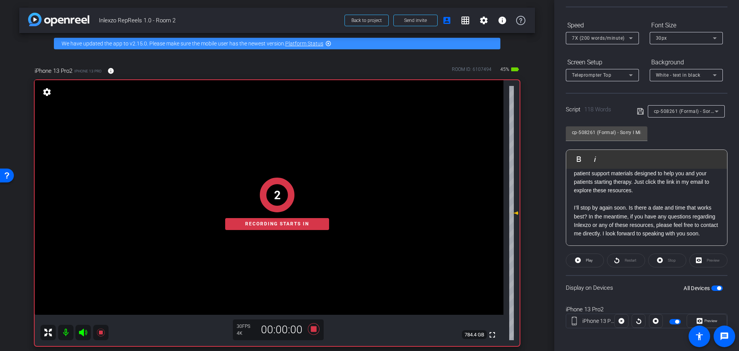
scroll to position [70, 0]
click at [576, 260] on icon at bounding box center [578, 258] width 6 height 6
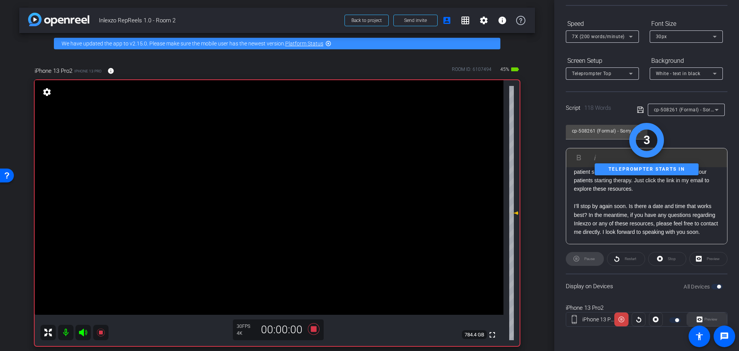
click at [706, 318] on div "Preview" at bounding box center [706, 319] width 40 height 14
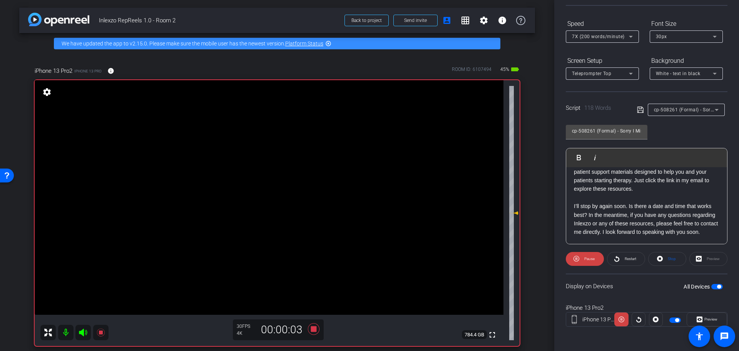
click at [706, 318] on span "Preview" at bounding box center [710, 319] width 13 height 4
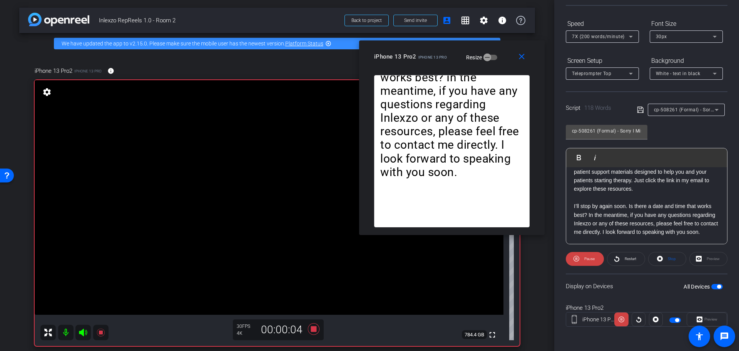
drag, startPoint x: 357, startPoint y: 91, endPoint x: 443, endPoint y: 50, distance: 94.7
click at [443, 51] on div "iPhone 13 Pro2 iPhone 13 Pro" at bounding box center [410, 55] width 73 height 9
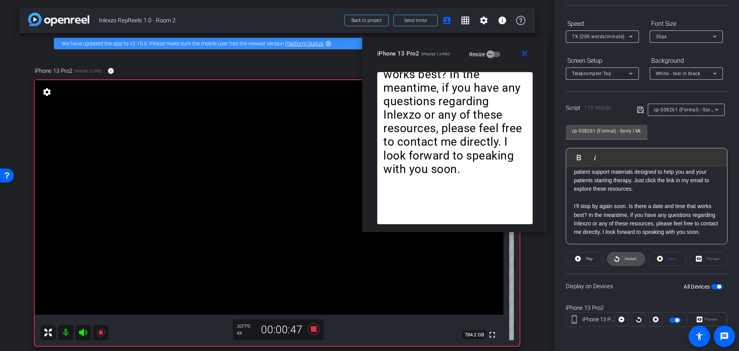
click at [630, 261] on span "Restart" at bounding box center [629, 258] width 13 height 11
click at [588, 259] on span "Play" at bounding box center [589, 258] width 7 height 4
click at [611, 40] on div "7X (200 words/minute)" at bounding box center [600, 37] width 57 height 10
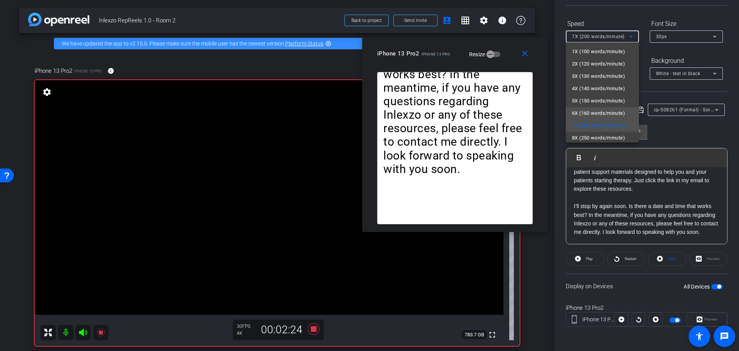
click at [588, 111] on span "6X (160 words/minute)" at bounding box center [598, 113] width 53 height 9
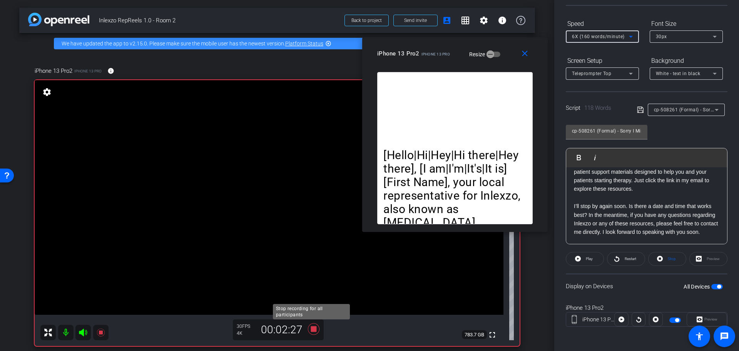
click at [310, 331] on icon at bounding box center [314, 329] width 12 height 12
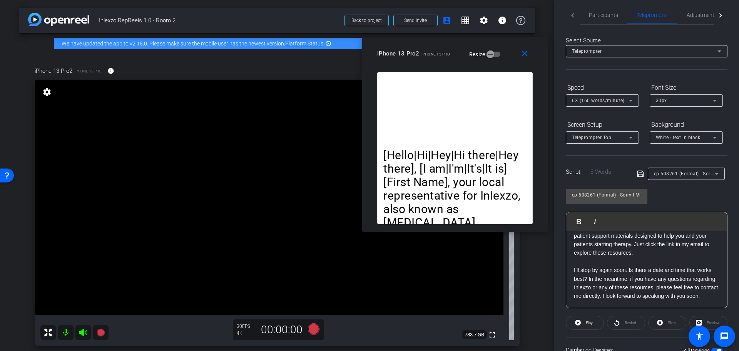
scroll to position [0, 0]
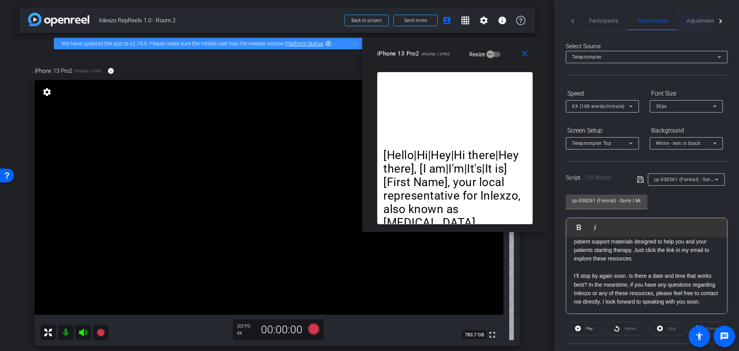
click at [693, 19] on span "Adjustments" at bounding box center [701, 20] width 30 height 5
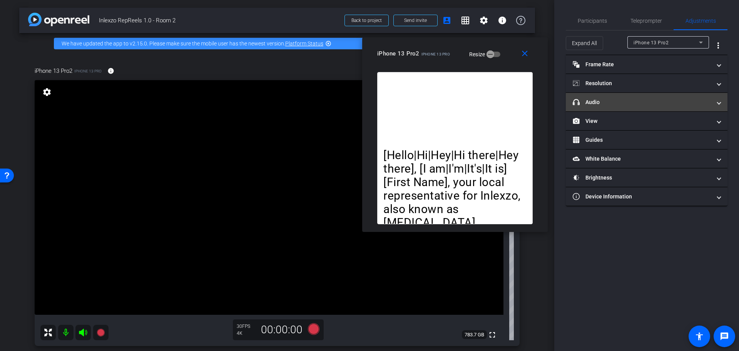
click at [621, 102] on mat-panel-title "headphone icon Audio" at bounding box center [642, 102] width 139 height 8
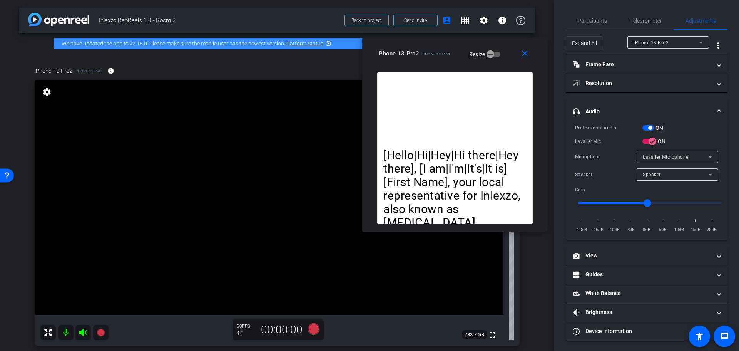
click at [649, 127] on span "button" at bounding box center [650, 128] width 4 height 4
drag, startPoint x: 600, startPoint y: 17, endPoint x: 622, endPoint y: 35, distance: 28.1
click at [600, 17] on span "Participants" at bounding box center [592, 21] width 29 height 18
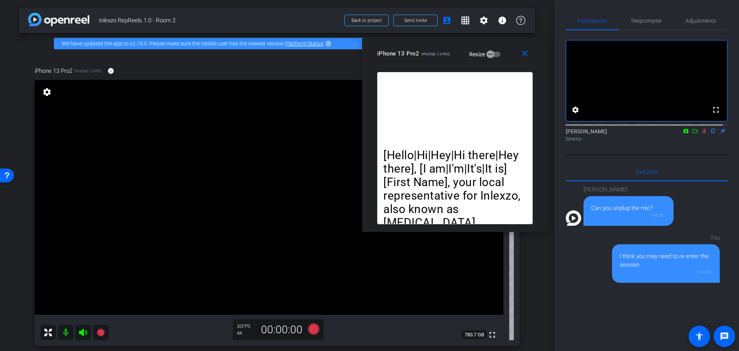
click at [701, 134] on icon at bounding box center [704, 130] width 6 height 5
click at [639, 26] on span "Teleprompter" at bounding box center [646, 21] width 32 height 18
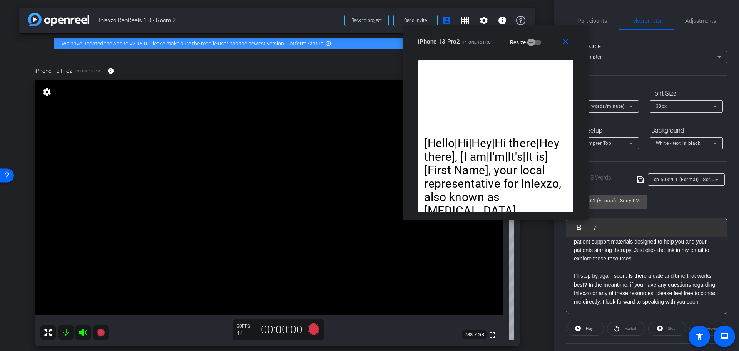
drag, startPoint x: 439, startPoint y: 57, endPoint x: 480, endPoint y: 45, distance: 43.1
click at [480, 45] on div "iPhone 13 Pro2 iPhone 13 Pro Resize" at bounding box center [498, 42] width 161 height 14
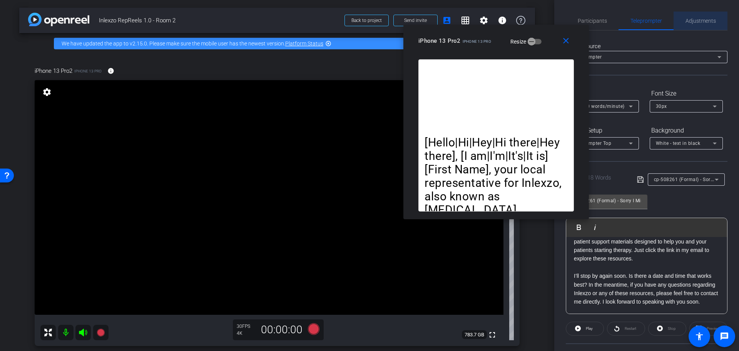
click at [701, 20] on span "Adjustments" at bounding box center [700, 20] width 30 height 5
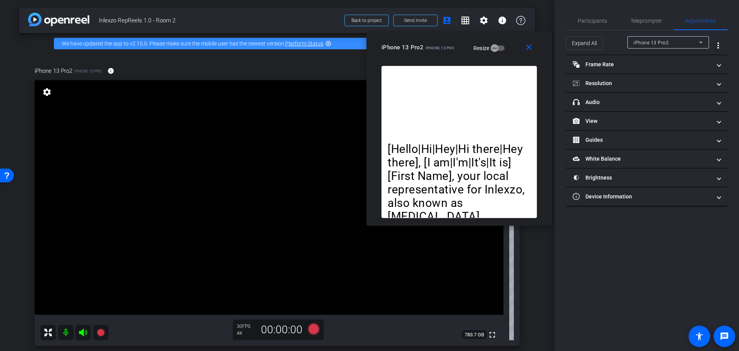
drag, startPoint x: 473, startPoint y: 45, endPoint x: 442, endPoint y: 48, distance: 31.3
click at [442, 48] on span "iPhone 13 Pro" at bounding box center [440, 48] width 28 height 4
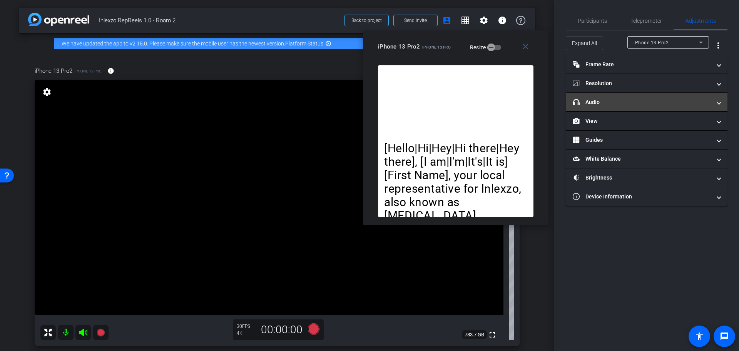
drag, startPoint x: 612, startPoint y: 97, endPoint x: 610, endPoint y: 100, distance: 4.0
click at [612, 97] on mat-expansion-panel-header "headphone icon Audio" at bounding box center [647, 102] width 162 height 18
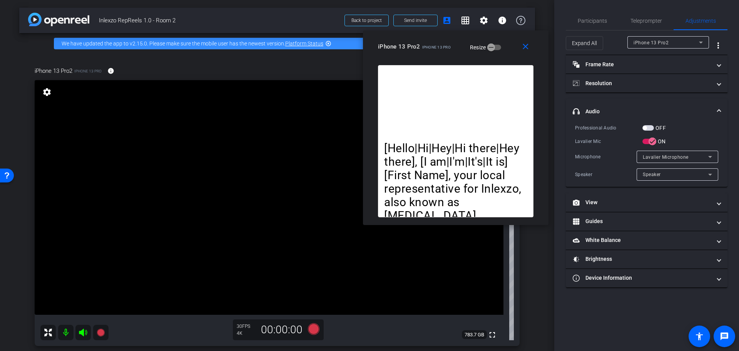
click at [648, 124] on div "OFF" at bounding box center [653, 128] width 23 height 8
click at [648, 127] on span "button" at bounding box center [648, 127] width 12 height 5
click at [593, 27] on span "Participants" at bounding box center [592, 21] width 29 height 18
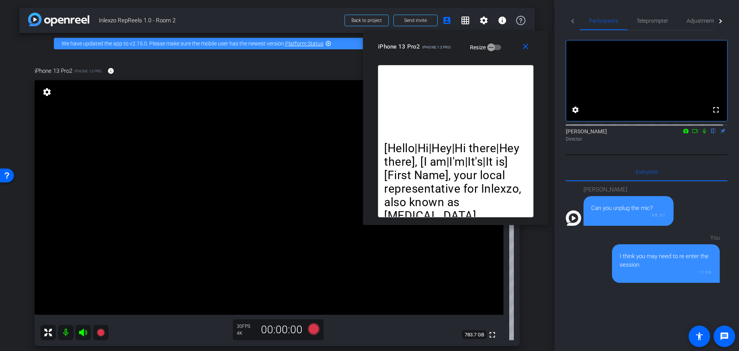
click at [701, 134] on icon at bounding box center [704, 130] width 6 height 5
click at [312, 328] on icon at bounding box center [314, 329] width 12 height 12
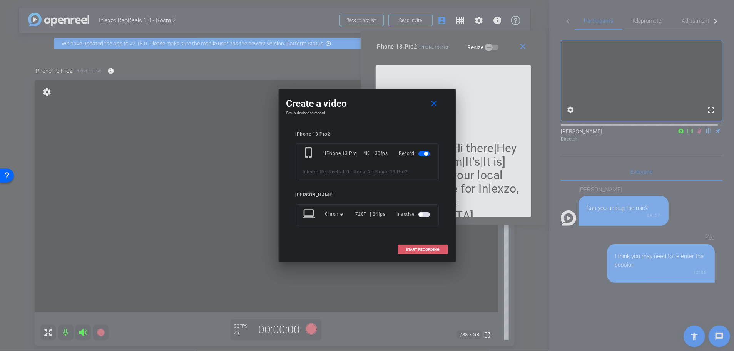
click at [420, 250] on span "START RECORDING" at bounding box center [423, 249] width 34 height 4
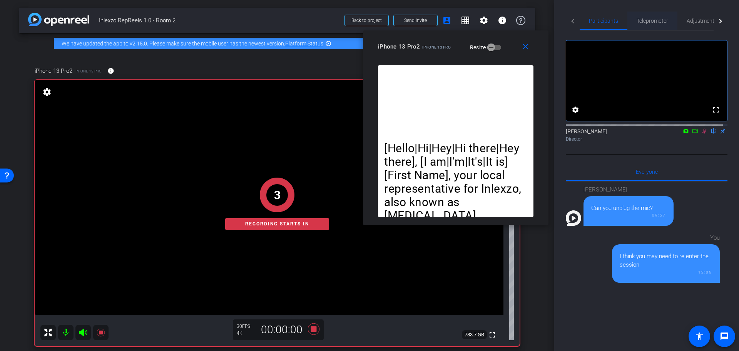
click at [652, 24] on span "Teleprompter" at bounding box center [652, 21] width 32 height 18
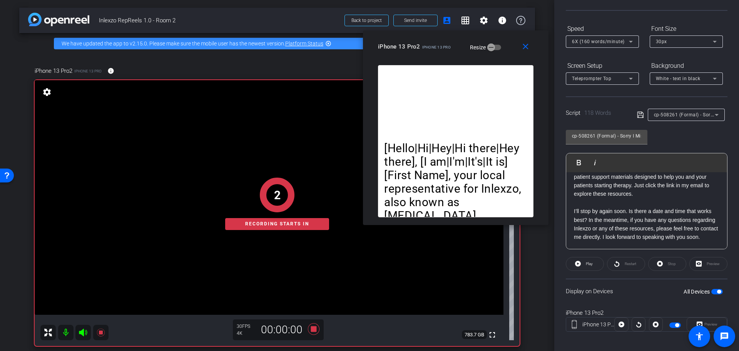
scroll to position [70, 0]
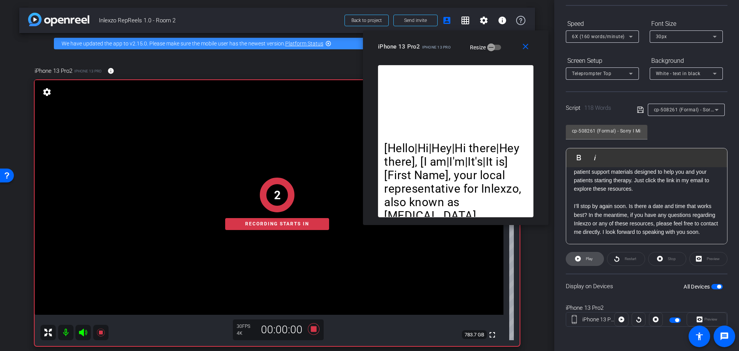
click at [592, 260] on span "Play" at bounding box center [588, 258] width 9 height 11
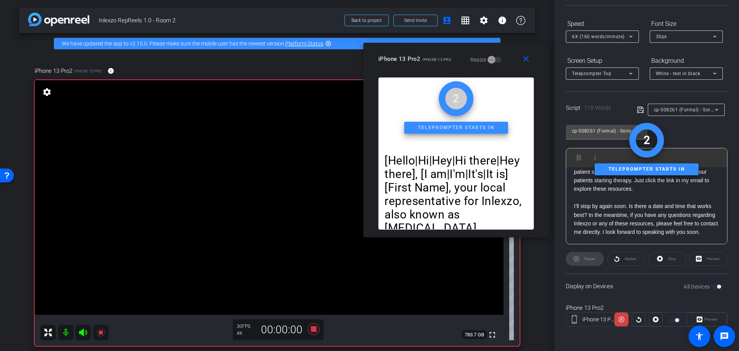
drag, startPoint x: 451, startPoint y: 51, endPoint x: 451, endPoint y: 64, distance: 12.7
click at [451, 64] on div "iPhone 13 Pro2 iPhone 13 Pro Resize" at bounding box center [458, 59] width 161 height 14
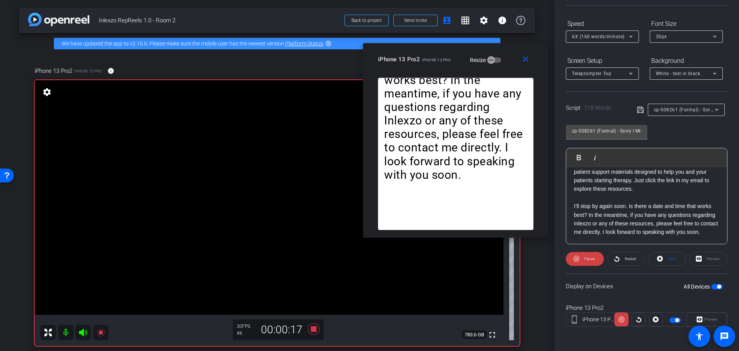
click at [603, 72] on span "Teleprompter Top" at bounding box center [591, 73] width 39 height 5
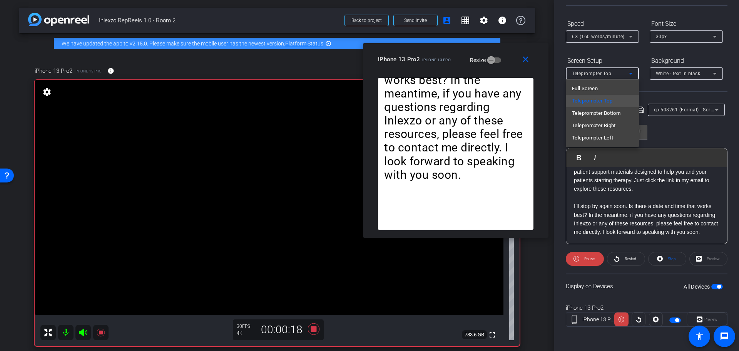
click at [611, 35] on div at bounding box center [369, 175] width 739 height 351
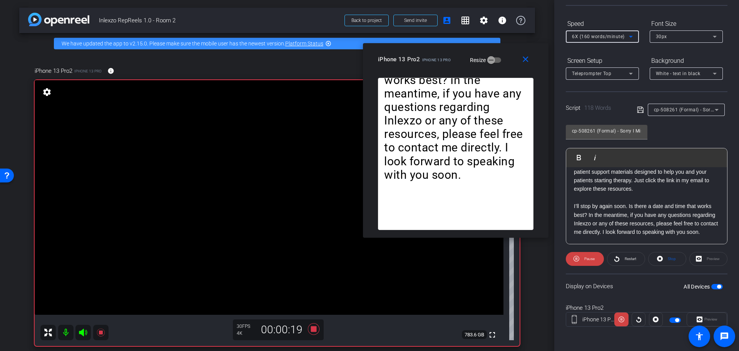
click at [601, 33] on div "6X (160 words/minute)" at bounding box center [600, 37] width 57 height 10
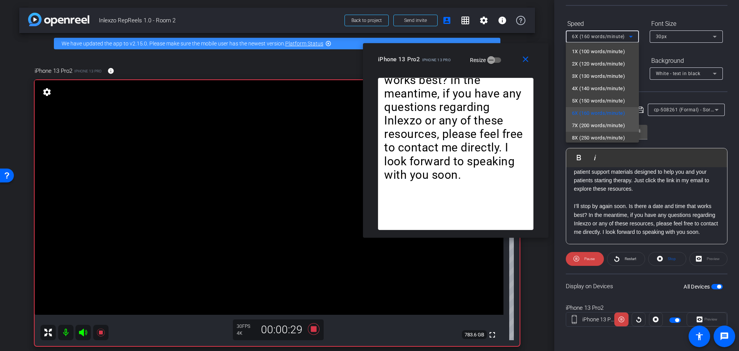
click at [596, 122] on span "7X (200 words/minute)" at bounding box center [598, 125] width 53 height 9
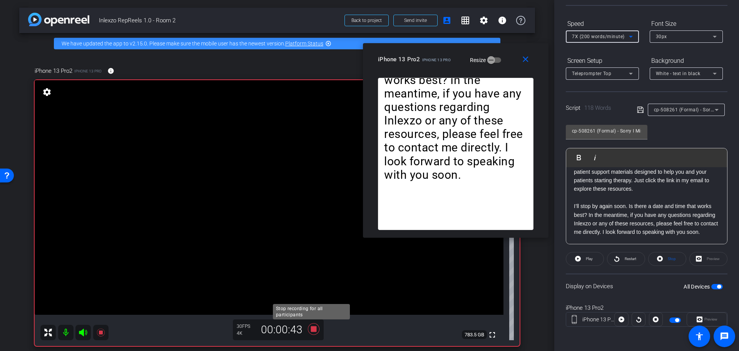
click at [312, 328] on icon at bounding box center [314, 329] width 12 height 12
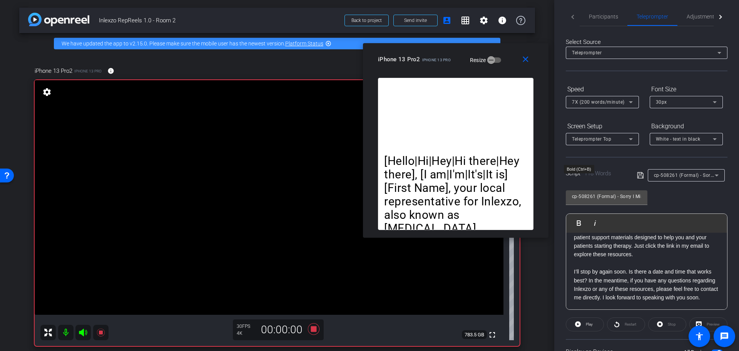
scroll to position [0, 0]
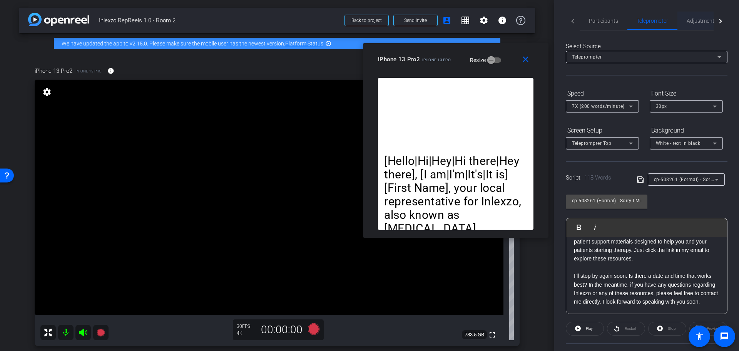
click at [690, 25] on span "Adjustments" at bounding box center [701, 21] width 30 height 18
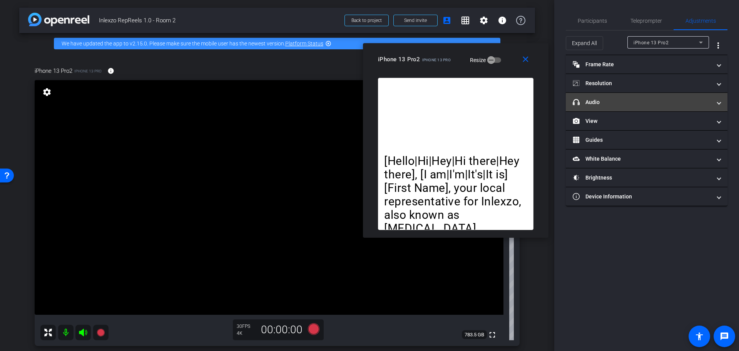
click at [625, 99] on mat-panel-title "headphone icon Audio" at bounding box center [642, 102] width 139 height 8
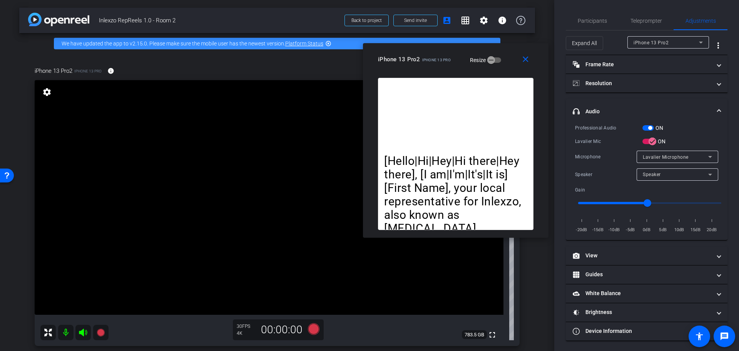
click at [648, 128] on span "button" at bounding box center [650, 128] width 4 height 4
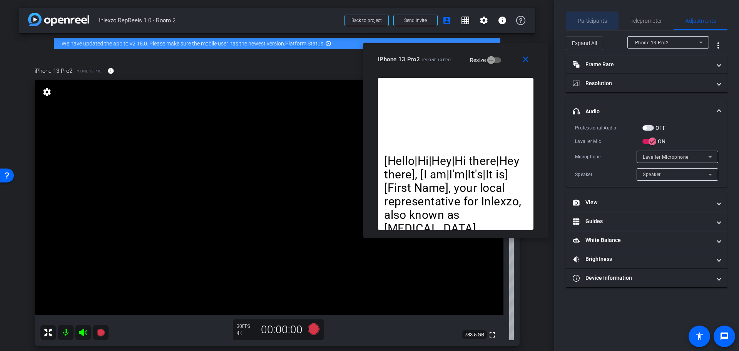
click at [598, 23] on span "Participants" at bounding box center [592, 20] width 29 height 5
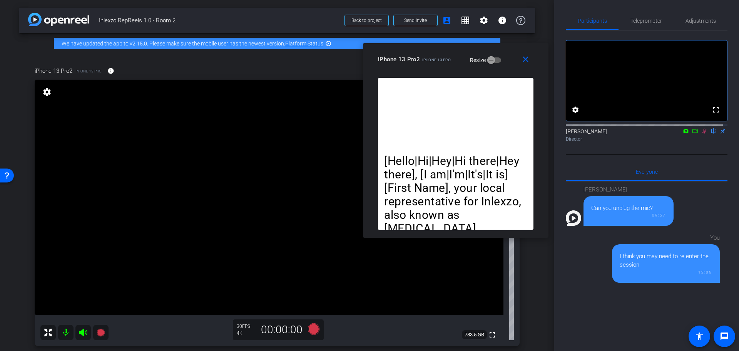
click at [702, 134] on icon at bounding box center [704, 130] width 6 height 5
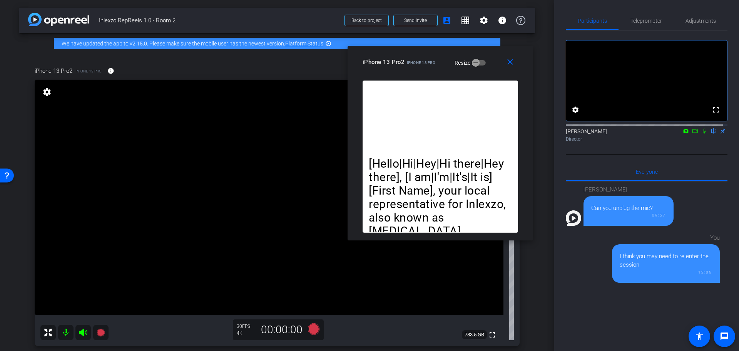
drag, startPoint x: 446, startPoint y: 56, endPoint x: 437, endPoint y: 57, distance: 8.9
click at [437, 57] on div "iPhone 13 Pro2 iPhone 13 Pro Resize" at bounding box center [442, 62] width 161 height 14
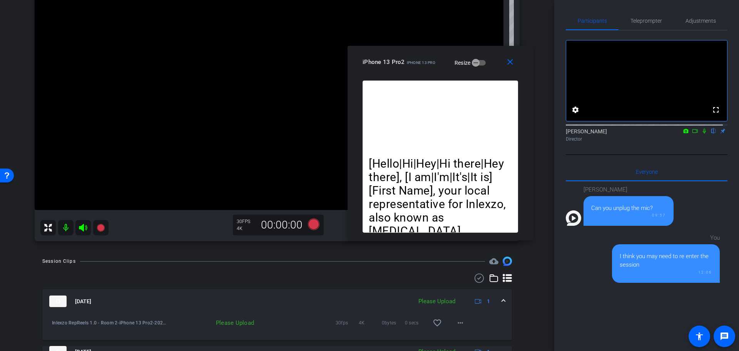
scroll to position [160, 0]
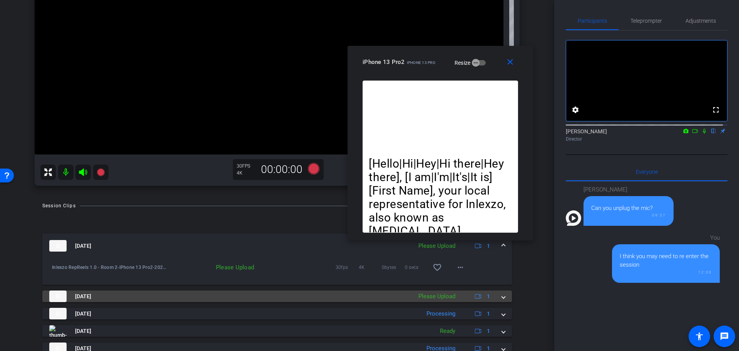
click at [501, 294] on mat-expansion-panel-header "Aug 29, 2025 Please Upload 1" at bounding box center [276, 296] width 469 height 12
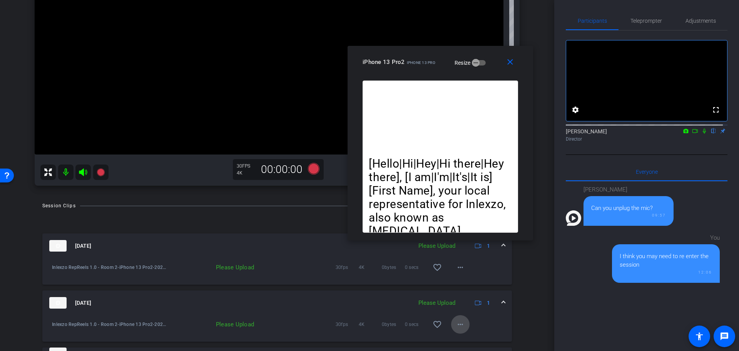
click at [457, 325] on mat-icon "more_horiz" at bounding box center [460, 323] width 9 height 9
click at [469, 289] on span "Upload" at bounding box center [468, 288] width 31 height 9
click at [456, 262] on mat-icon "more_horiz" at bounding box center [460, 266] width 9 height 9
click at [458, 281] on span "Upload" at bounding box center [468, 283] width 31 height 9
click at [536, 272] on div "arrow_back Inlexzo RepReels 1.0 - Room 2 Back to project Send invite account_bo…" at bounding box center [277, 175] width 554 height 351
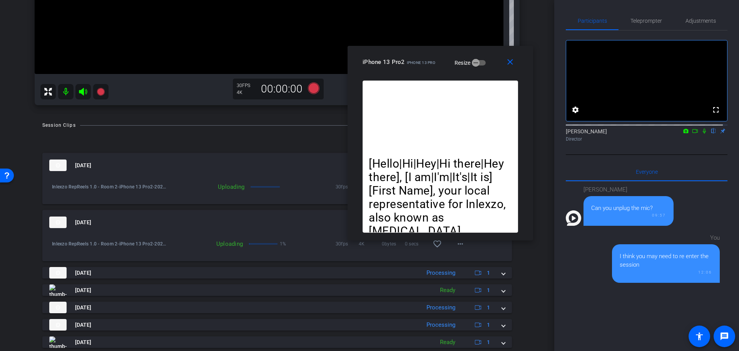
scroll to position [0, 0]
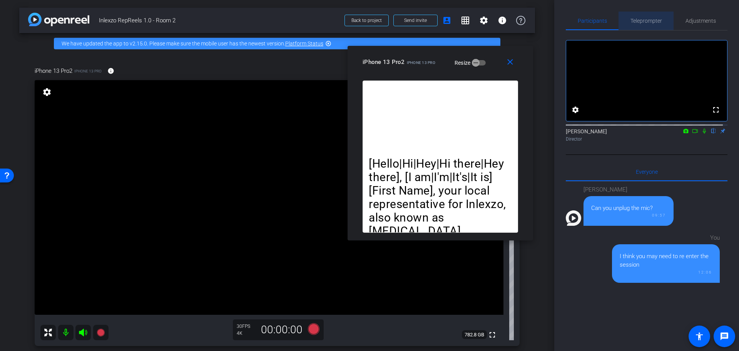
click at [651, 21] on span "Teleprompter" at bounding box center [646, 20] width 32 height 5
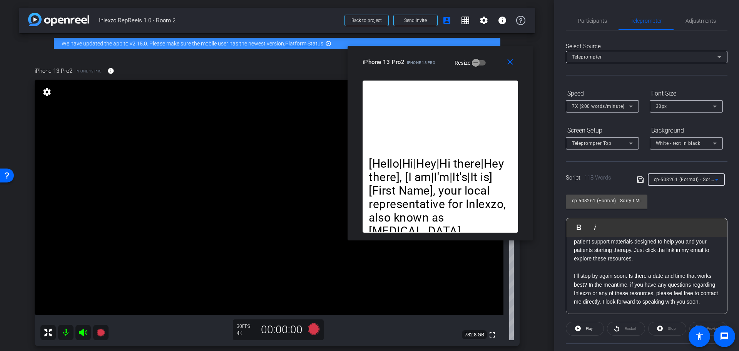
click at [680, 182] on span "cp-508261 (Formal) - Sorry I Missed You" at bounding box center [699, 179] width 91 height 6
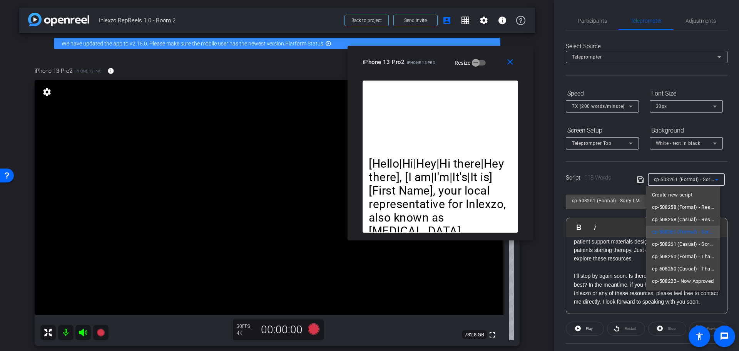
click at [696, 209] on span "cp-508258 (Formal) - Resources to Share" at bounding box center [683, 206] width 62 height 9
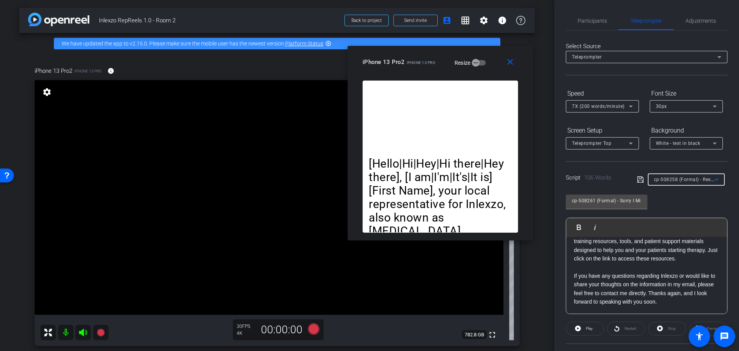
type input "cp-508258 (Formal) - Resources to Share"
click at [715, 194] on div "cp-508258 (Formal) - Resources to Share Play Play from this location Play Selec…" at bounding box center [647, 251] width 162 height 125
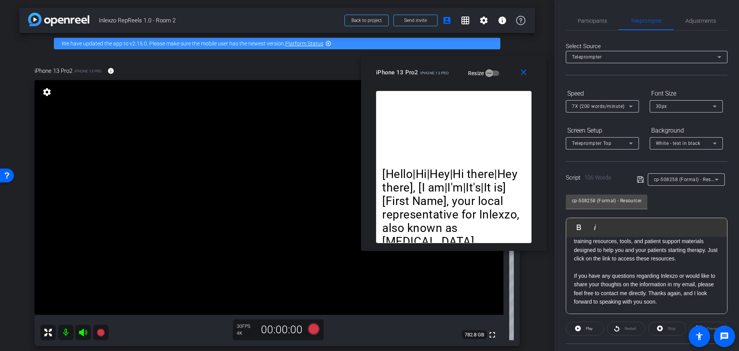
drag, startPoint x: 421, startPoint y: 65, endPoint x: 435, endPoint y: 75, distance: 17.3
click at [435, 75] on div "iPhone 13 Pro2 iPhone 13 Pro" at bounding box center [412, 71] width 73 height 9
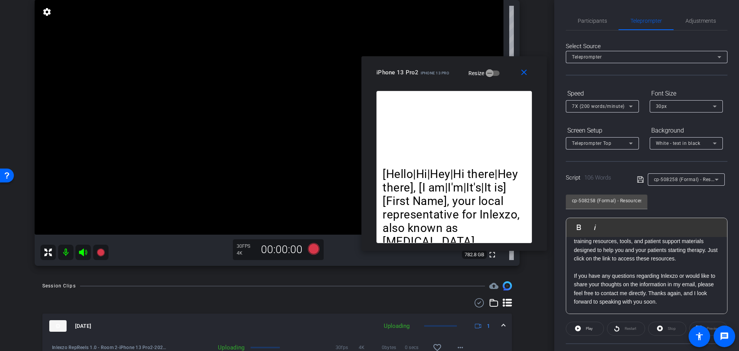
scroll to position [0, 0]
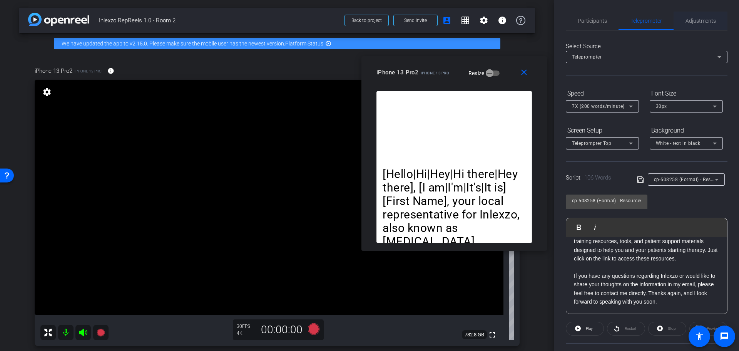
click at [700, 25] on span "Adjustments" at bounding box center [700, 21] width 30 height 18
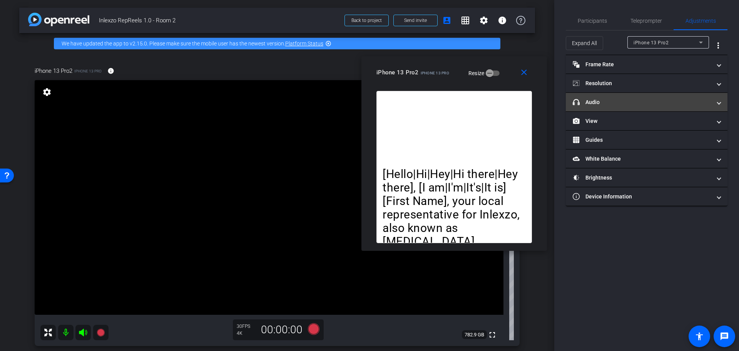
click at [623, 100] on mat-panel-title "headphone icon Audio" at bounding box center [642, 102] width 139 height 8
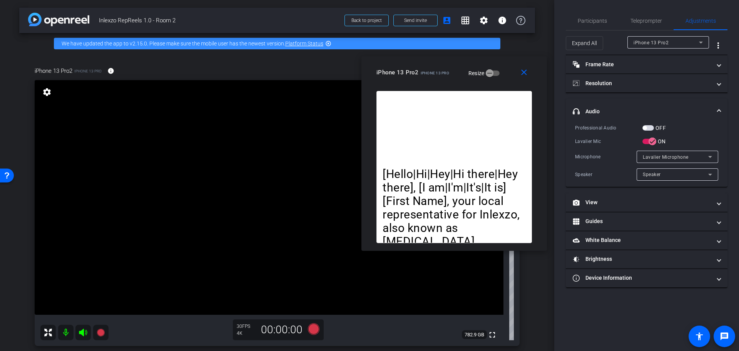
click at [653, 127] on span "button" at bounding box center [648, 127] width 12 height 5
click at [597, 21] on span "Participants" at bounding box center [592, 20] width 29 height 5
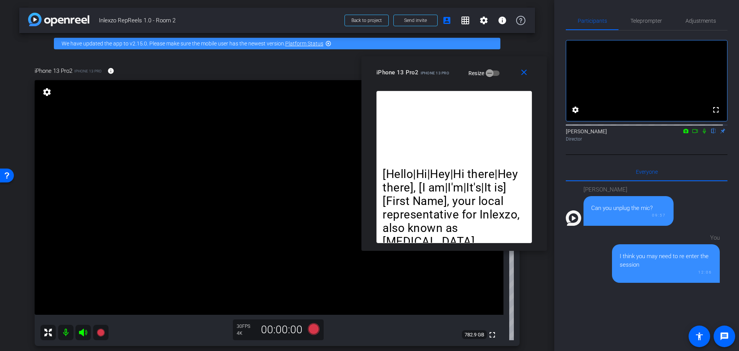
click at [702, 142] on div "Nick Dambrosia flip Director" at bounding box center [647, 134] width 162 height 15
click at [701, 134] on icon at bounding box center [704, 130] width 6 height 5
click at [307, 334] on icon at bounding box center [313, 329] width 18 height 14
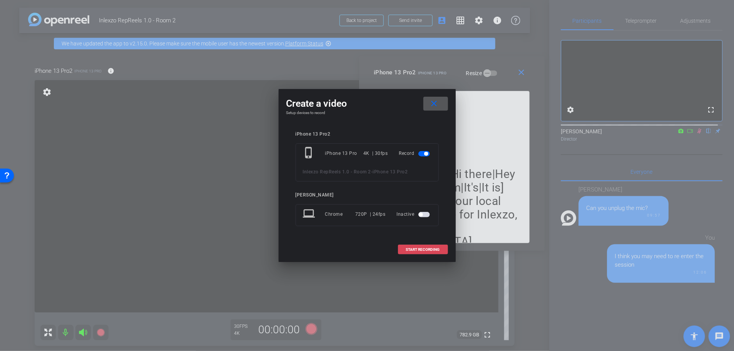
click at [428, 246] on span at bounding box center [422, 249] width 49 height 18
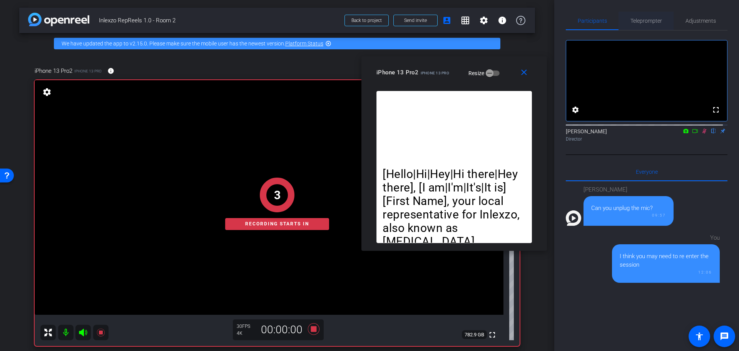
click at [653, 21] on span "Teleprompter" at bounding box center [646, 20] width 32 height 5
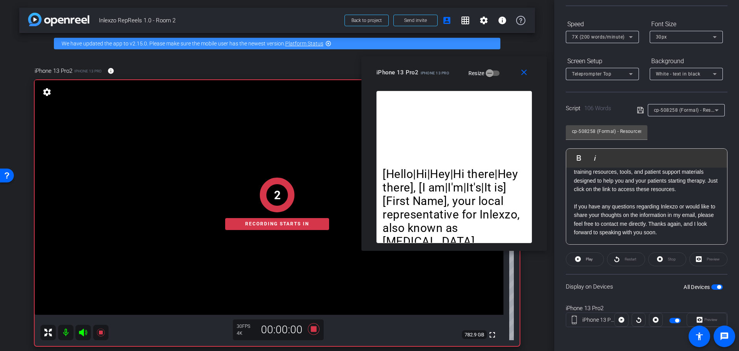
scroll to position [70, 0]
click at [581, 261] on span at bounding box center [584, 258] width 37 height 18
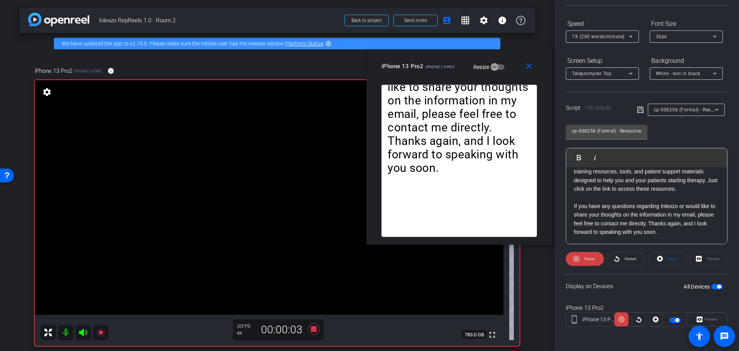
drag, startPoint x: 445, startPoint y: 72, endPoint x: 450, endPoint y: 66, distance: 7.9
click at [450, 66] on span "iPhone 13 Pro" at bounding box center [440, 67] width 28 height 4
click at [603, 36] on span "7X (200 words/minute)" at bounding box center [598, 36] width 53 height 5
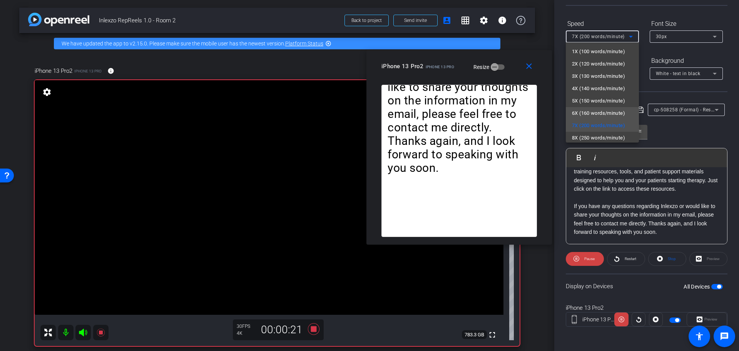
click at [592, 110] on span "6X (160 words/minute)" at bounding box center [598, 113] width 53 height 9
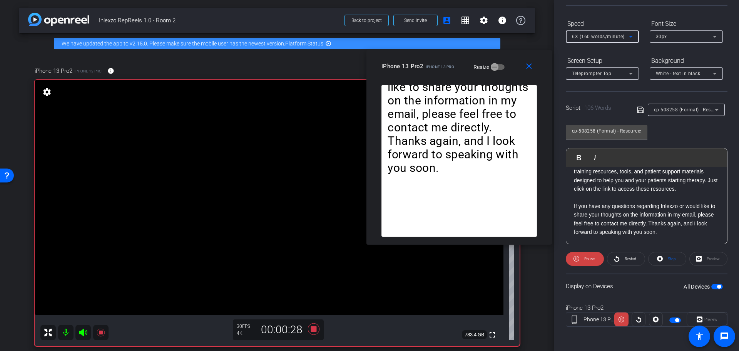
click at [623, 35] on div "6X (160 words/minute)" at bounding box center [600, 37] width 57 height 10
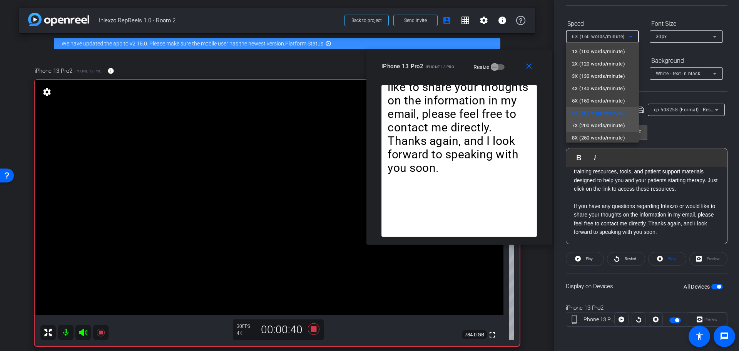
click at [602, 124] on span "7X (200 words/minute)" at bounding box center [598, 125] width 53 height 9
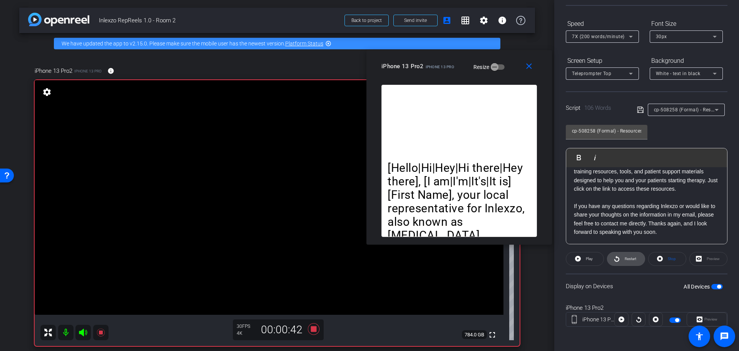
click at [625, 257] on span "Restart" at bounding box center [631, 258] width 12 height 4
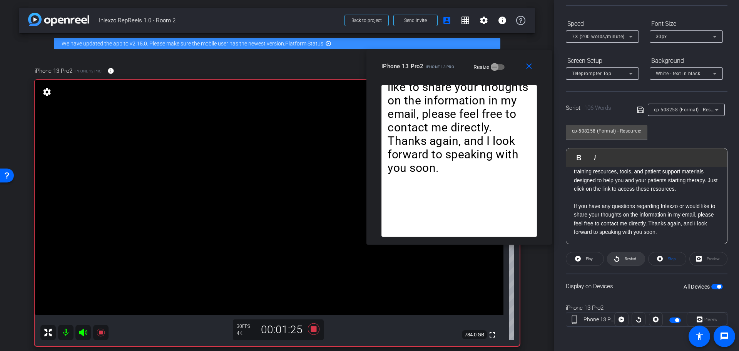
click at [620, 255] on span at bounding box center [625, 258] width 37 height 18
click at [632, 260] on span "Restart" at bounding box center [631, 258] width 12 height 4
click at [311, 329] on icon at bounding box center [314, 329] width 12 height 12
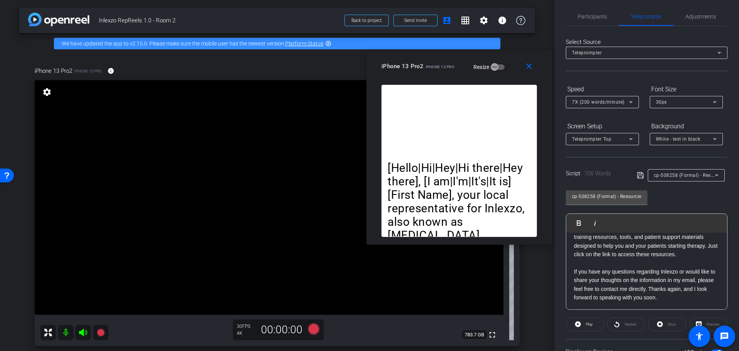
scroll to position [0, 0]
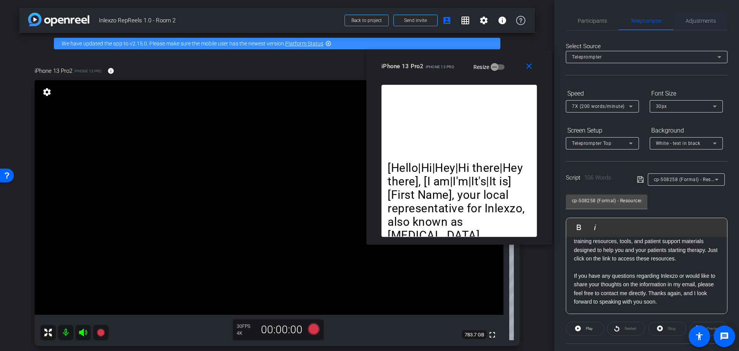
click at [687, 18] on span "Adjustments" at bounding box center [700, 20] width 30 height 5
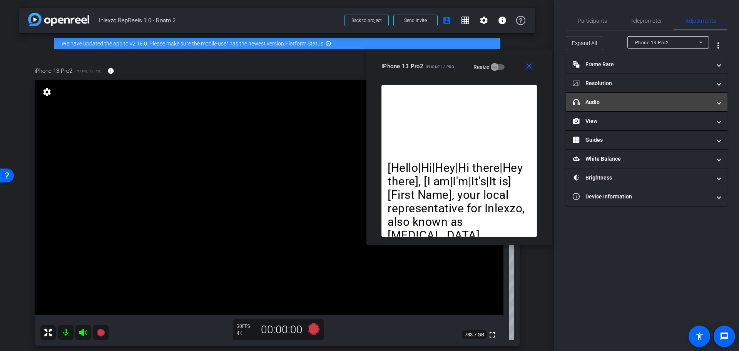
drag, startPoint x: 636, startPoint y: 90, endPoint x: 633, endPoint y: 95, distance: 5.9
click at [634, 94] on mat-accordion "Frame Rate Frame Rate navigate_before 24 25 30 navigate_next Resolution navigat…" at bounding box center [647, 130] width 162 height 151
click at [628, 102] on mat-panel-title "headphone icon Audio" at bounding box center [642, 102] width 139 height 8
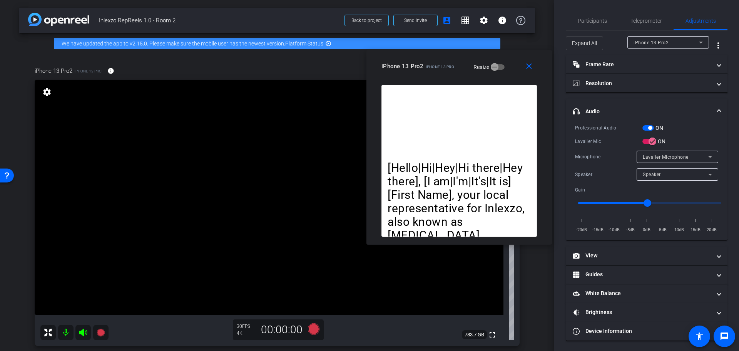
click at [652, 128] on span "button" at bounding box center [648, 127] width 12 height 5
click at [592, 17] on span "Participants" at bounding box center [592, 21] width 29 height 18
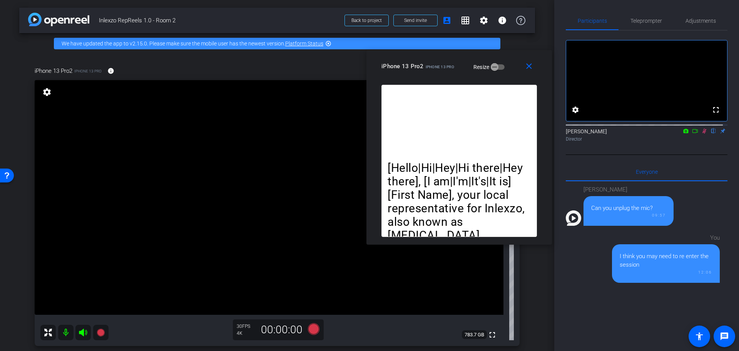
click at [701, 134] on icon at bounding box center [704, 130] width 6 height 5
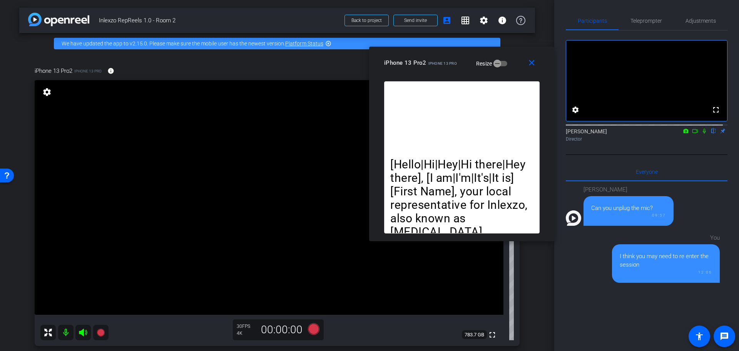
drag, startPoint x: 439, startPoint y: 63, endPoint x: 458, endPoint y: 81, distance: 26.7
click at [443, 58] on div "iPhone 13 Pro2 iPhone 13 Pro" at bounding box center [420, 61] width 73 height 9
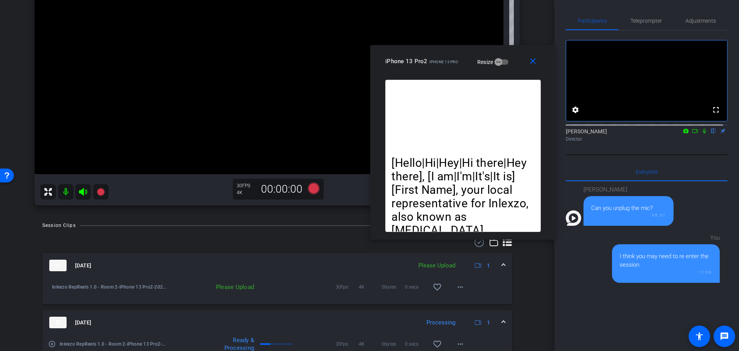
scroll to position [160, 0]
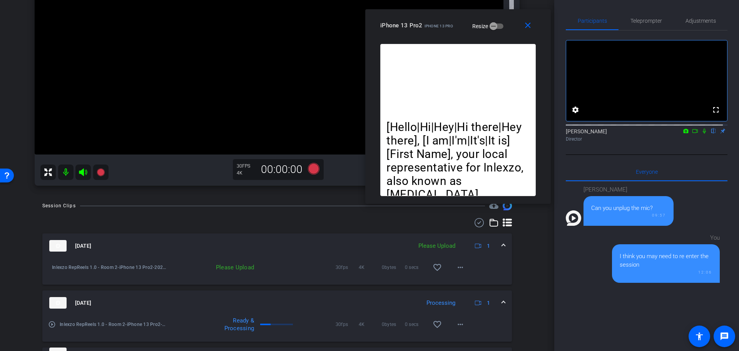
drag, startPoint x: 447, startPoint y: 60, endPoint x: 487, endPoint y: 110, distance: 64.0
click at [443, 9] on div "close iPhone 13 Pro2 iPhone 13 Pro Resize" at bounding box center [457, 26] width 185 height 35
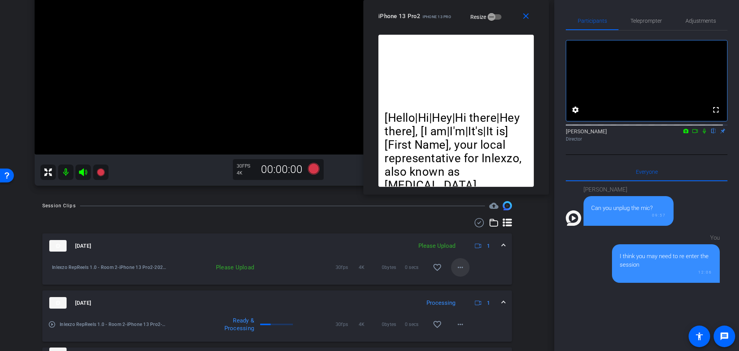
click at [456, 262] on mat-icon "more_horiz" at bounding box center [460, 266] width 9 height 9
click at [466, 282] on span "Upload" at bounding box center [468, 283] width 31 height 9
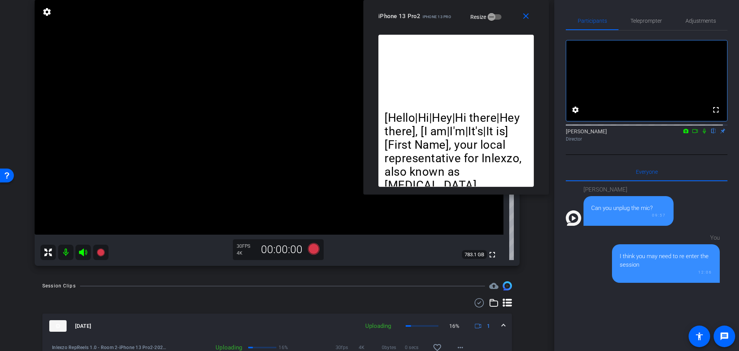
scroll to position [0, 0]
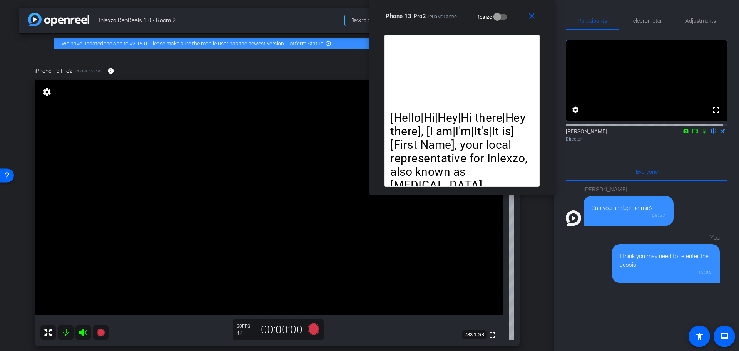
drag, startPoint x: 435, startPoint y: 20, endPoint x: 436, endPoint y: 15, distance: 5.2
click at [436, 15] on div "iPhone 13 Pro2 iPhone 13 Pro Resize" at bounding box center [464, 16] width 161 height 14
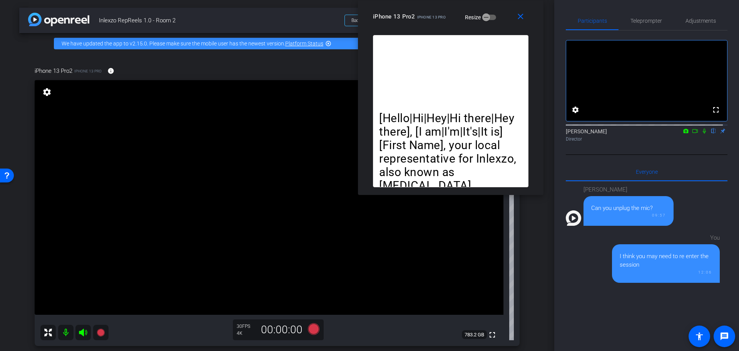
drag, startPoint x: 434, startPoint y: 15, endPoint x: 427, endPoint y: 15, distance: 6.9
click at [427, 15] on span "iPhone 13 Pro" at bounding box center [431, 17] width 28 height 4
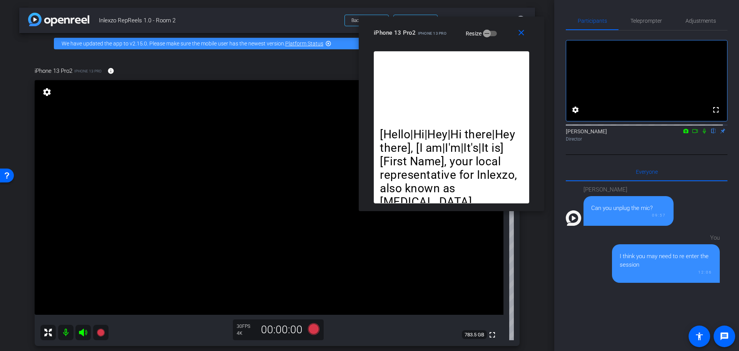
drag, startPoint x: 419, startPoint y: 14, endPoint x: 421, endPoint y: 30, distance: 16.2
click at [421, 30] on div "iPhone 13 Pro2 iPhone 13 Pro" at bounding box center [410, 31] width 73 height 9
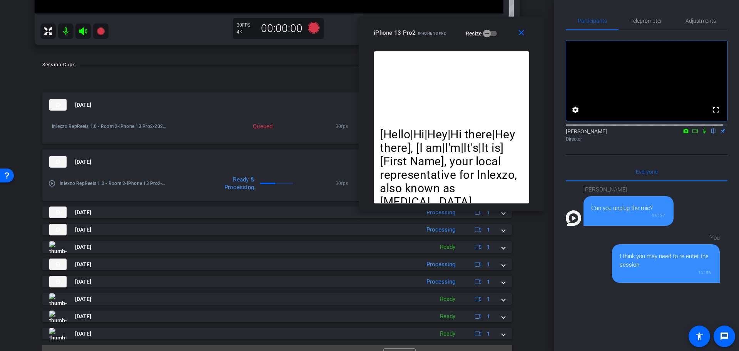
scroll to position [317, 0]
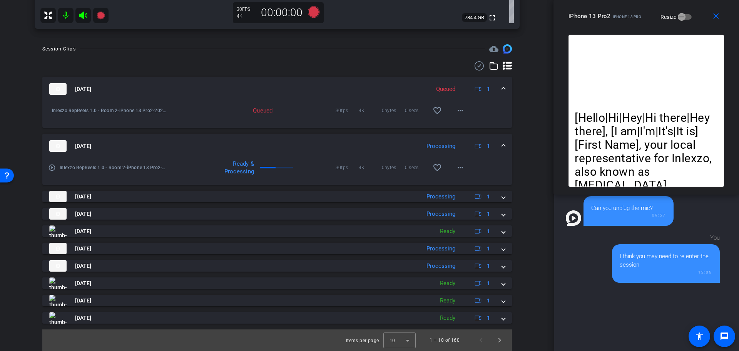
drag, startPoint x: 429, startPoint y: 35, endPoint x: 644, endPoint y: 14, distance: 215.4
click at [644, 14] on div "iPhone 13 Pro2 iPhone 13 Pro Resize" at bounding box center [648, 16] width 161 height 14
click at [491, 336] on span "Next page" at bounding box center [499, 340] width 18 height 18
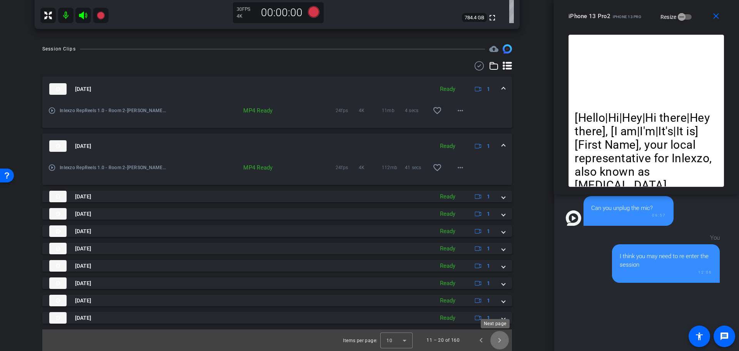
click at [495, 339] on span "Next page" at bounding box center [499, 340] width 18 height 18
click at [476, 341] on span "Previous page" at bounding box center [481, 340] width 18 height 18
click at [501, 340] on span "Next page" at bounding box center [499, 340] width 18 height 18
click at [478, 340] on span "Previous page" at bounding box center [481, 340] width 18 height 18
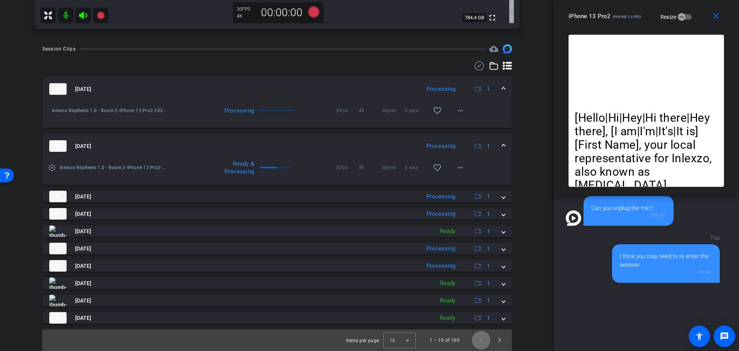
click at [478, 340] on span "Previous page" at bounding box center [481, 340] width 18 height 18
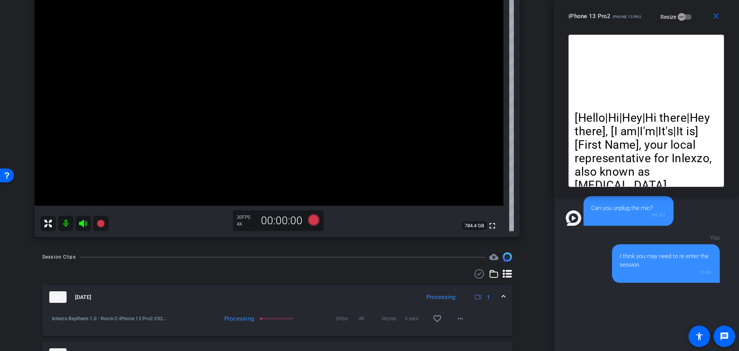
scroll to position [0, 0]
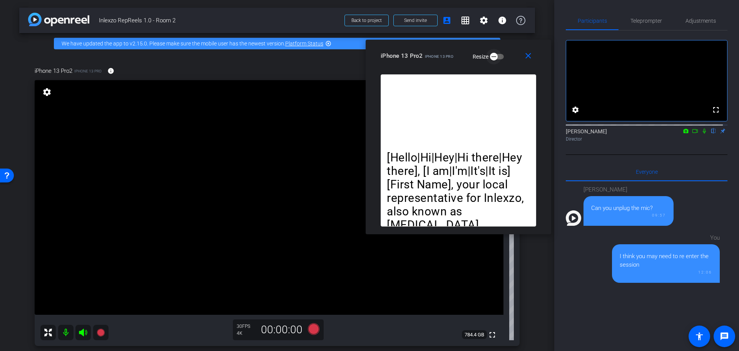
drag, startPoint x: 626, startPoint y: 19, endPoint x: 489, endPoint y: 53, distance: 141.5
click at [443, 57] on span "iPhone 13 Pro" at bounding box center [439, 56] width 28 height 4
click at [525, 52] on mat-icon "close" at bounding box center [529, 56] width 10 height 10
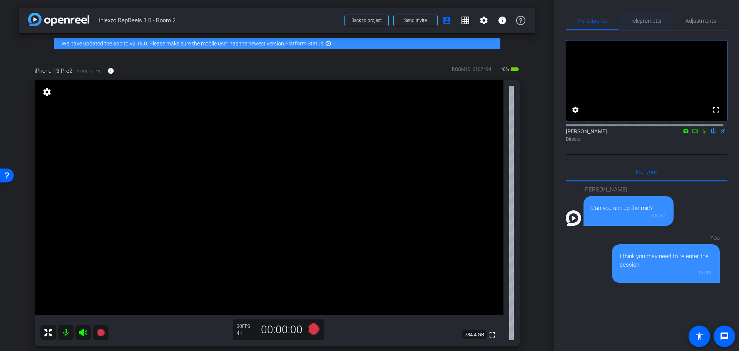
click at [651, 13] on span "Teleprompter" at bounding box center [646, 21] width 32 height 18
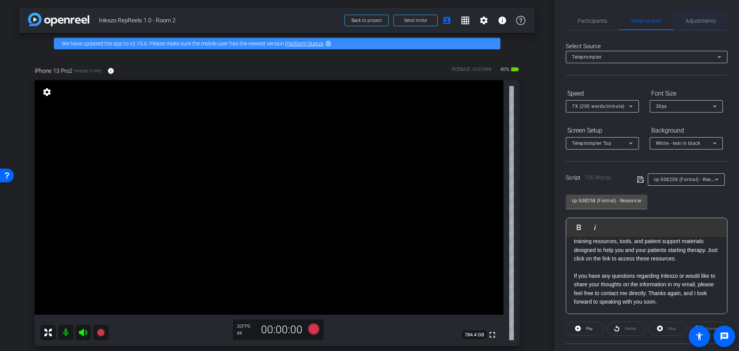
click at [690, 26] on span "Adjustments" at bounding box center [700, 21] width 30 height 18
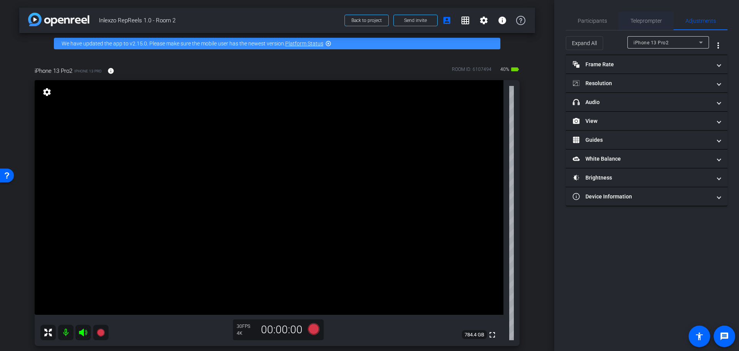
click at [645, 16] on span "Teleprompter" at bounding box center [646, 21] width 32 height 18
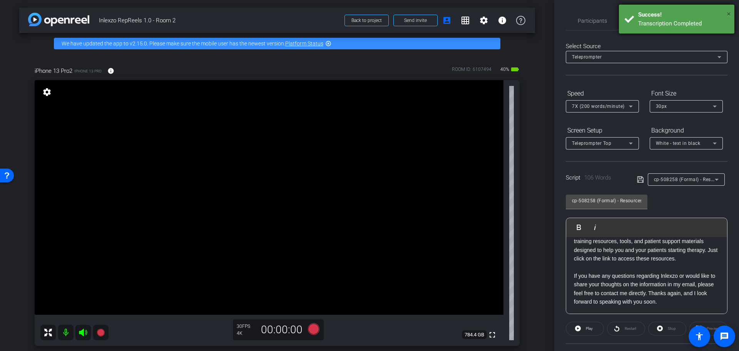
click at [728, 12] on span "×" at bounding box center [728, 13] width 4 height 9
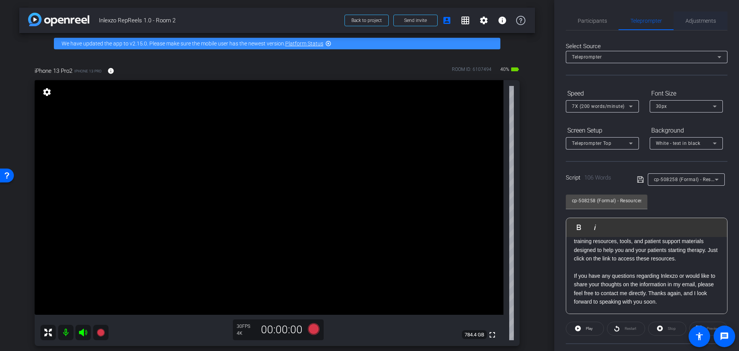
click at [693, 25] on span "Adjustments" at bounding box center [700, 21] width 30 height 18
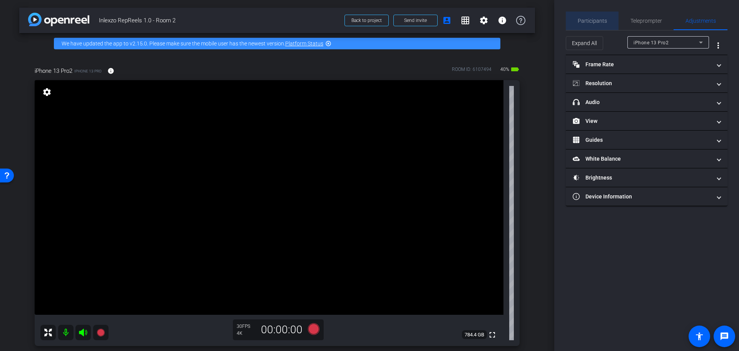
click at [599, 20] on span "Participants" at bounding box center [592, 20] width 29 height 5
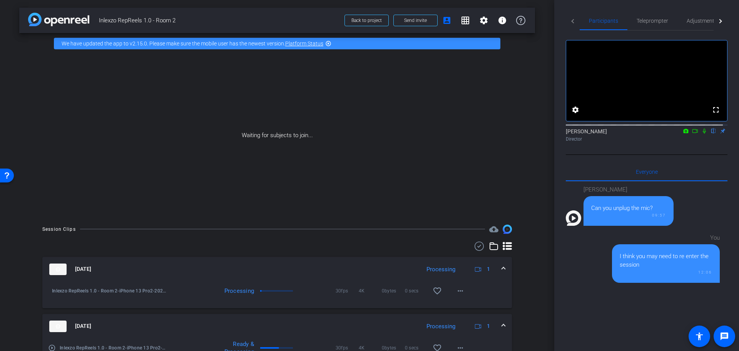
click at [703, 134] on mat-icon at bounding box center [704, 130] width 9 height 7
click at [701, 134] on icon at bounding box center [704, 130] width 6 height 5
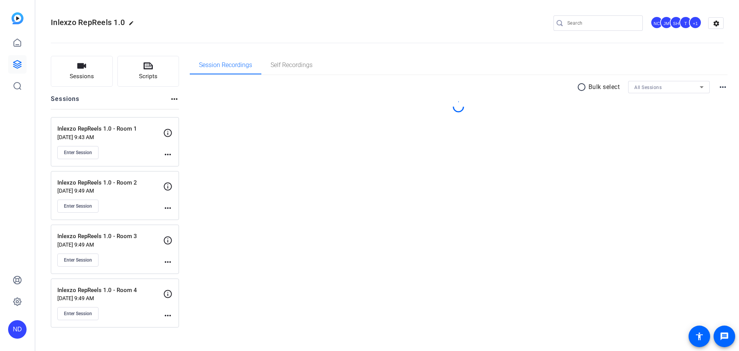
click at [100, 181] on p "Inlexzo RepReels 1.0 - Room 2" at bounding box center [110, 182] width 106 height 9
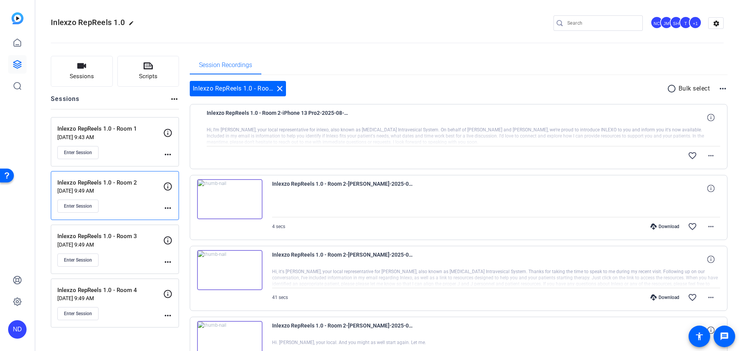
click at [133, 181] on p "Inlexzo RepReels 1.0 - Room 2" at bounding box center [110, 182] width 106 height 9
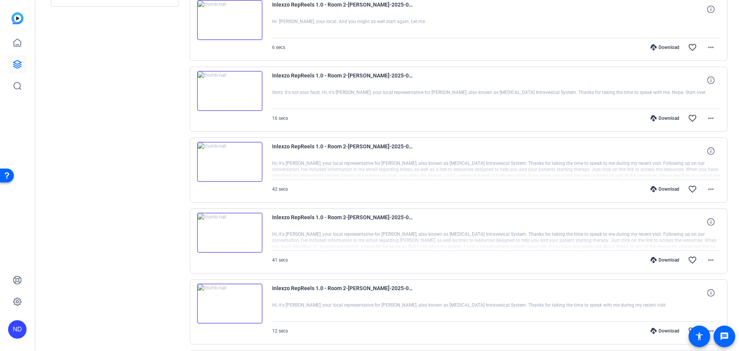
scroll to position [503, 0]
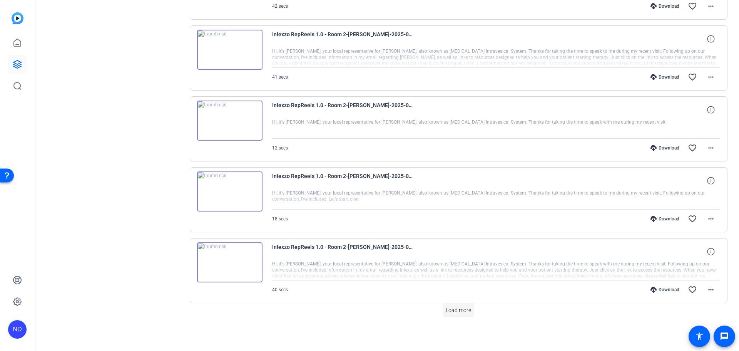
click at [457, 309] on span "Load more" at bounding box center [458, 310] width 25 height 8
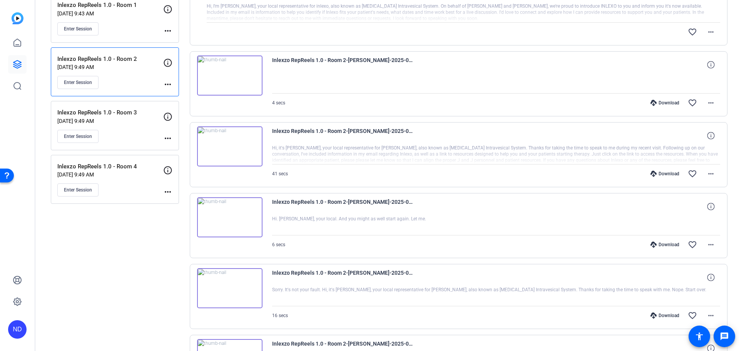
scroll to position [0, 0]
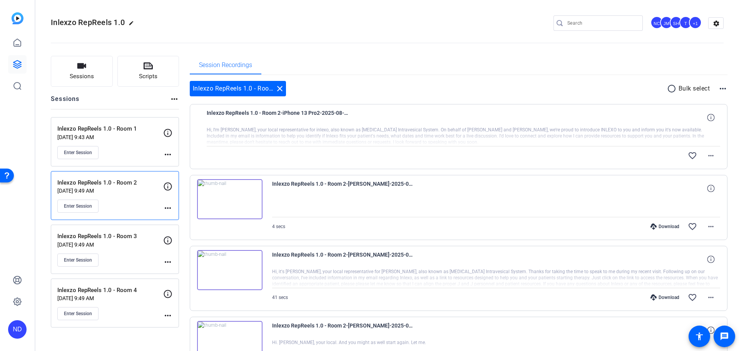
click at [100, 191] on p "[DATE] 9:49 AM" at bounding box center [110, 190] width 106 height 6
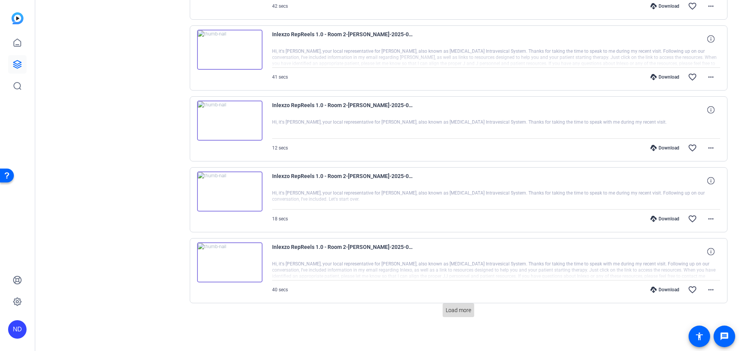
click at [448, 311] on span "Load more" at bounding box center [458, 310] width 25 height 8
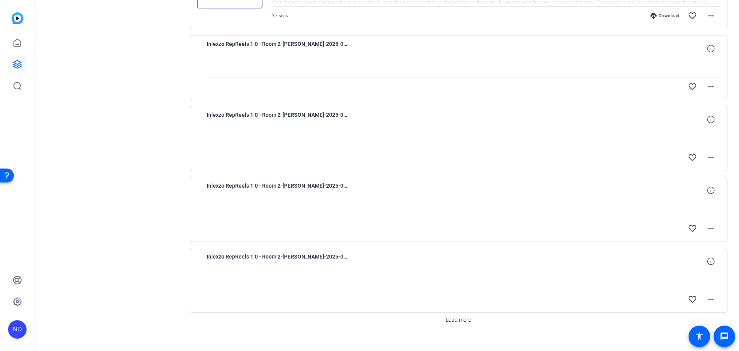
scroll to position [1211, 0]
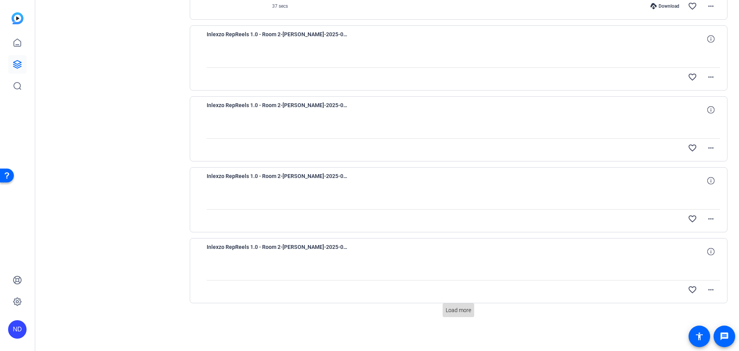
click at [471, 313] on span at bounding box center [459, 310] width 32 height 18
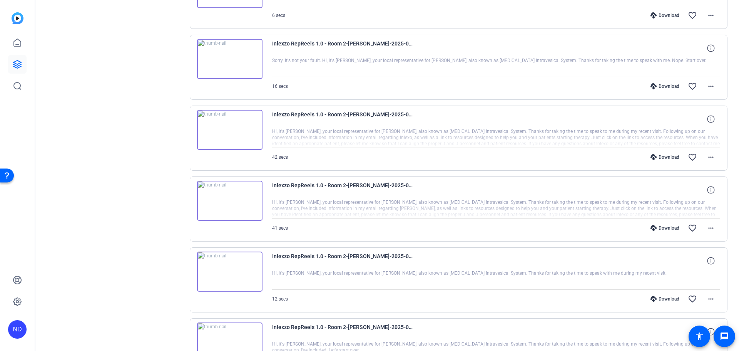
scroll to position [0, 0]
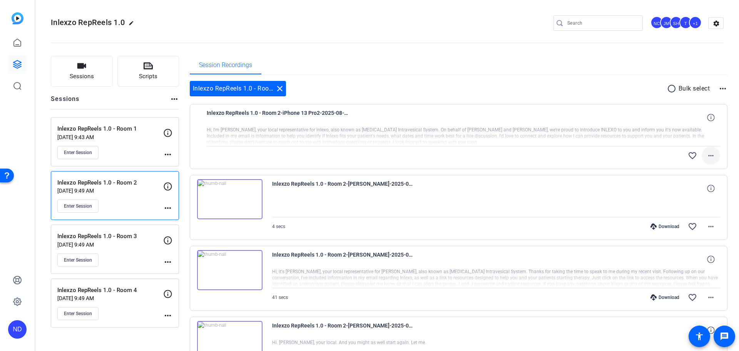
click at [706, 160] on mat-icon "more_horiz" at bounding box center [710, 155] width 9 height 9
click at [688, 172] on span "Download Original" at bounding box center [686, 171] width 46 height 9
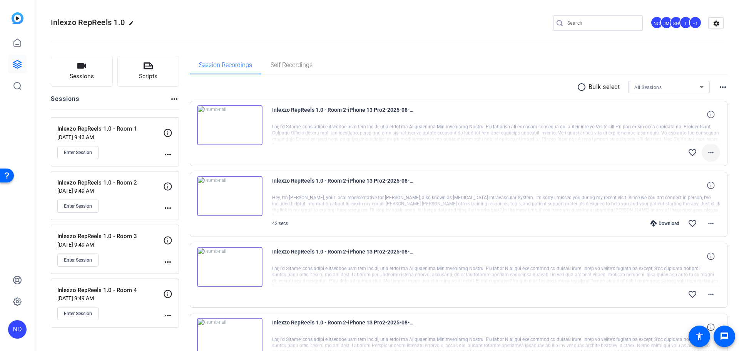
click at [708, 155] on mat-icon "more_horiz" at bounding box center [710, 152] width 9 height 9
click at [698, 166] on span "Download Original" at bounding box center [686, 168] width 46 height 9
click at [710, 223] on mat-icon "more_horiz" at bounding box center [710, 223] width 9 height 9
click at [693, 237] on span "Download Original" at bounding box center [686, 239] width 46 height 9
click at [707, 291] on mat-icon "more_horiz" at bounding box center [710, 293] width 9 height 9
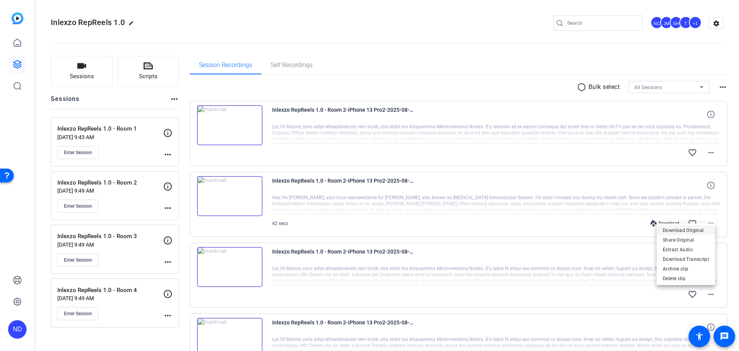
click at [686, 227] on span "Download Original" at bounding box center [686, 229] width 46 height 9
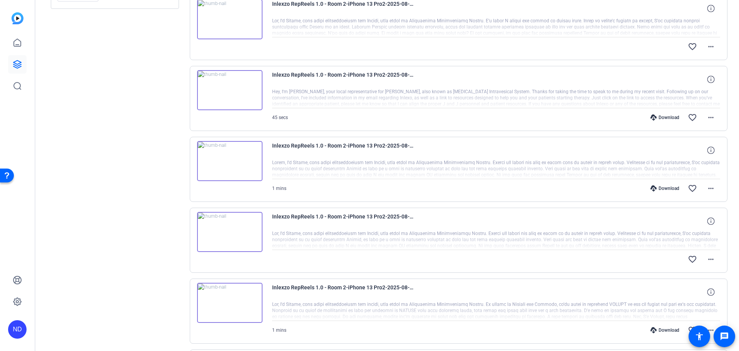
scroll to position [321, 0]
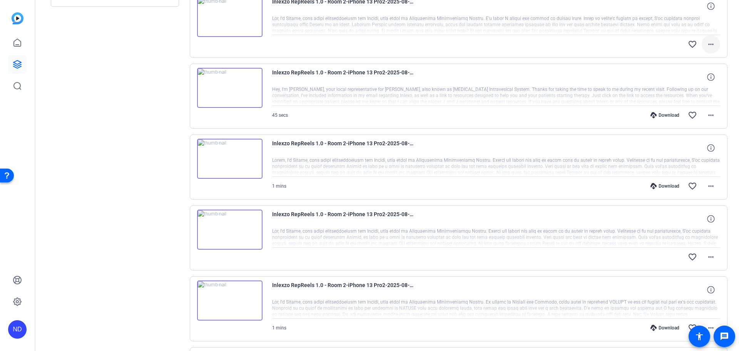
click at [712, 40] on span at bounding box center [710, 44] width 18 height 18
click at [685, 61] on span "Download Original" at bounding box center [686, 59] width 46 height 9
click at [709, 116] on mat-icon "more_horiz" at bounding box center [710, 114] width 9 height 9
click at [685, 127] on span "Download Original" at bounding box center [686, 130] width 46 height 9
click at [710, 185] on mat-icon "more_horiz" at bounding box center [710, 185] width 9 height 9
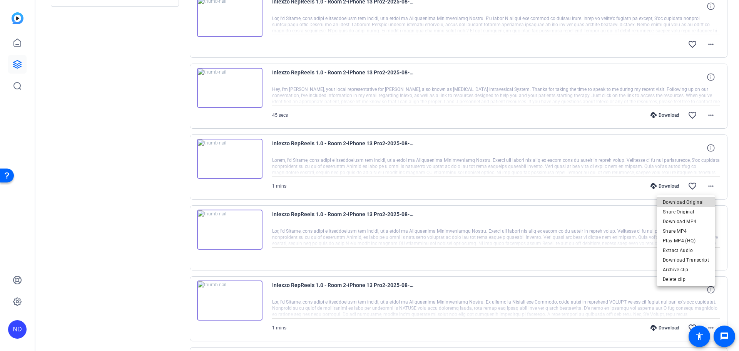
click at [691, 201] on span "Download Original" at bounding box center [686, 201] width 46 height 9
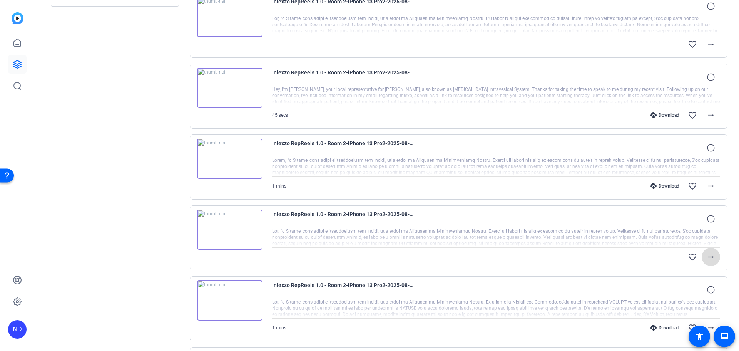
click at [708, 262] on span at bounding box center [710, 256] width 18 height 18
click at [673, 271] on span "Download Original" at bounding box center [686, 272] width 46 height 9
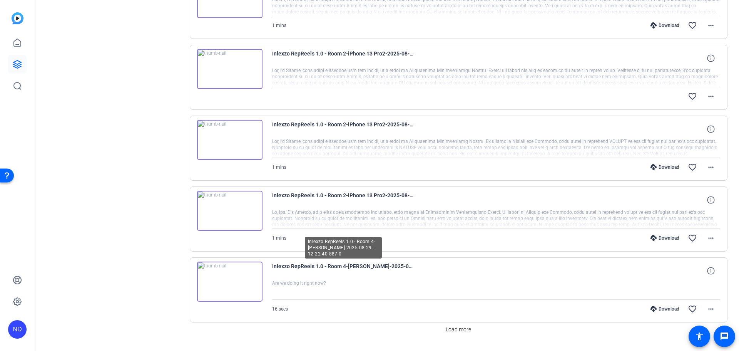
scroll to position [500, 0]
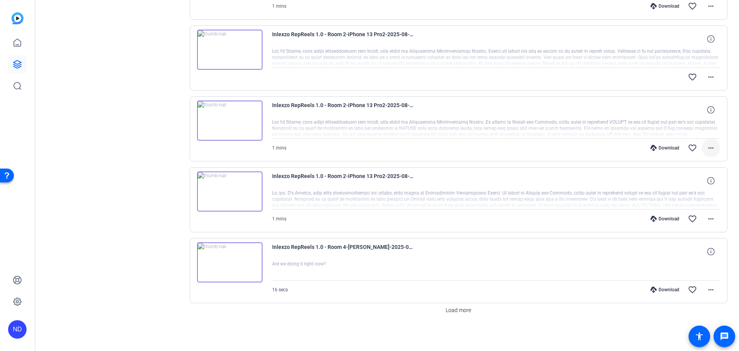
click at [706, 147] on mat-icon "more_horiz" at bounding box center [710, 147] width 9 height 9
click at [689, 164] on span "Download Original" at bounding box center [686, 163] width 46 height 9
click at [706, 220] on mat-icon "more_horiz" at bounding box center [710, 218] width 9 height 9
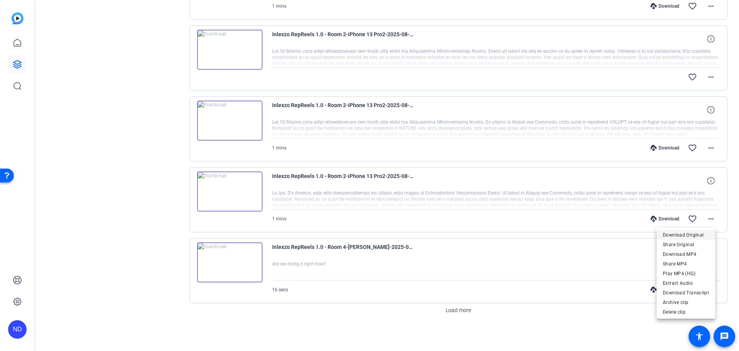
click at [689, 235] on span "Download Original" at bounding box center [686, 234] width 46 height 9
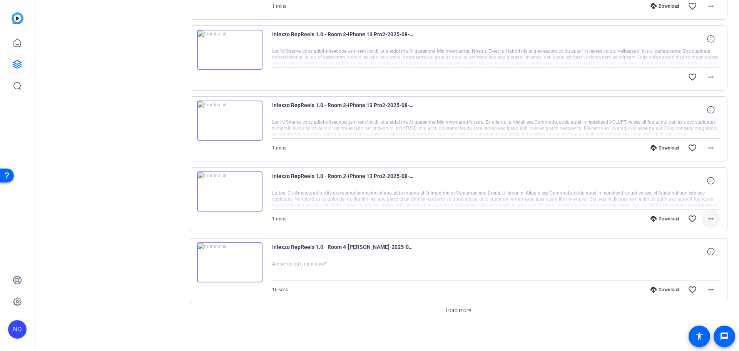
click at [706, 221] on mat-icon "more_horiz" at bounding box center [710, 218] width 9 height 9
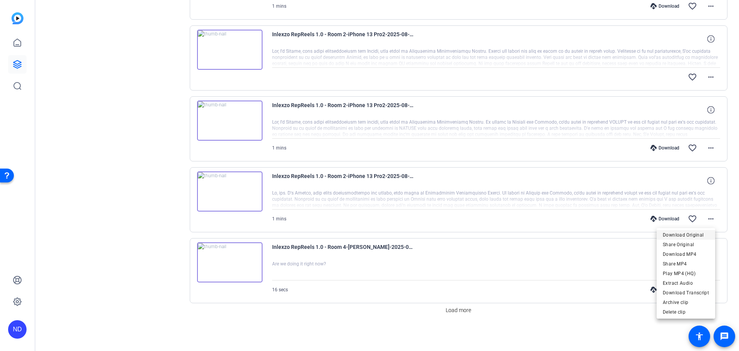
click at [686, 231] on span "Download Original" at bounding box center [686, 234] width 46 height 9
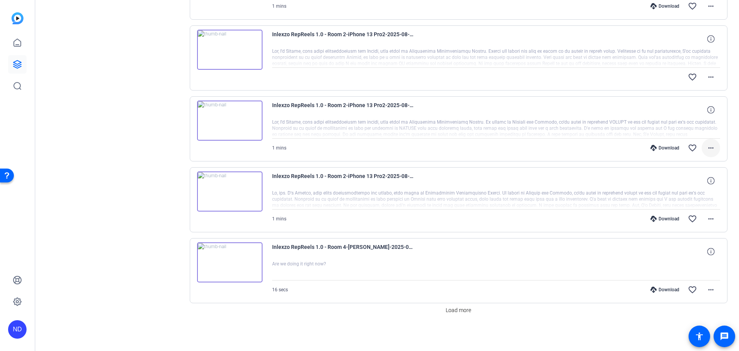
click at [706, 149] on mat-icon "more_horiz" at bounding box center [710, 147] width 9 height 9
click at [689, 163] on span "Download Original" at bounding box center [686, 163] width 46 height 9
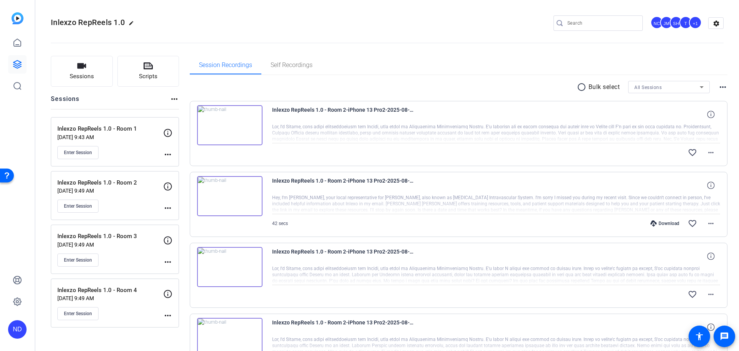
scroll to position [80, 0]
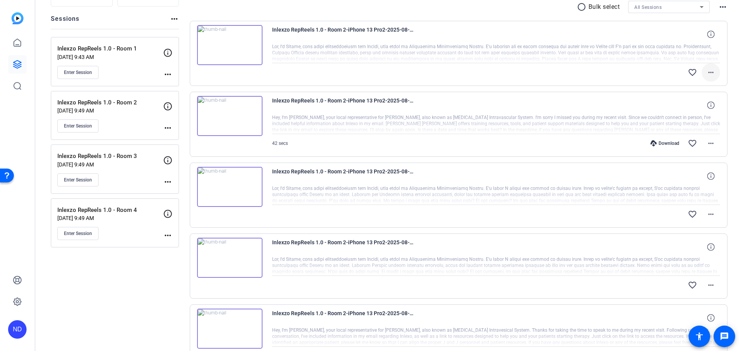
click at [712, 72] on span at bounding box center [710, 72] width 18 height 18
click at [695, 89] on span "Download Original" at bounding box center [686, 87] width 46 height 9
click at [706, 139] on mat-icon "more_horiz" at bounding box center [710, 143] width 9 height 9
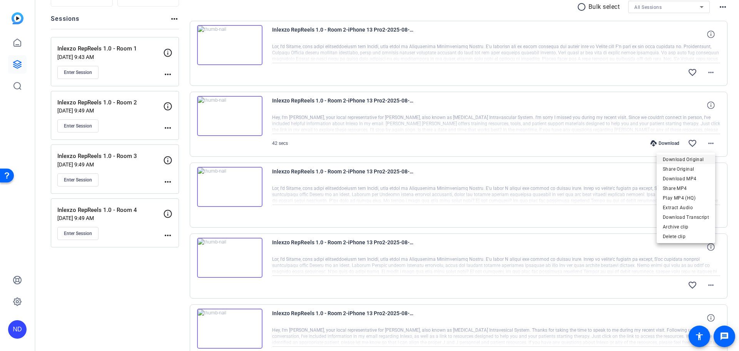
click at [683, 158] on span "Download Original" at bounding box center [686, 158] width 46 height 9
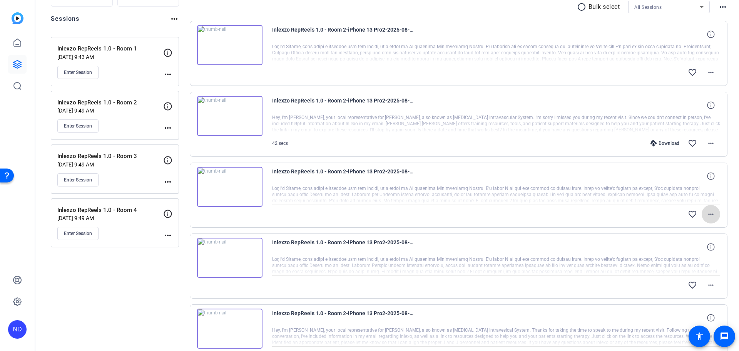
click at [710, 216] on mat-icon "more_horiz" at bounding box center [710, 213] width 9 height 9
click at [702, 227] on span "Download Original" at bounding box center [686, 229] width 46 height 9
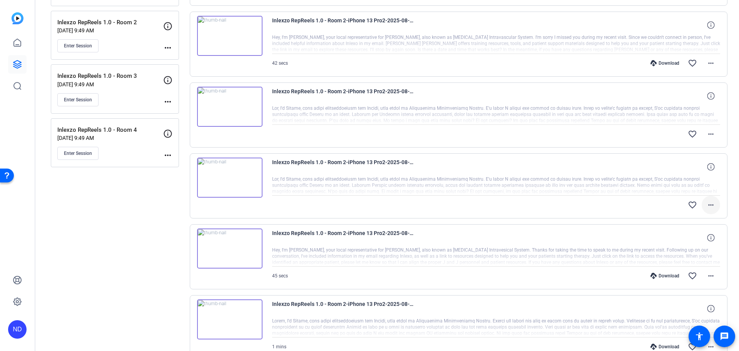
click at [709, 211] on span at bounding box center [710, 204] width 18 height 18
click at [700, 220] on span "Download Original" at bounding box center [686, 220] width 46 height 9
click at [706, 276] on mat-icon "more_horiz" at bounding box center [710, 275] width 9 height 9
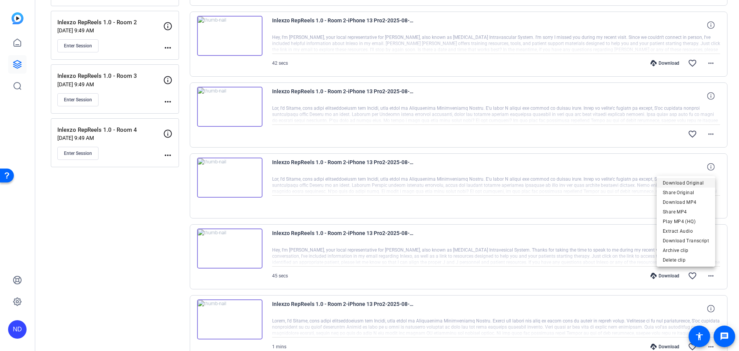
click at [681, 181] on span "Download Original" at bounding box center [686, 182] width 46 height 9
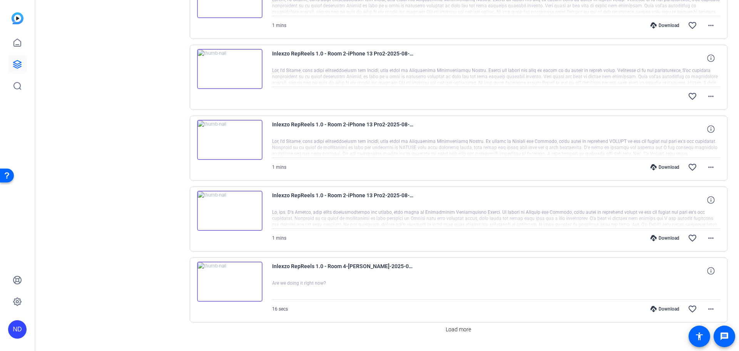
scroll to position [401, 0]
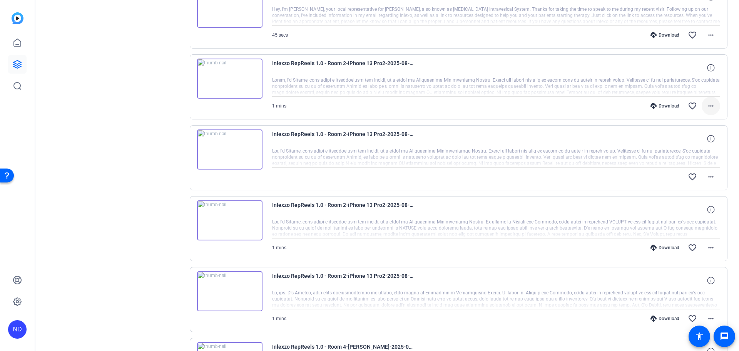
click at [706, 107] on mat-icon "more_horiz" at bounding box center [710, 105] width 9 height 9
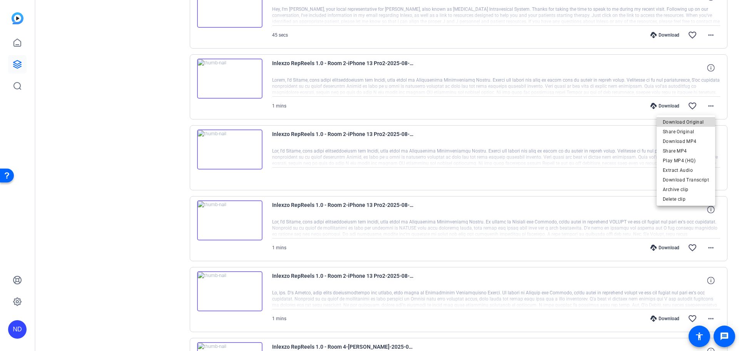
click at [691, 121] on span "Download Original" at bounding box center [686, 121] width 46 height 9
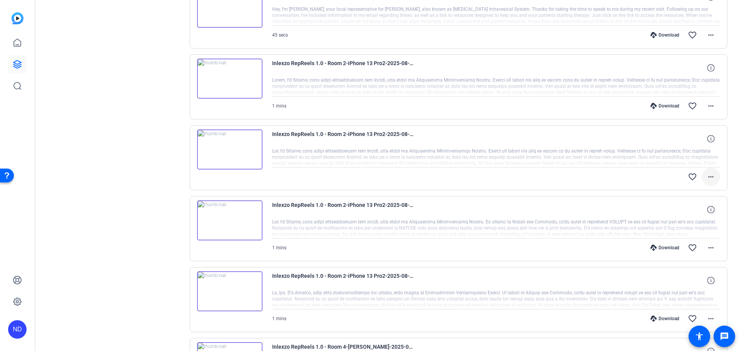
click at [706, 178] on mat-icon "more_horiz" at bounding box center [710, 176] width 9 height 9
click at [689, 190] on span "Download Original" at bounding box center [686, 192] width 46 height 9
click at [710, 245] on mat-icon "more_horiz" at bounding box center [710, 247] width 9 height 9
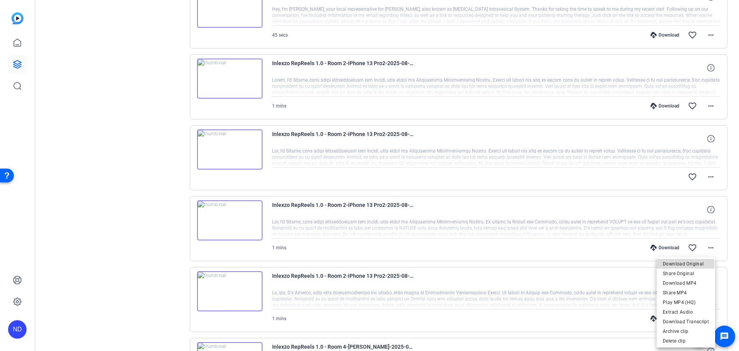
click at [672, 262] on span "Download Original" at bounding box center [686, 263] width 46 height 9
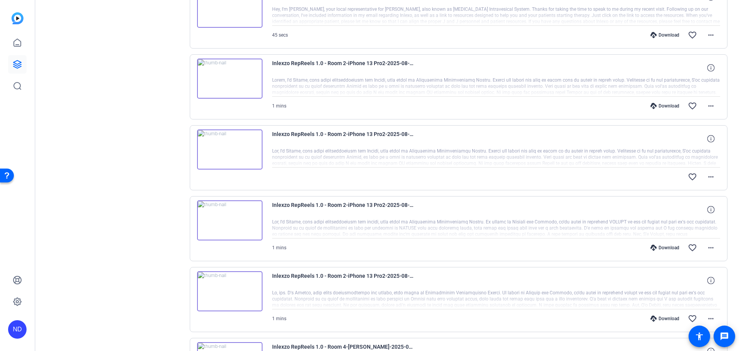
scroll to position [481, 0]
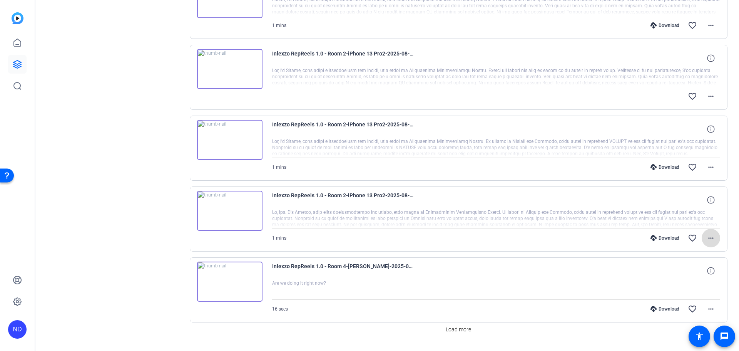
click at [706, 238] on mat-icon "more_horiz" at bounding box center [710, 237] width 9 height 9
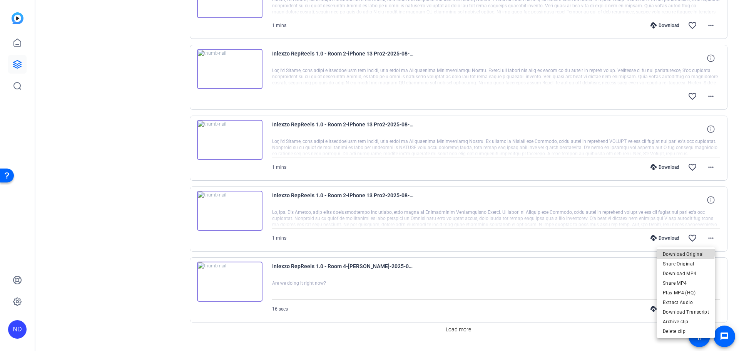
click at [666, 249] on span "Download Original" at bounding box center [686, 253] width 46 height 9
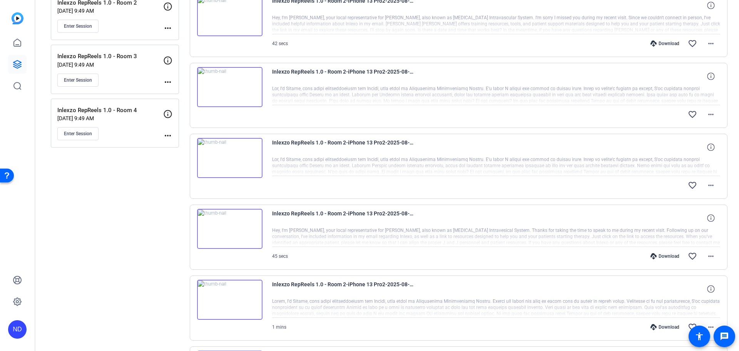
scroll to position [0, 0]
